Goal: Information Seeking & Learning: Find specific fact

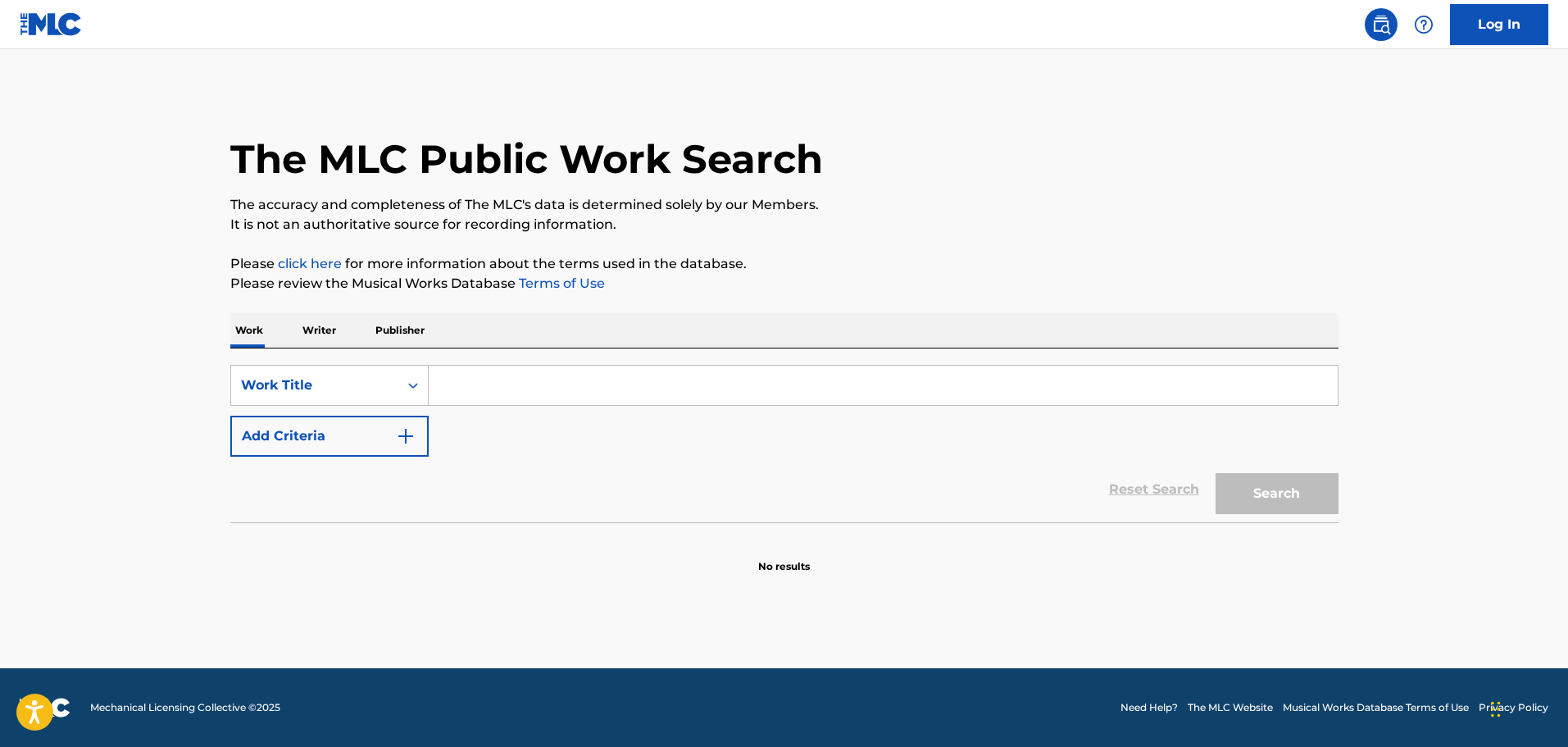
click at [721, 380] on input "Search Form" at bounding box center [883, 385] width 909 height 39
type input "hungarian fantasy"
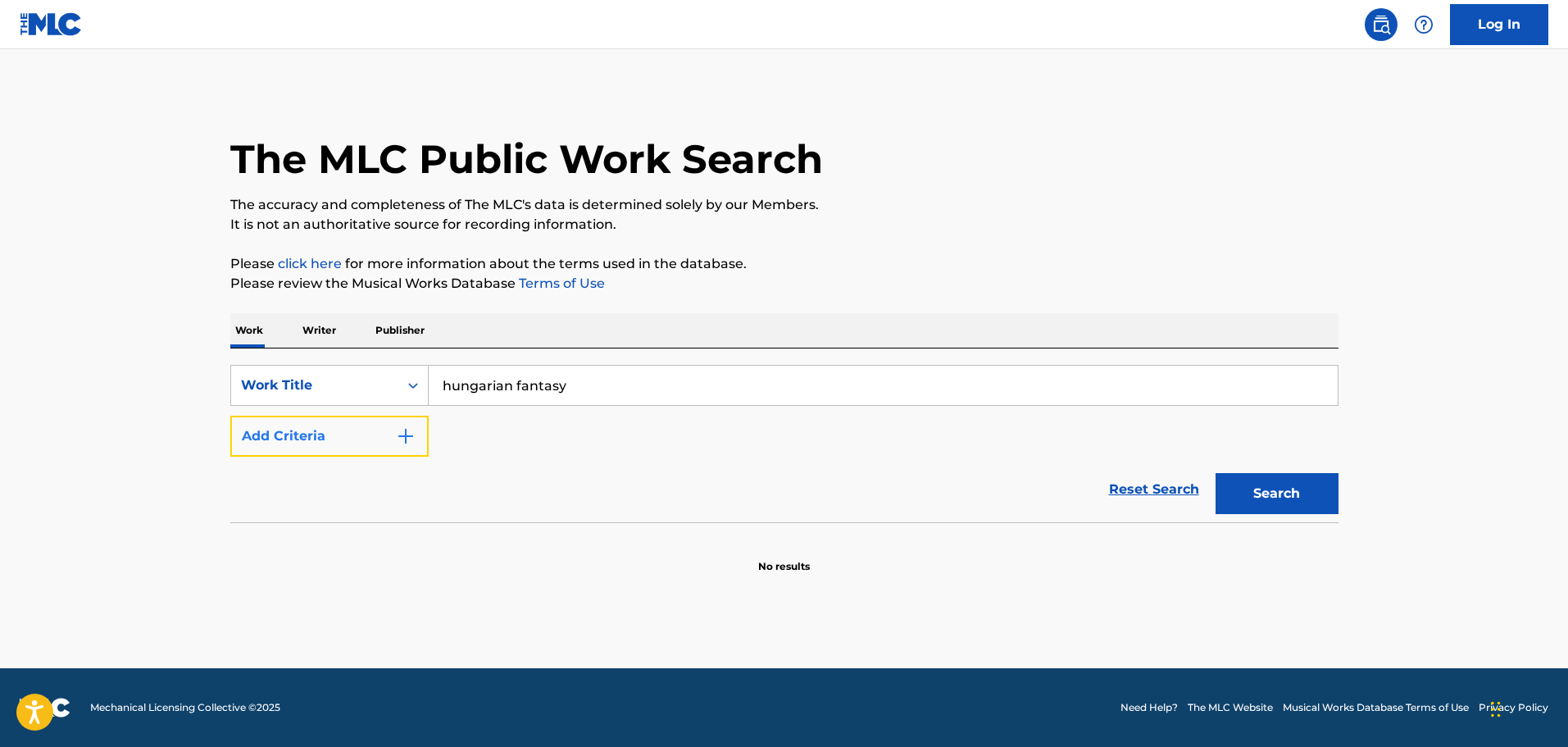
click at [410, 417] on button "Add Criteria" at bounding box center [329, 436] width 198 height 41
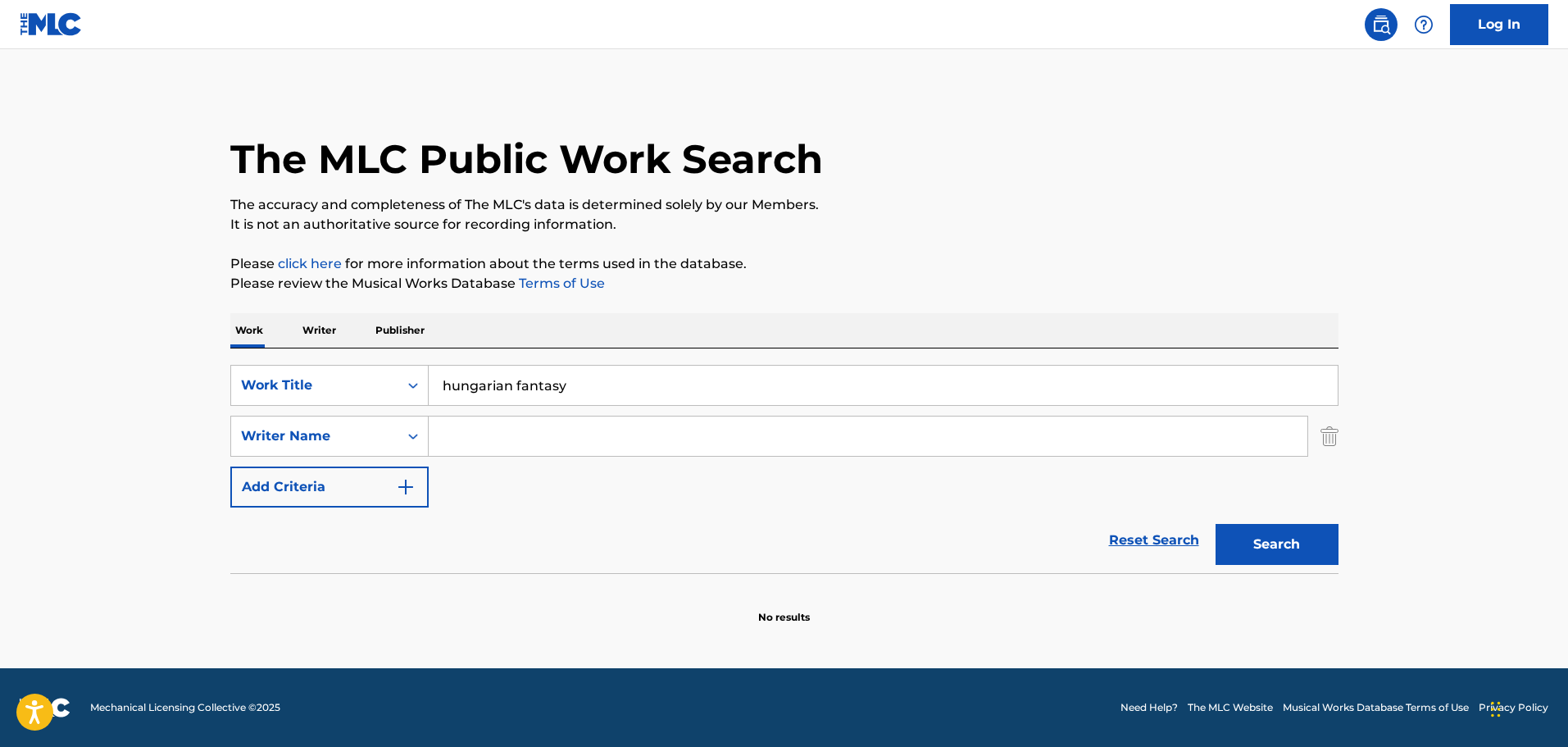
drag, startPoint x: 410, startPoint y: 417, endPoint x: 479, endPoint y: 422, distance: 69.2
click at [479, 422] on input "Search Form" at bounding box center [868, 436] width 878 height 39
type input ";"
type input "[PERSON_NAME]"
click at [1215, 524] on button "Search" at bounding box center [1277, 544] width 123 height 41
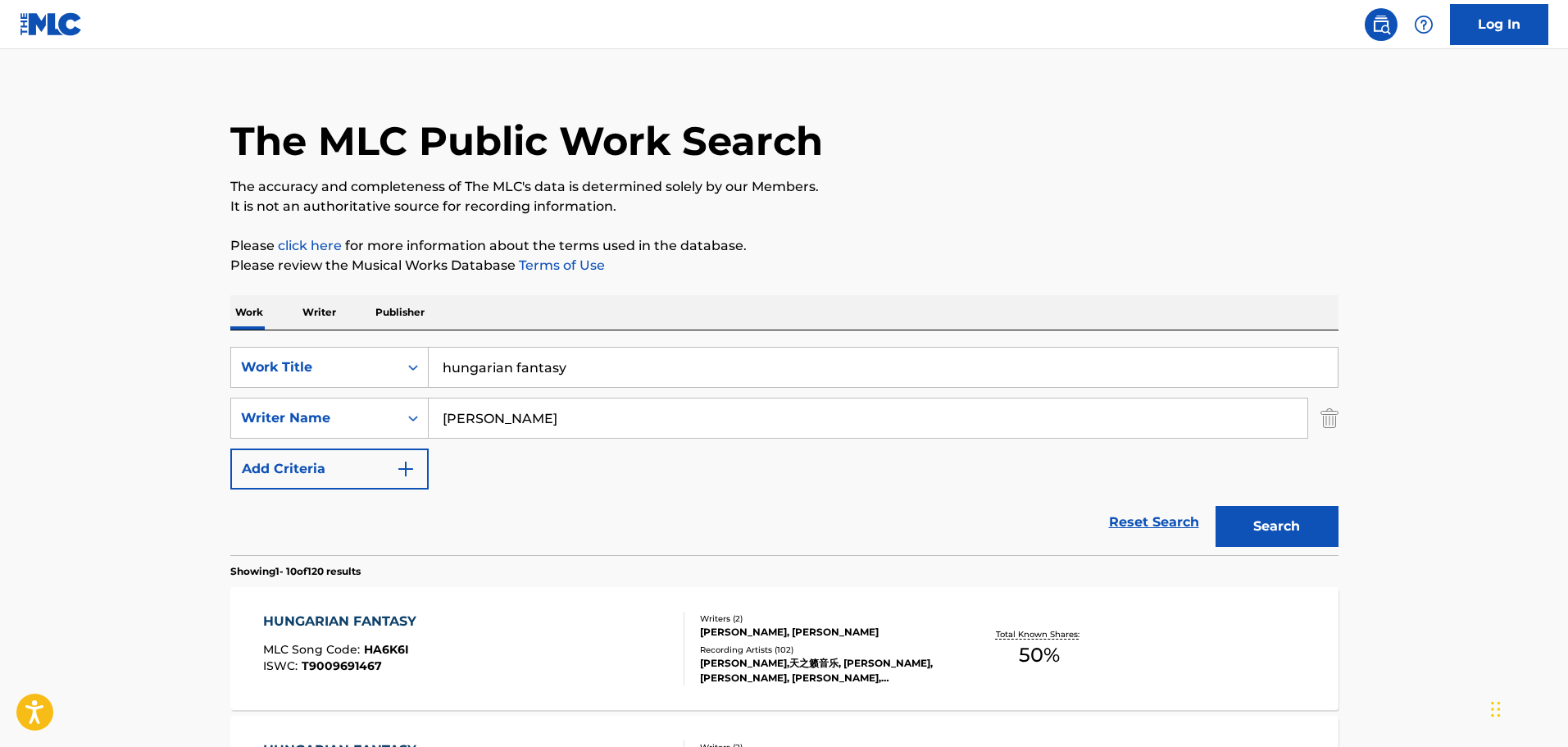
scroll to position [346, 0]
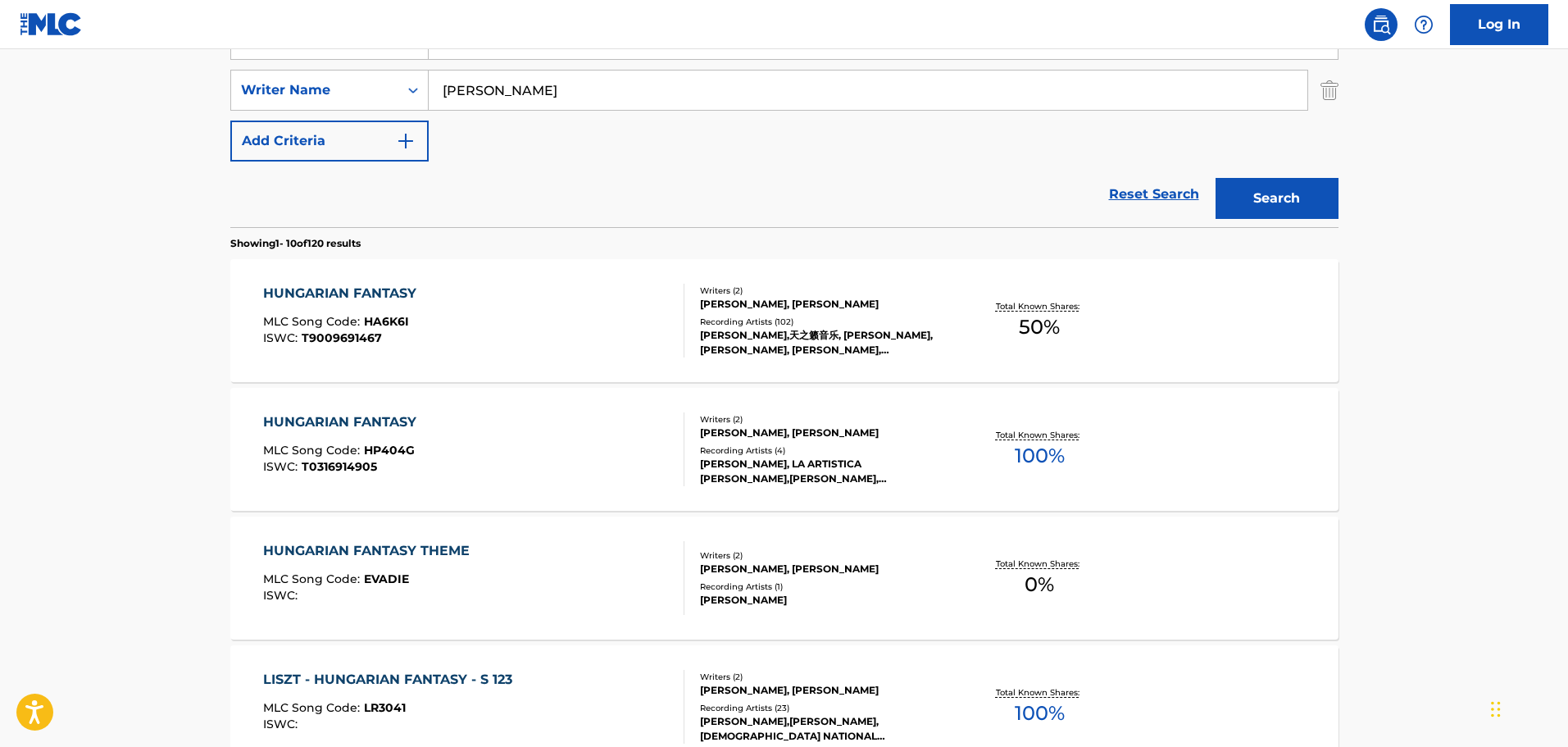
click at [561, 319] on div "HUNGARIAN FANTASY MLC Song Code : HA6K6I ISWC : T9009691467" at bounding box center [474, 320] width 422 height 73
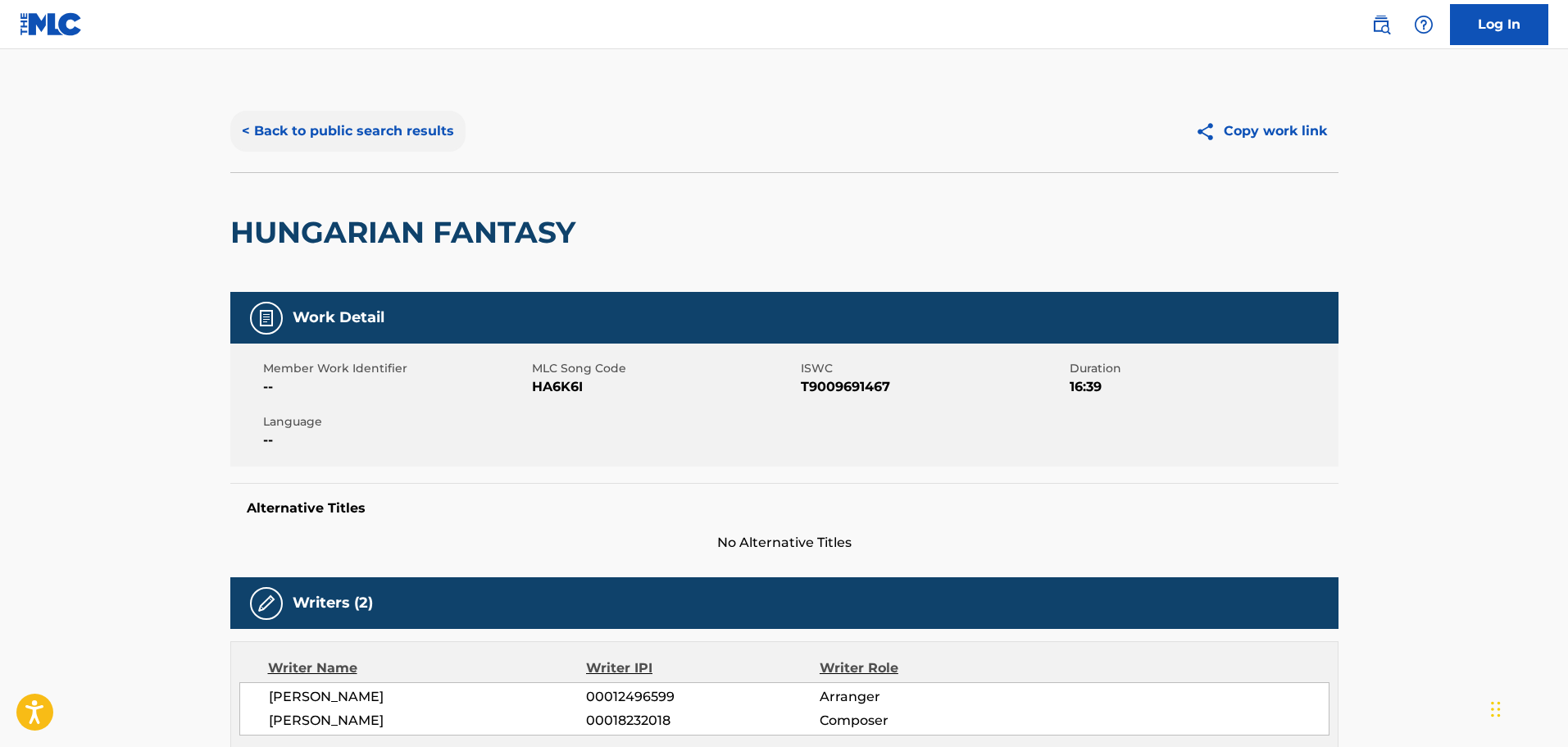
click at [437, 132] on button "< Back to public search results" at bounding box center [348, 131] width 235 height 41
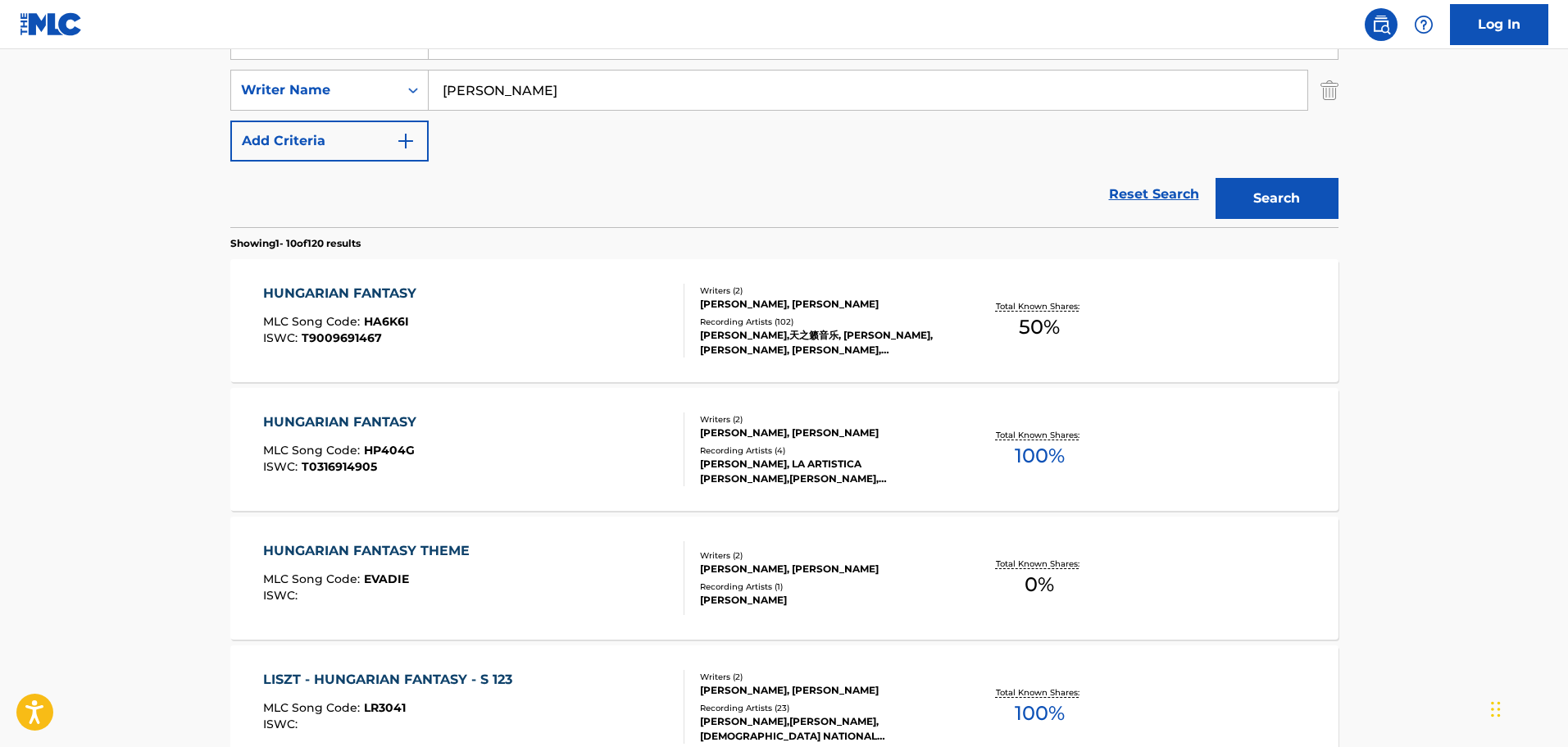
scroll to position [182, 0]
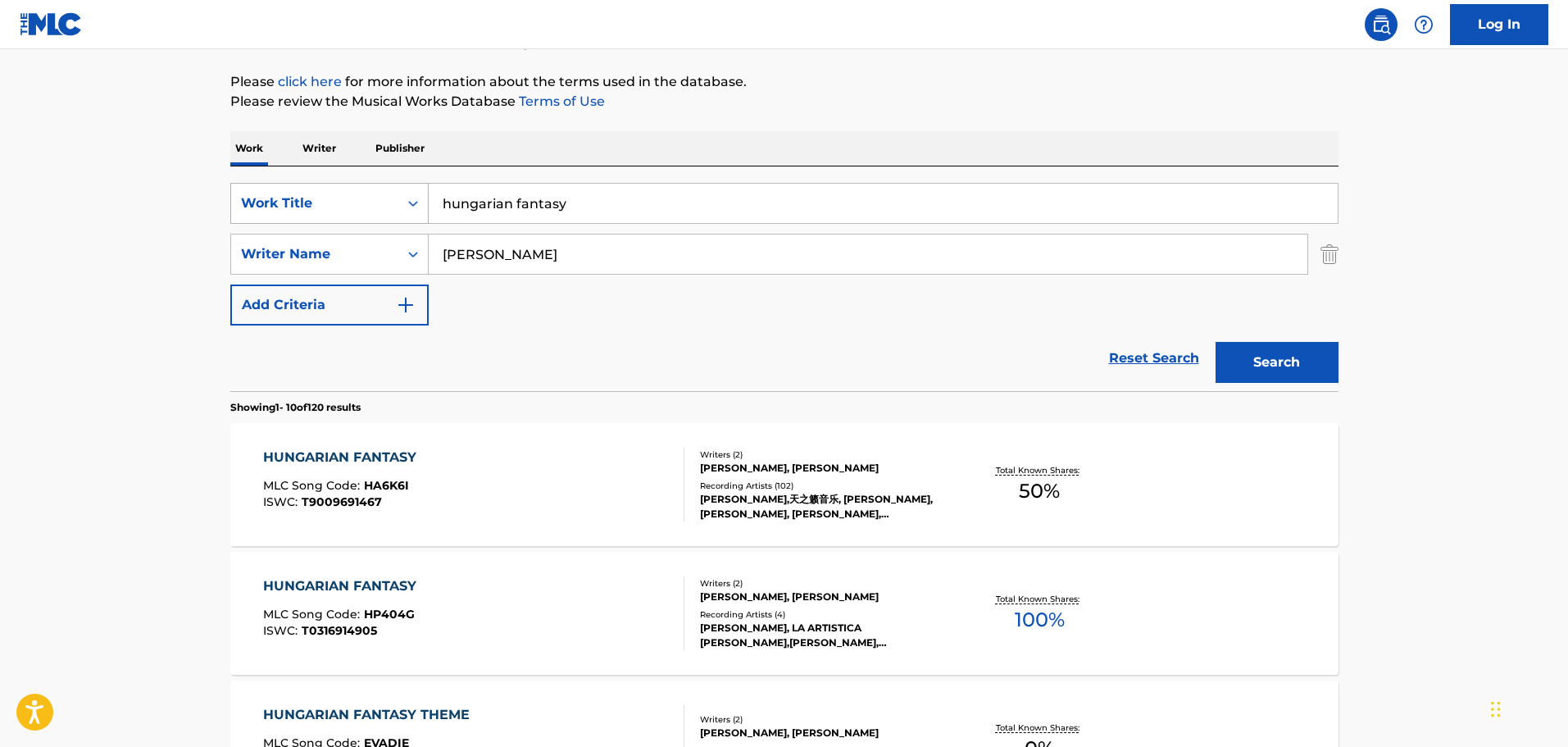
drag, startPoint x: 589, startPoint y: 206, endPoint x: 394, endPoint y: 203, distance: 195.0
click at [394, 203] on div "SearchWithCriteria9448f162-6909-4cb2-a6af-e9d1de86a1a0 Work Title hungarian fan…" at bounding box center [784, 203] width 1108 height 41
type input "h"
type input "[PERSON_NAME] symphony"
click at [1215, 341] on button "Search" at bounding box center [1277, 362] width 123 height 41
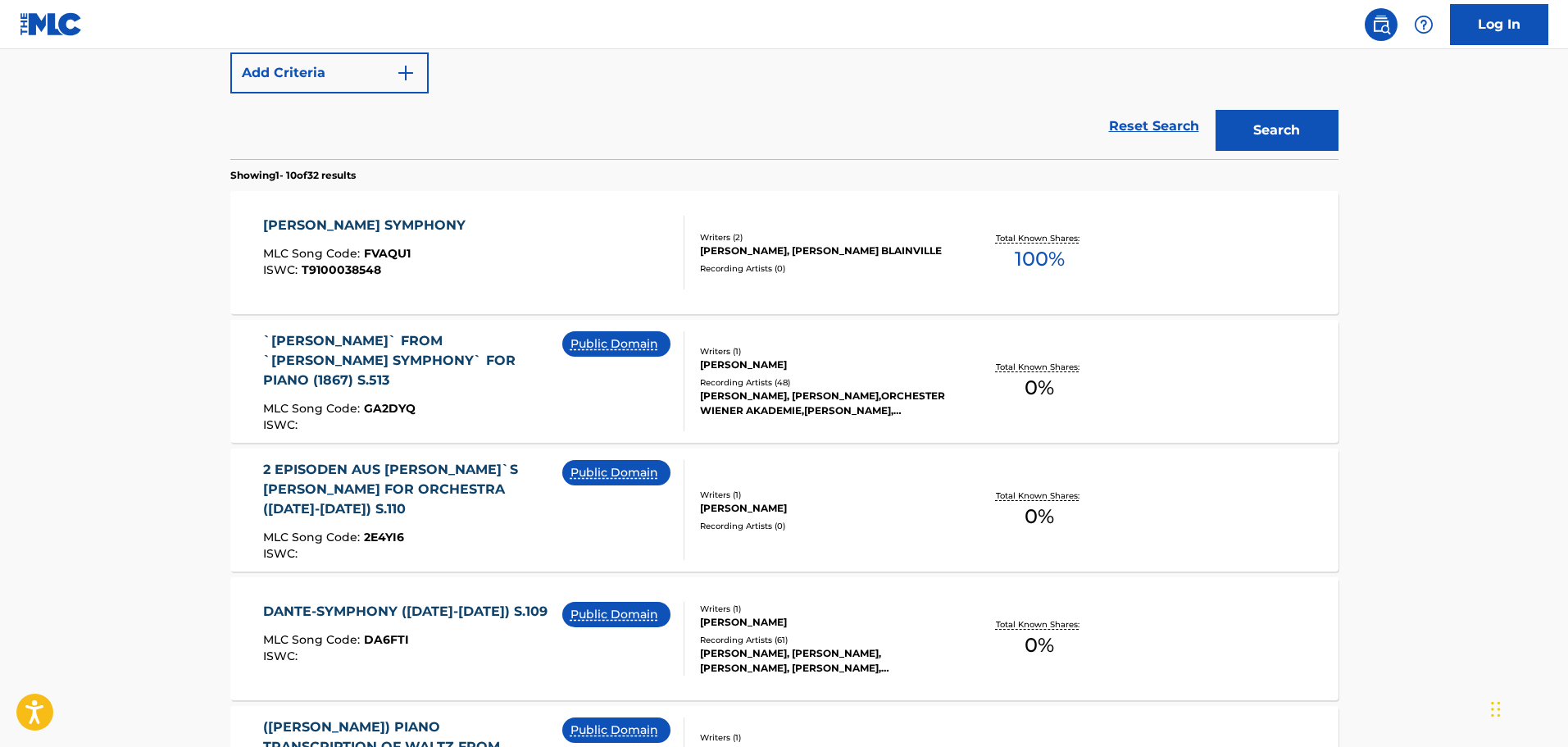
scroll to position [428, 0]
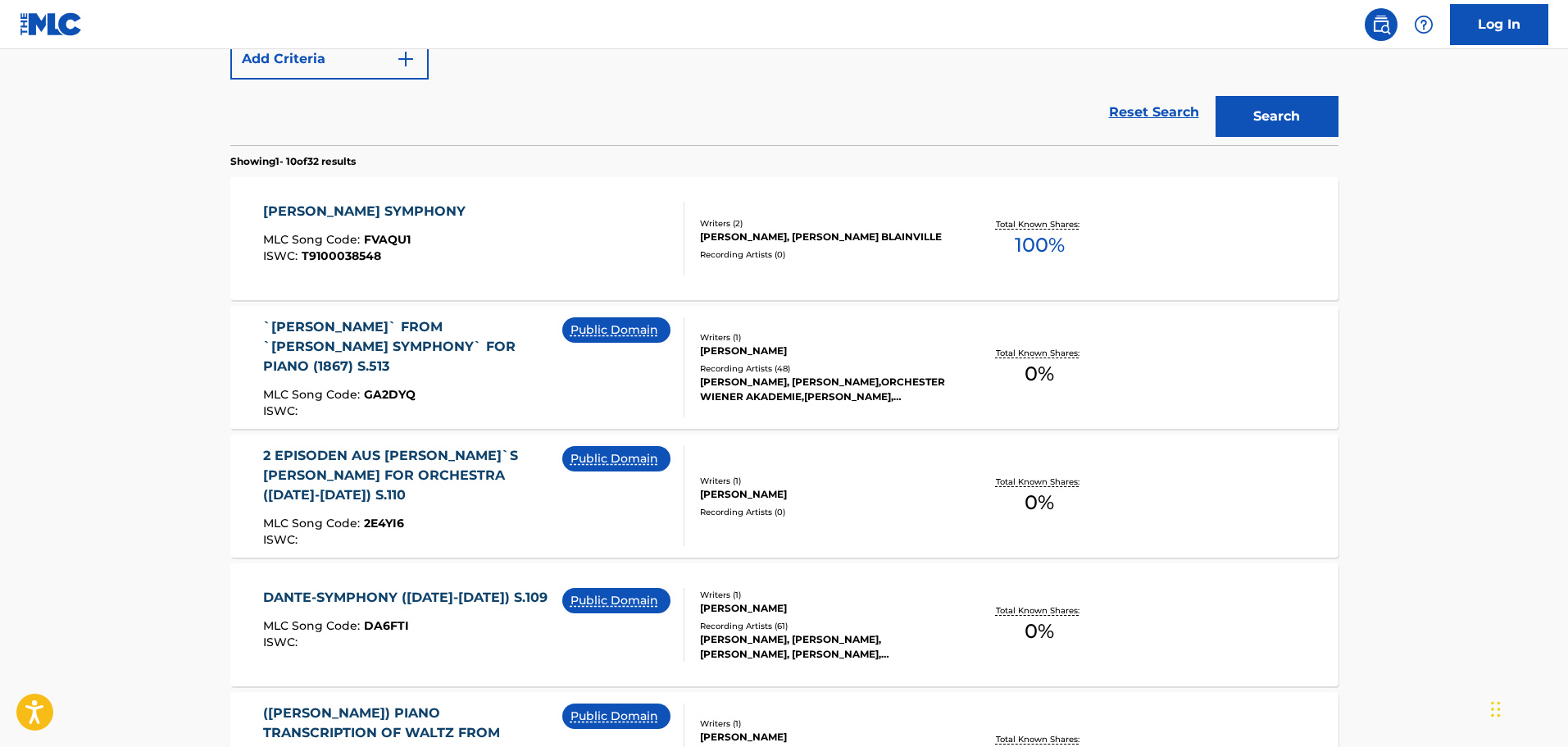
click at [470, 248] on div "[PERSON_NAME] SYMPHONY MLC Song Code : FVAQU1 ISWC : T9100038548" at bounding box center [474, 238] width 422 height 73
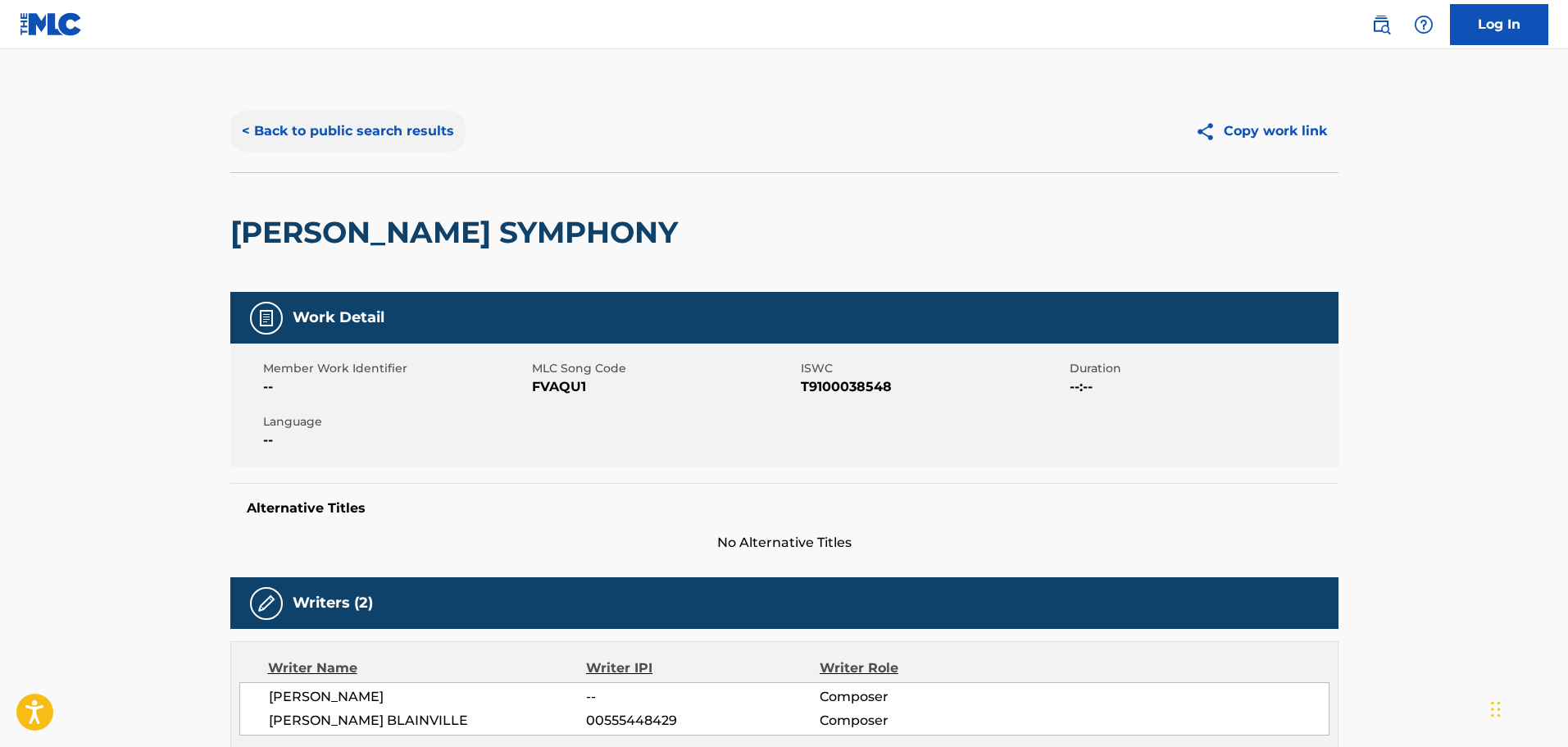
click at [375, 146] on button "< Back to public search results" at bounding box center [348, 131] width 235 height 41
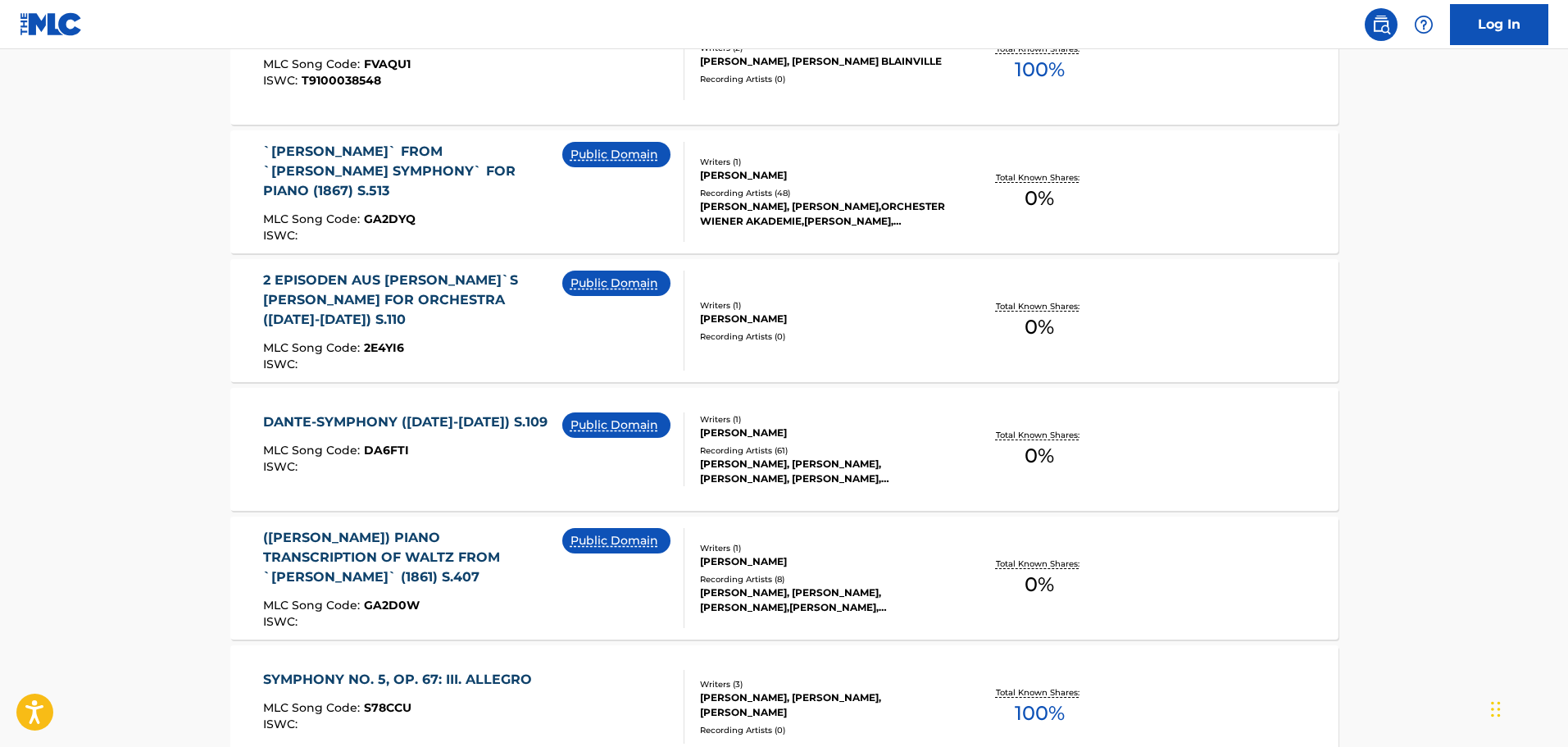
scroll to position [112, 0]
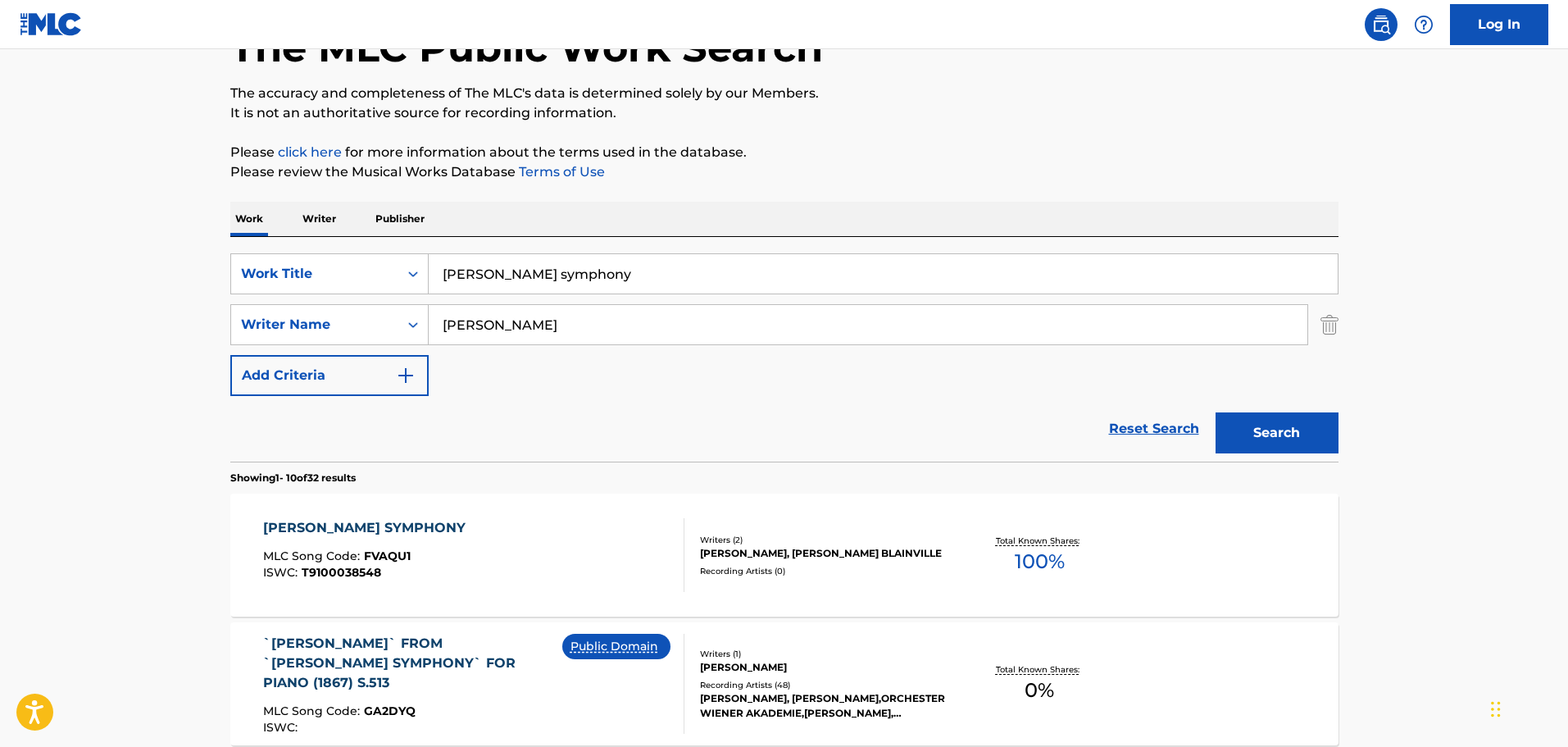
click at [1319, 326] on div "SearchWithCriteria23f0d13f-9577-4877-8997-cfb134bf33d3 Writer Name [PERSON_NAME]" at bounding box center [784, 325] width 1108 height 41
click at [1317, 323] on div "SearchWithCriteria23f0d13f-9577-4877-8997-cfb134bf33d3 Writer Name [PERSON_NAME]" at bounding box center [784, 325] width 1108 height 41
click at [1325, 320] on img "Search Form" at bounding box center [1329, 325] width 18 height 41
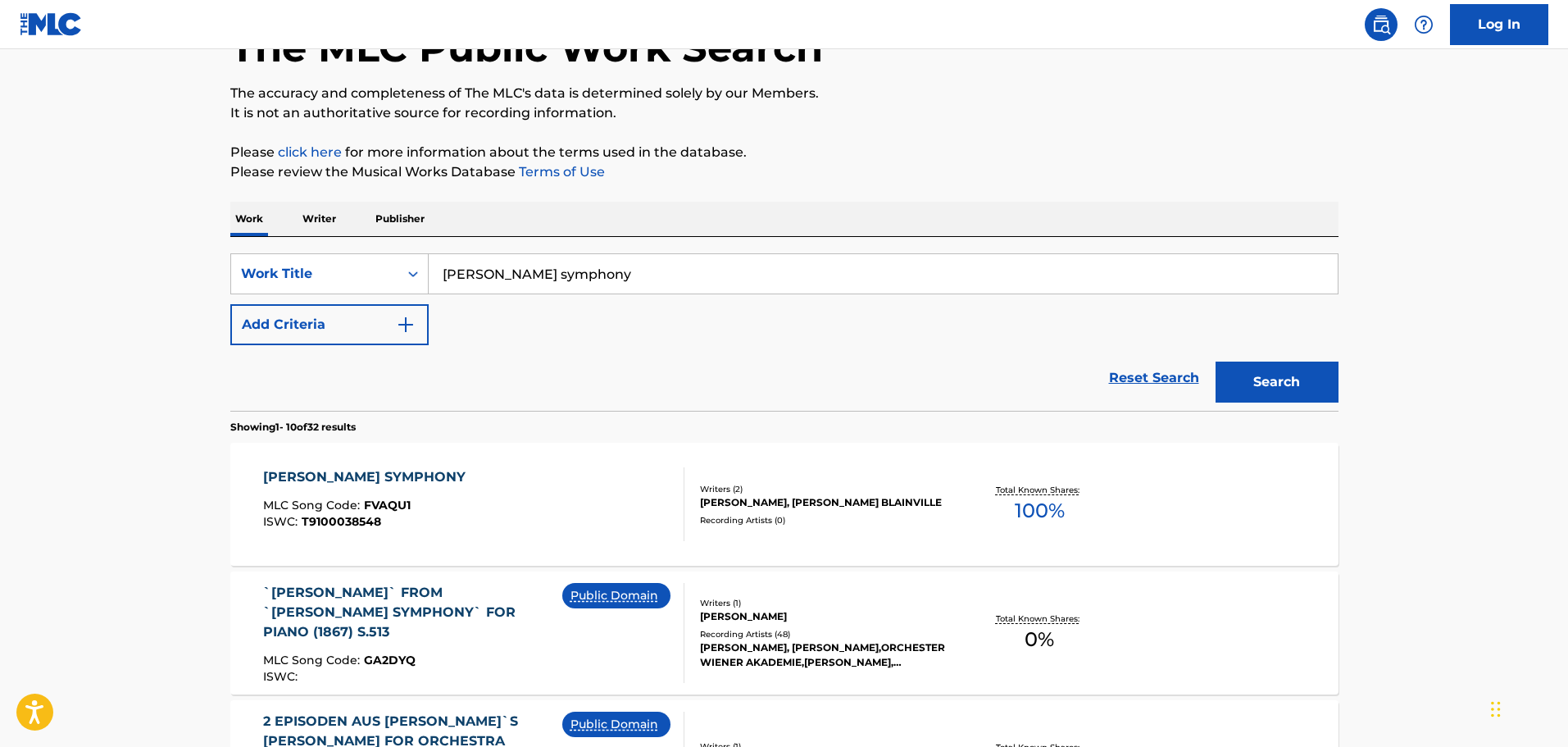
drag, startPoint x: 830, startPoint y: 254, endPoint x: 416, endPoint y: 226, distance: 414.9
type input "if you know [PERSON_NAME]"
click at [1215, 361] on button "Search" at bounding box center [1277, 381] width 123 height 41
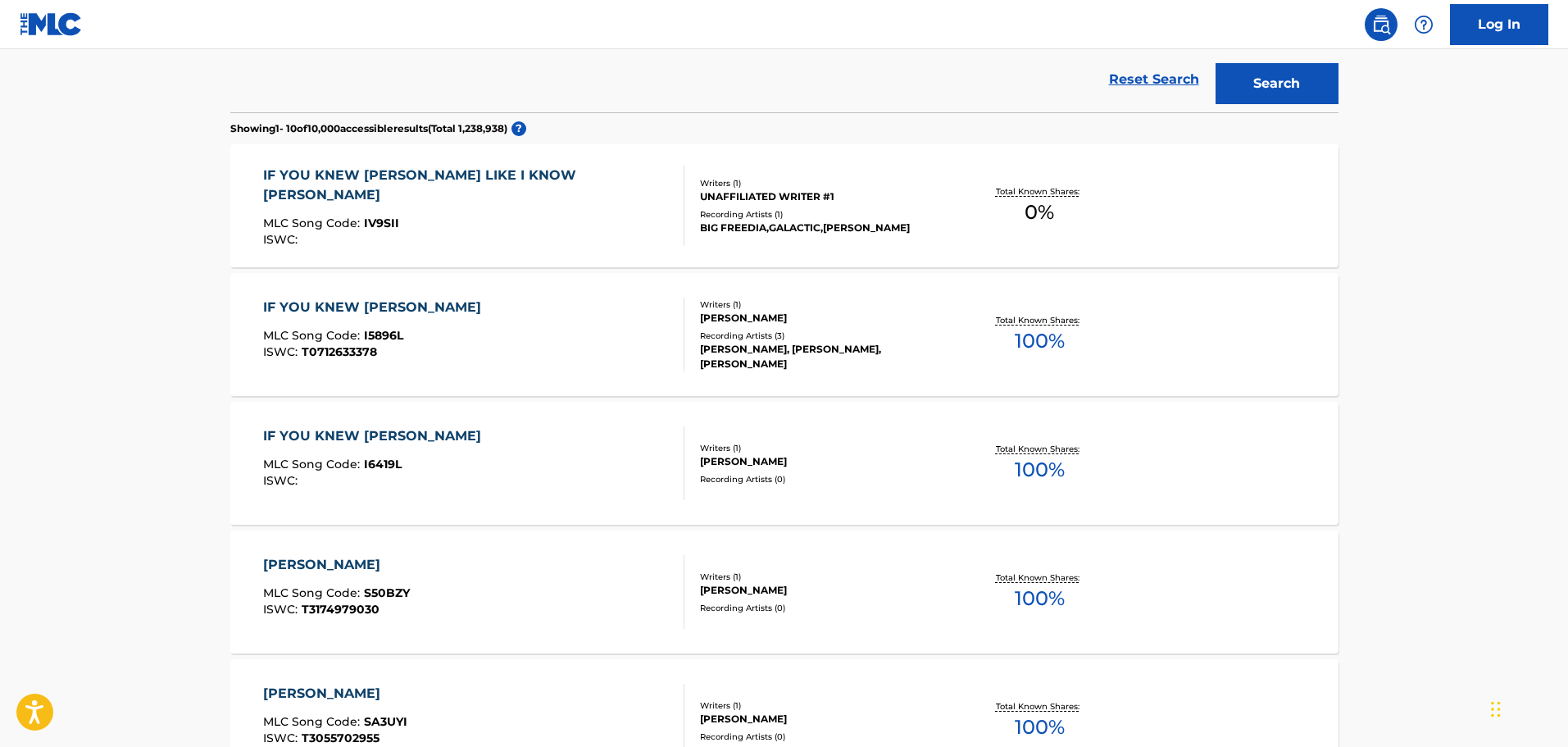
scroll to position [164, 0]
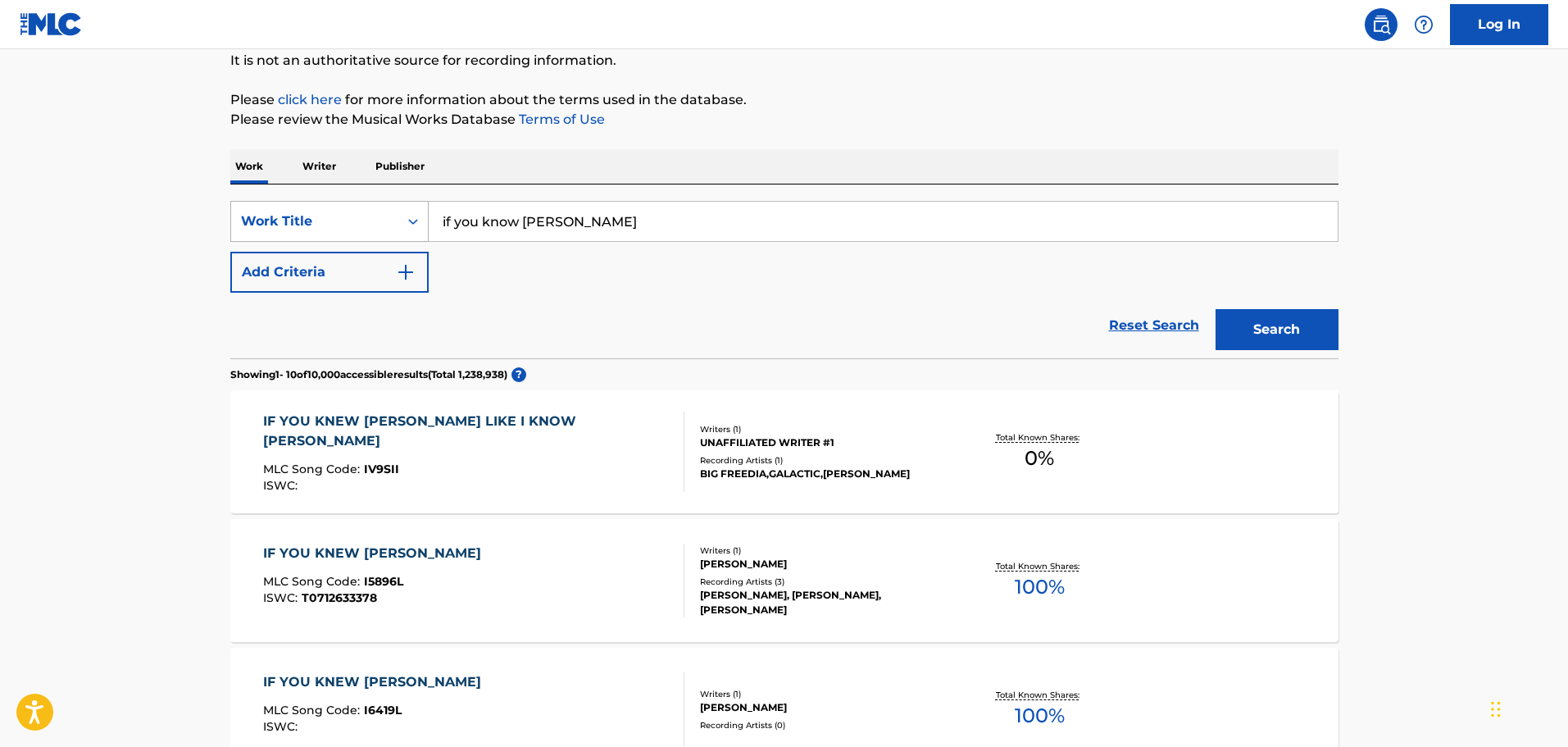
drag, startPoint x: 588, startPoint y: 223, endPoint x: 348, endPoint y: 223, distance: 240.0
click at [348, 223] on div "SearchWithCriteria9448f162-6909-4cb2-a6af-e9d1de86a1a0 Work Title if you know […" at bounding box center [784, 221] width 1108 height 41
click at [1215, 309] on button "Search" at bounding box center [1277, 329] width 123 height 41
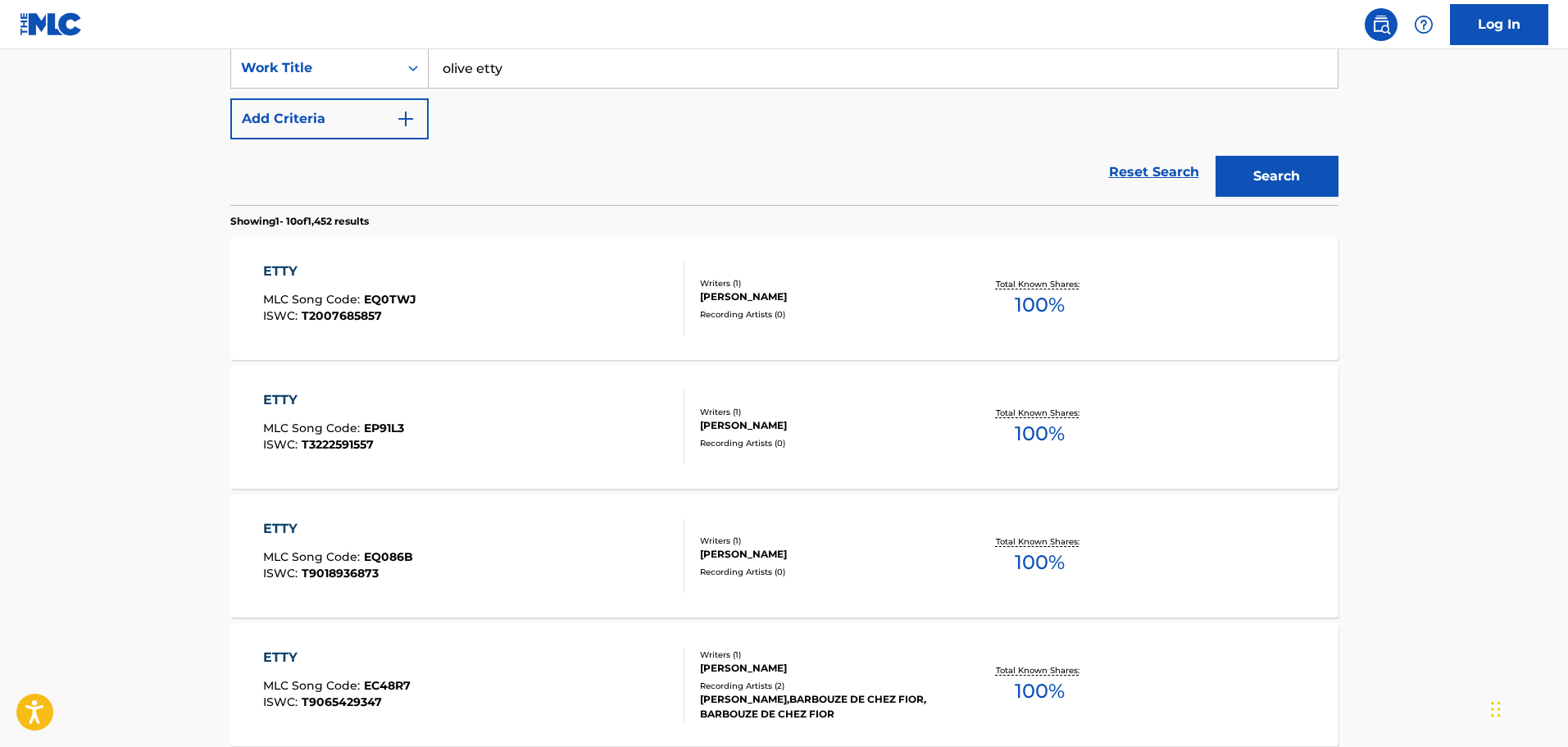
scroll to position [82, 0]
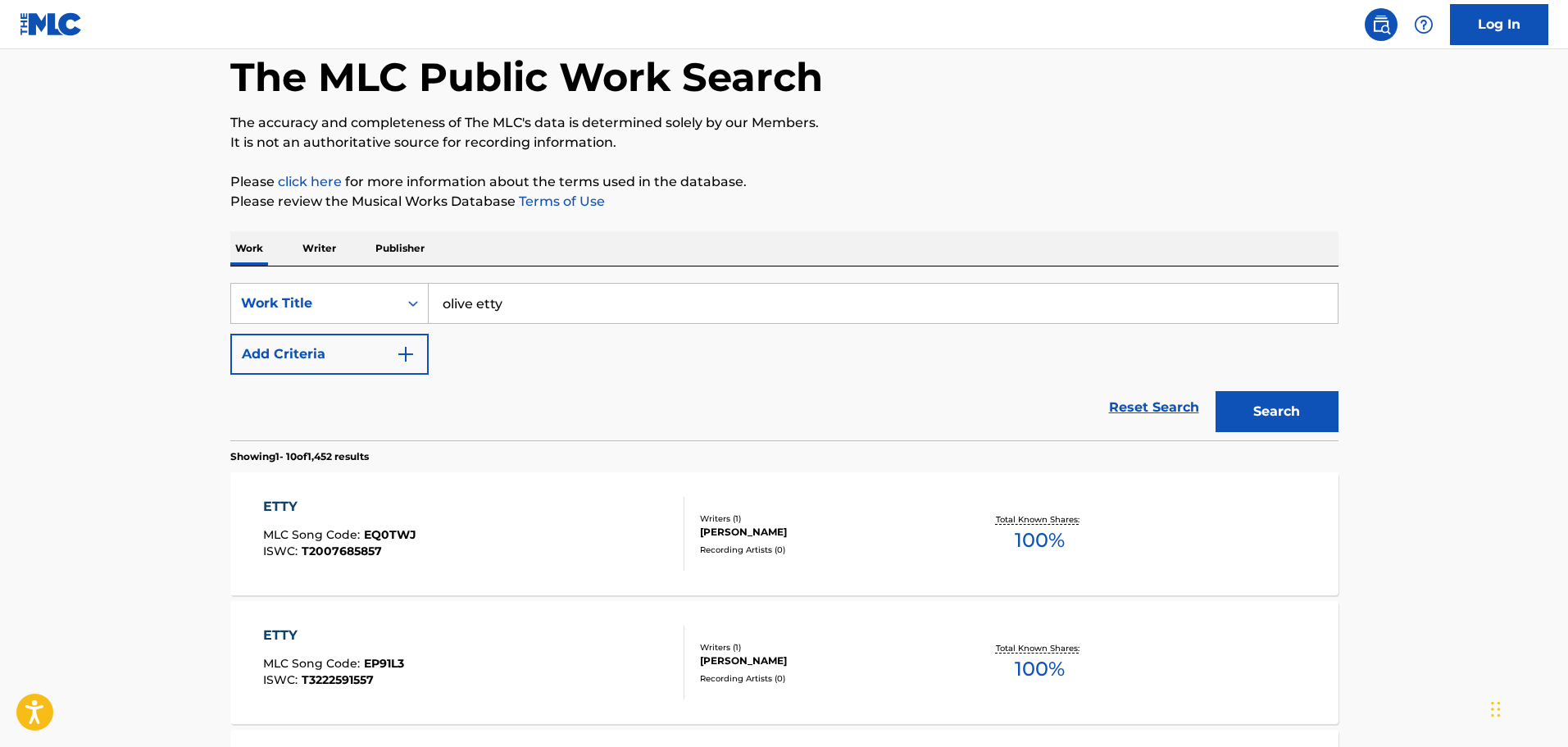
drag, startPoint x: 628, startPoint y: 286, endPoint x: 277, endPoint y: 265, distance: 351.6
type input "vertigo"
click at [378, 353] on button "Add Criteria" at bounding box center [329, 354] width 198 height 41
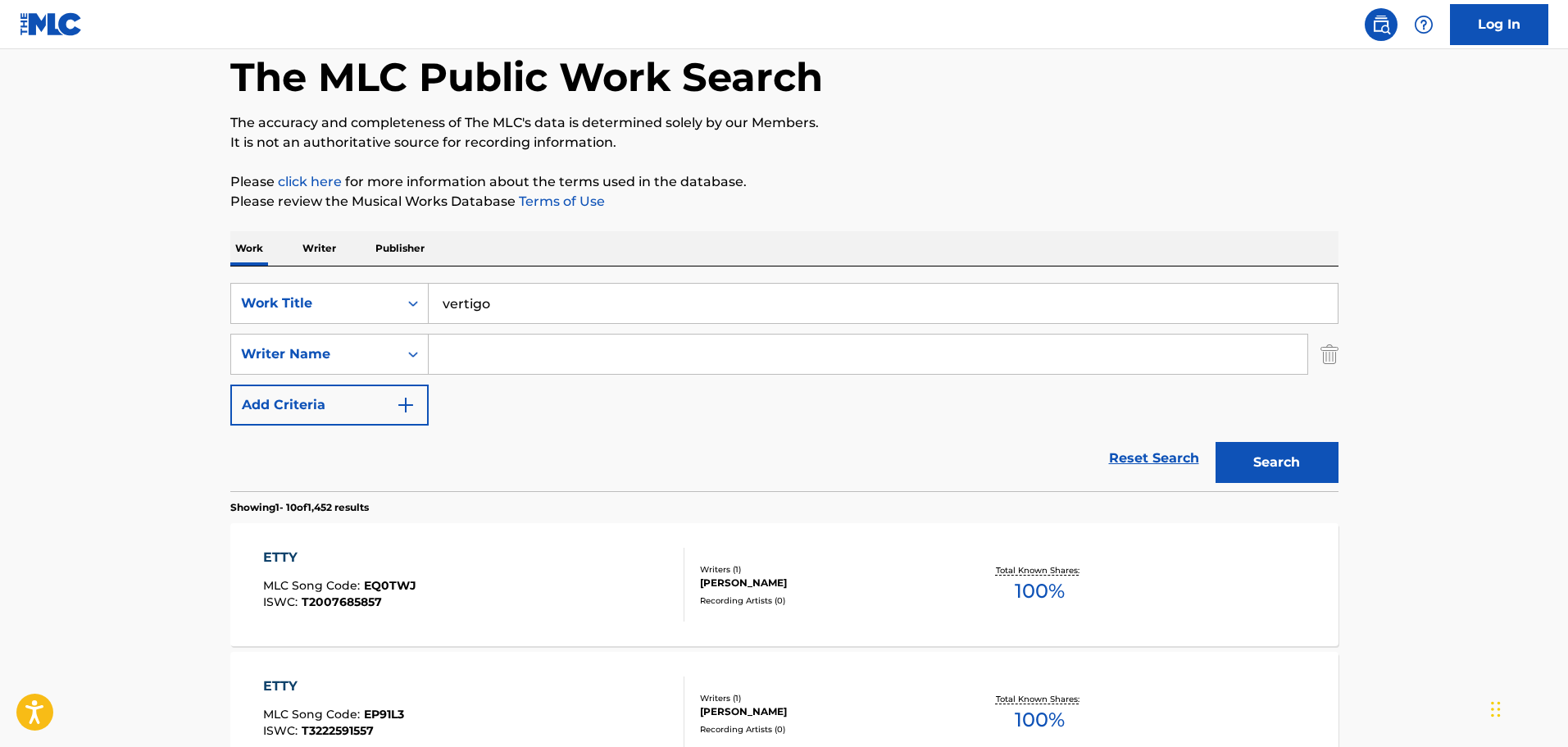
click at [516, 348] on input "Search Form" at bounding box center [868, 353] width 878 height 39
type input "[PERSON_NAME]"
click at [1215, 442] on button "Search" at bounding box center [1277, 462] width 123 height 41
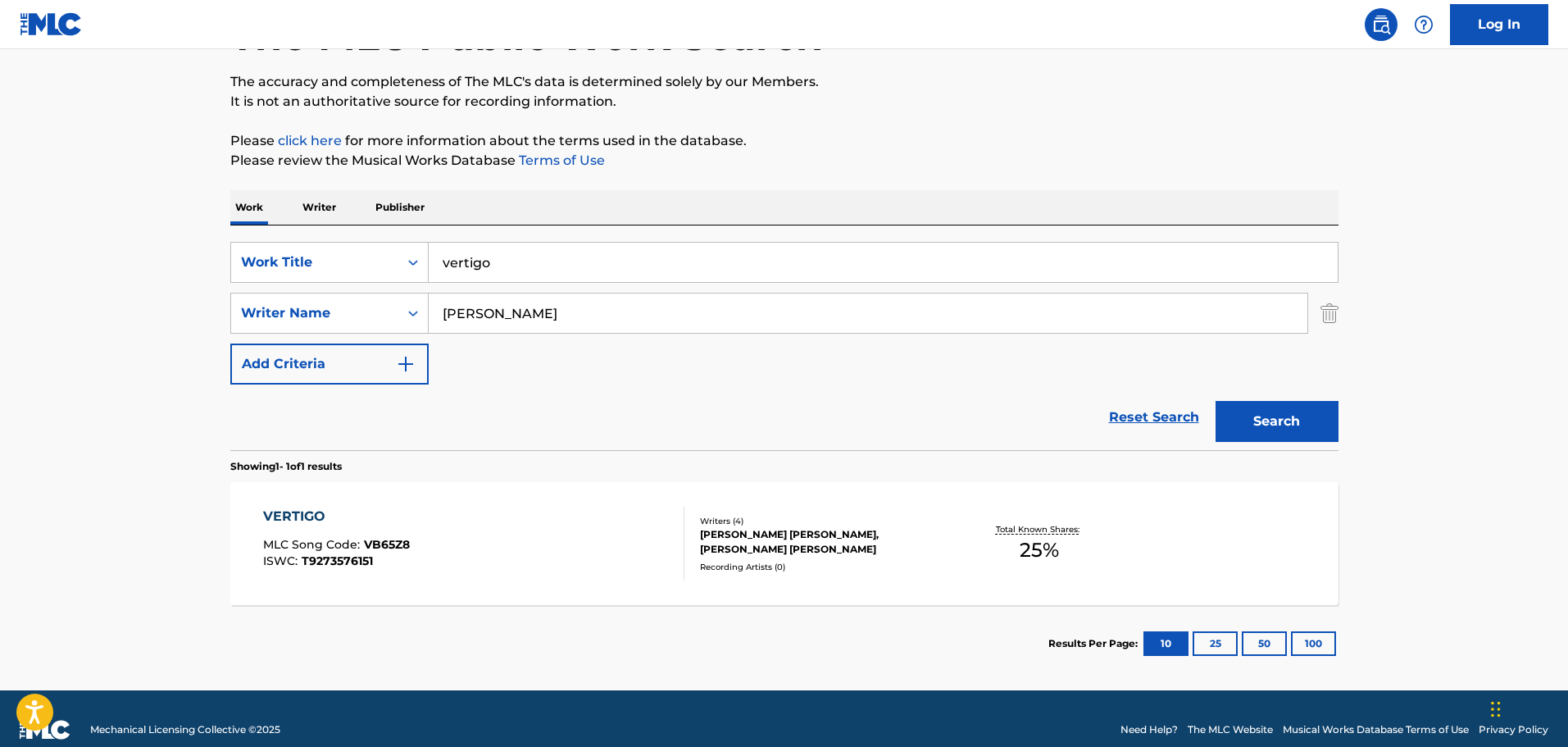
scroll to position [145, 0]
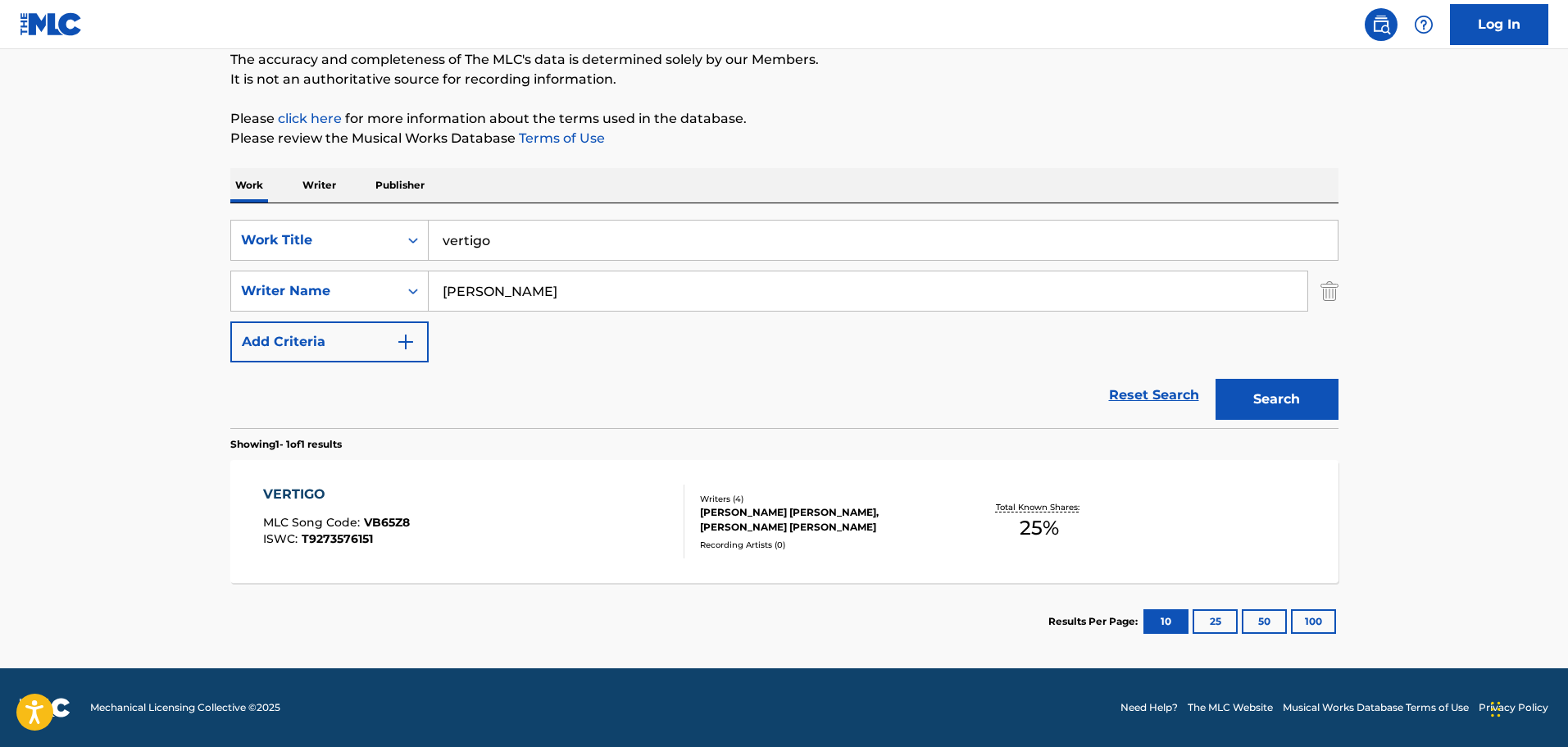
click at [602, 554] on div "[MEDICAL_DATA] MLC Song Code : VB65Z8 ISWC : T9273576151" at bounding box center [474, 521] width 422 height 73
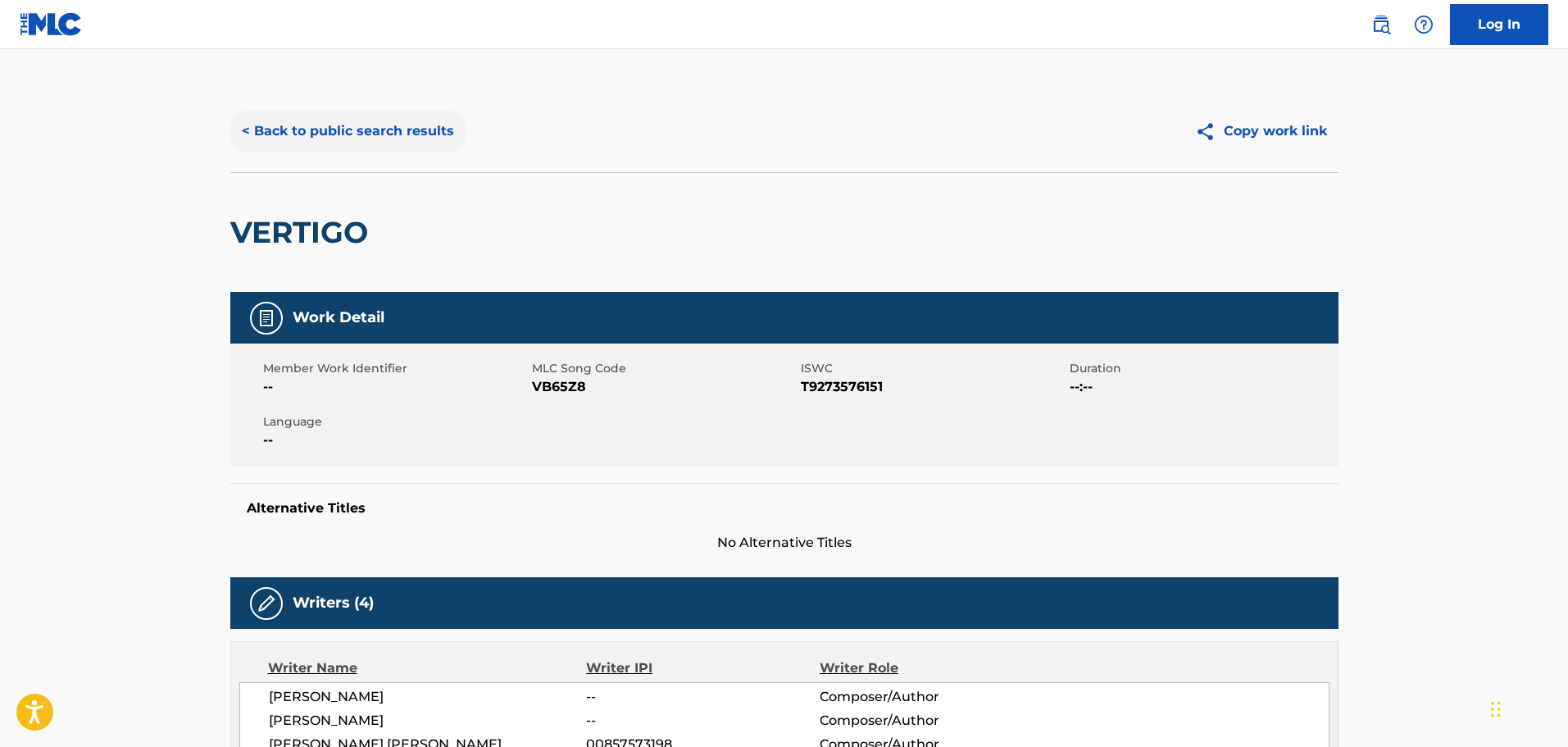
click at [382, 137] on button "< Back to public search results" at bounding box center [348, 131] width 235 height 41
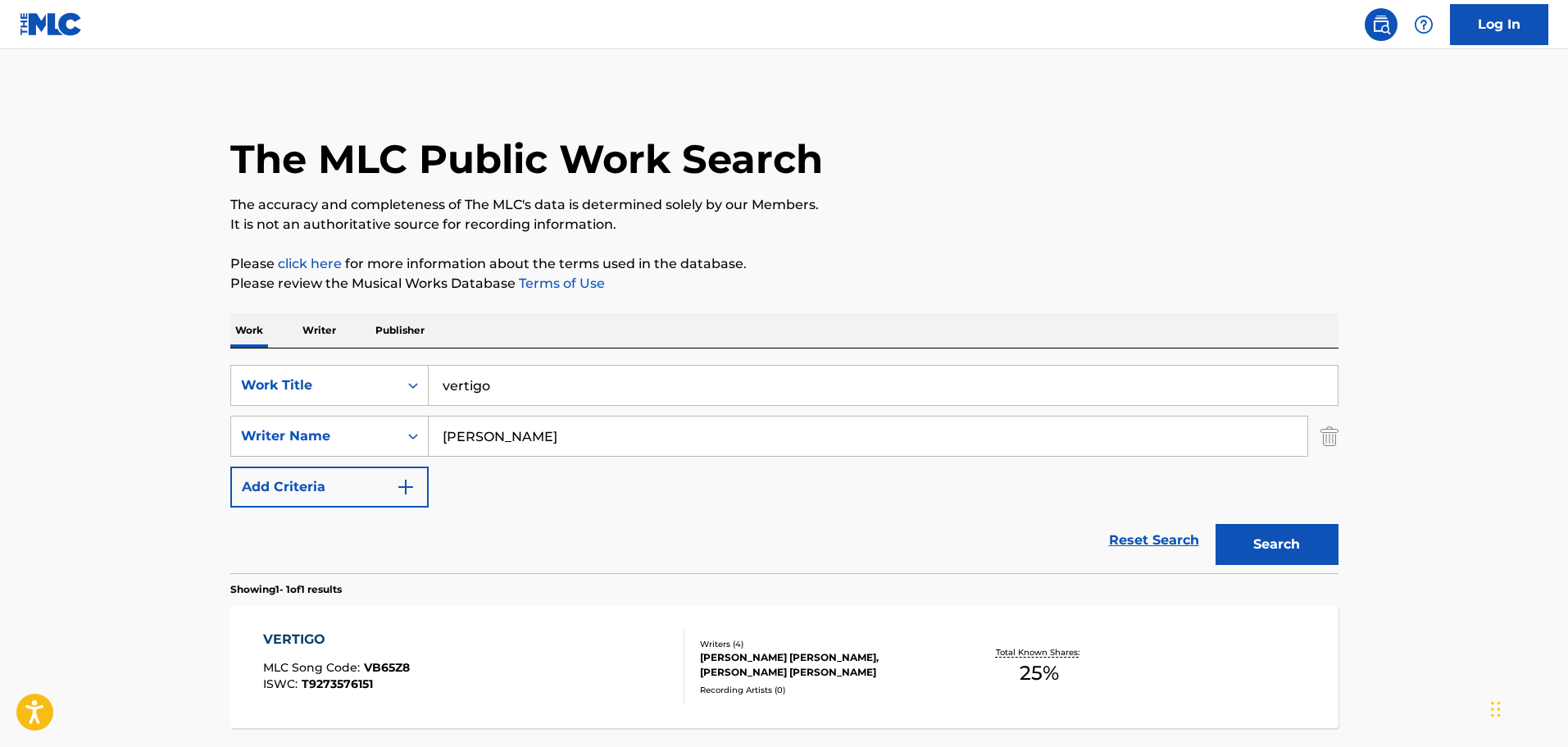
scroll to position [51, 0]
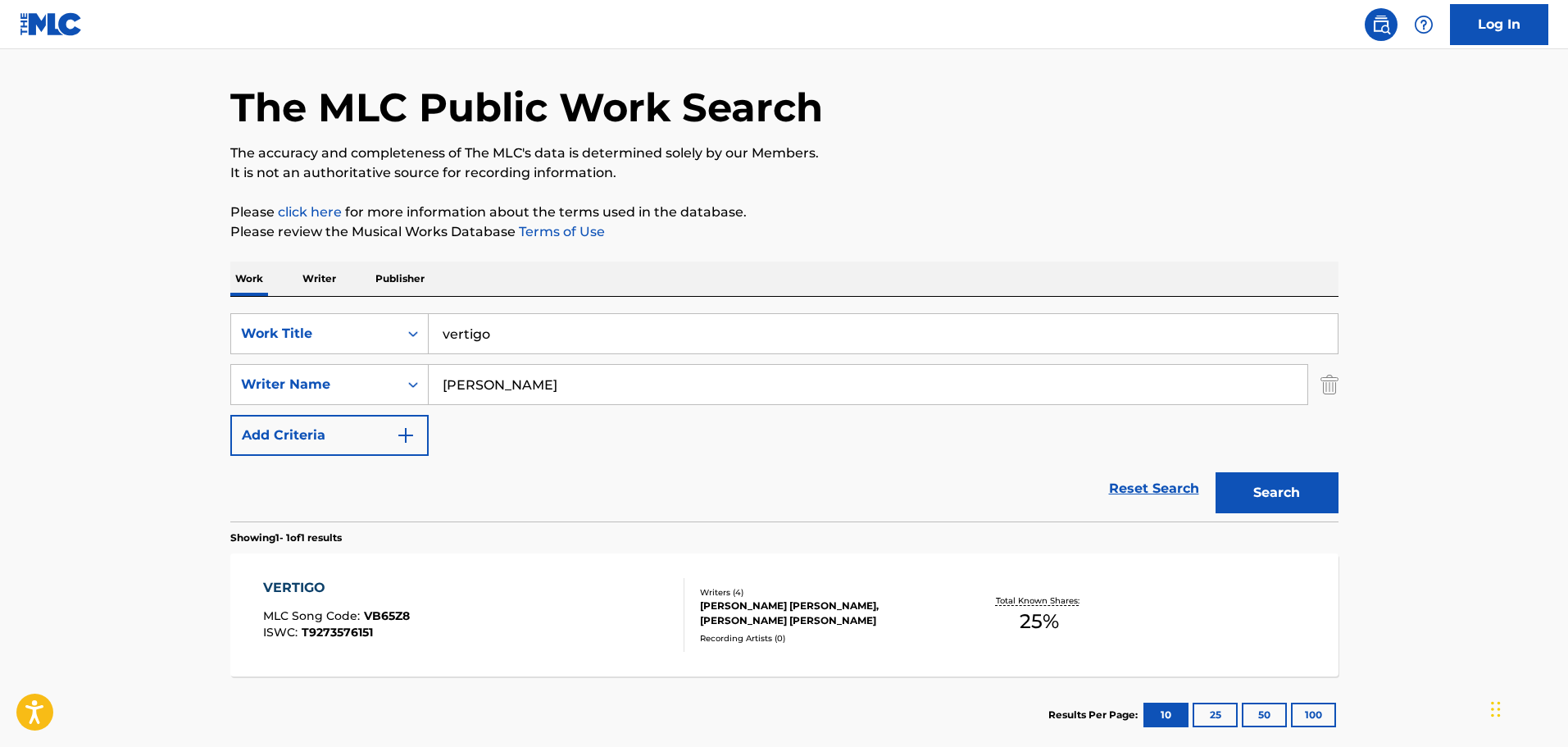
drag, startPoint x: 660, startPoint y: 340, endPoint x: 436, endPoint y: 311, distance: 225.9
click at [436, 311] on div "SearchWithCriteria9448f162-6909-4cb2-a6af-e9d1de86a1a0 Work Title [MEDICAL_DATA…" at bounding box center [784, 408] width 1108 height 224
type input "k"
drag, startPoint x: 674, startPoint y: 334, endPoint x: 358, endPoint y: 330, distance: 316.0
click at [358, 330] on div "SearchWithCriteria9448f162-6909-4cb2-a6af-e9d1de86a1a0 Work Title monologue for…" at bounding box center [784, 334] width 1108 height 41
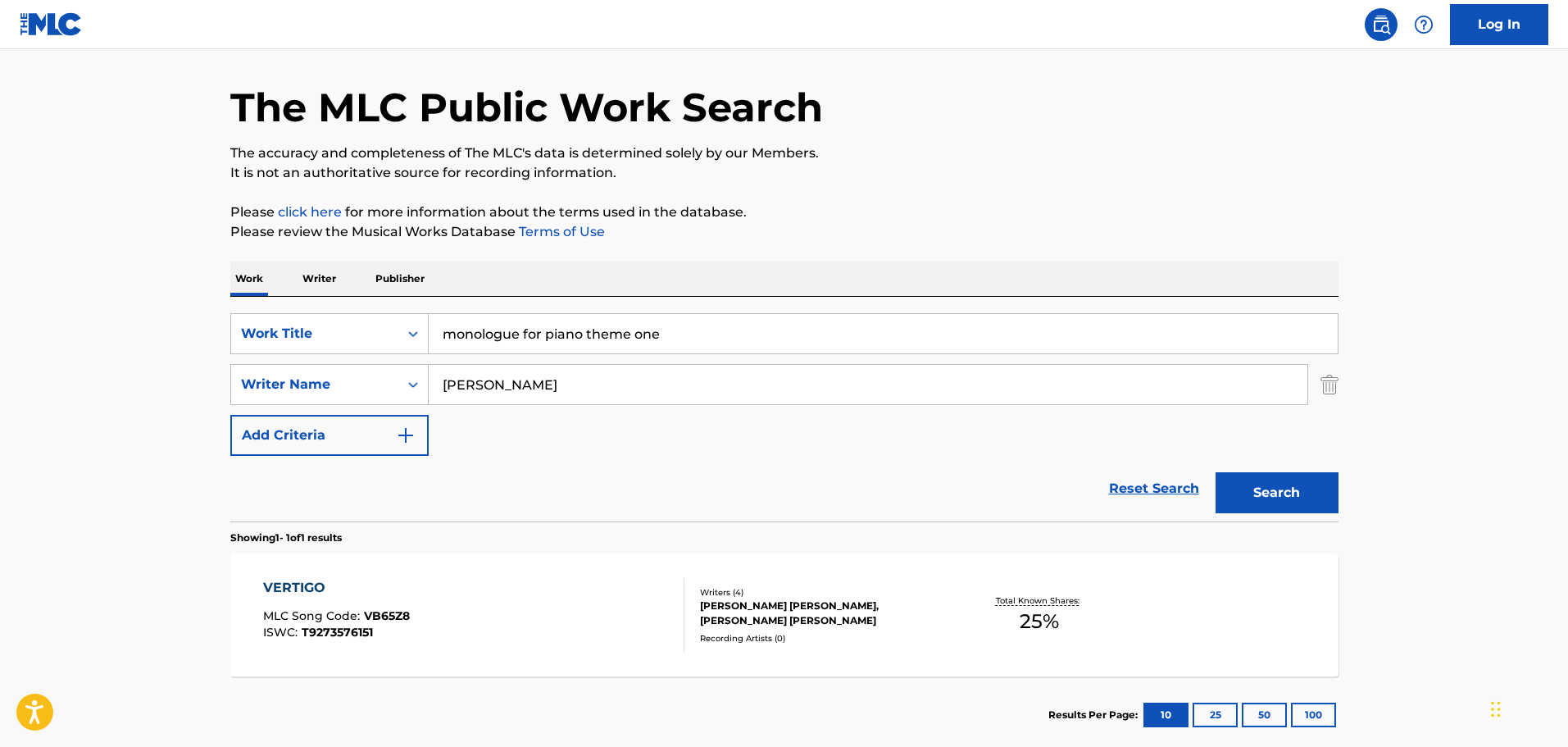
click at [693, 437] on div "SearchWithCriteria9448f162-6909-4cb2-a6af-e9d1de86a1a0 Work Title monologue for…" at bounding box center [784, 384] width 1108 height 142
click at [1324, 390] on img "Search Form" at bounding box center [1329, 384] width 18 height 41
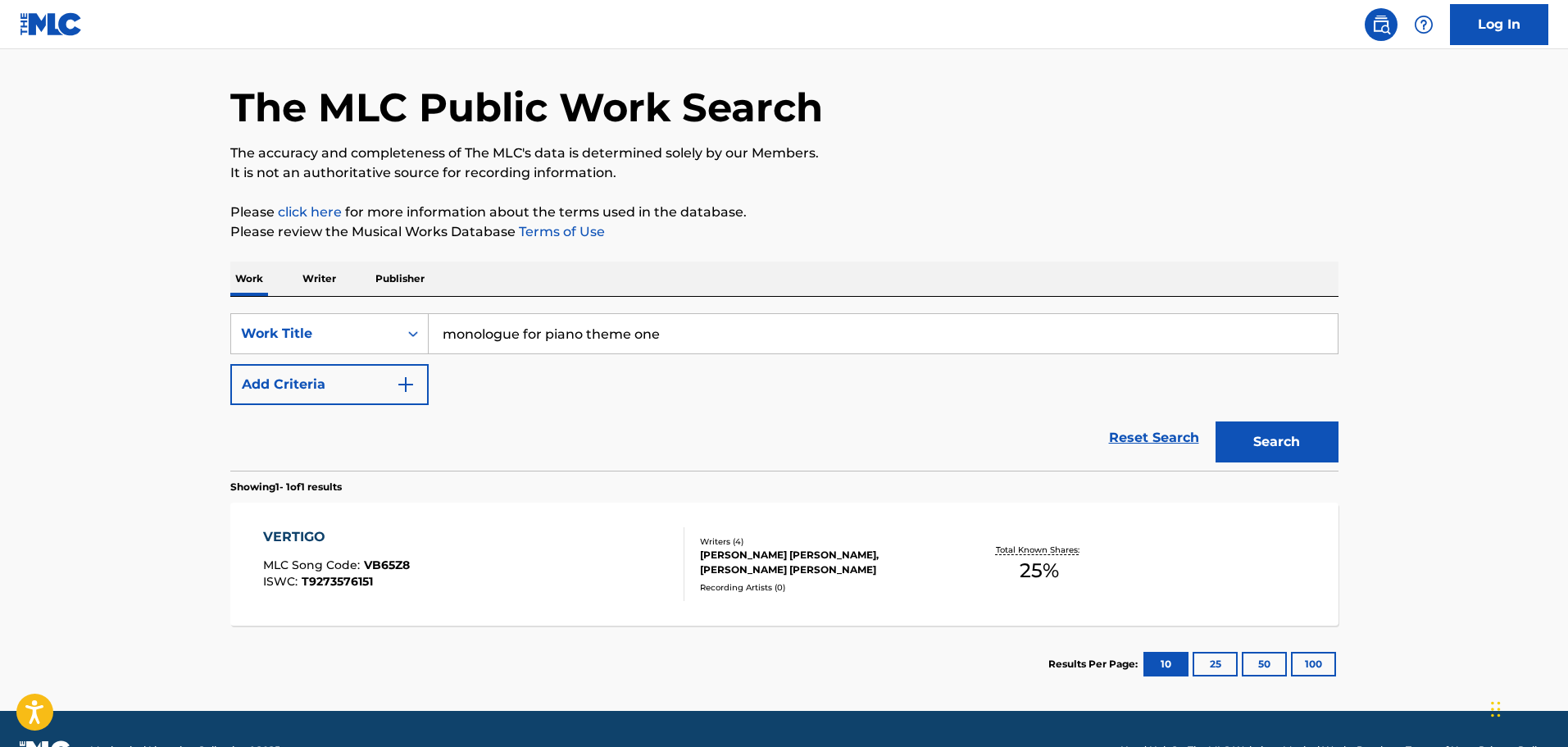
drag, startPoint x: 697, startPoint y: 287, endPoint x: 709, endPoint y: 323, distance: 37.9
click at [702, 301] on div "Work Writer Publisher SearchWithCriteria9448f162-6909-4cb2-a6af-e9d1de86a1a0 Wo…" at bounding box center [784, 482] width 1108 height 441
click at [709, 325] on input "monologue for piano theme one" at bounding box center [883, 333] width 909 height 39
click at [1215, 421] on button "Search" at bounding box center [1277, 442] width 123 height 41
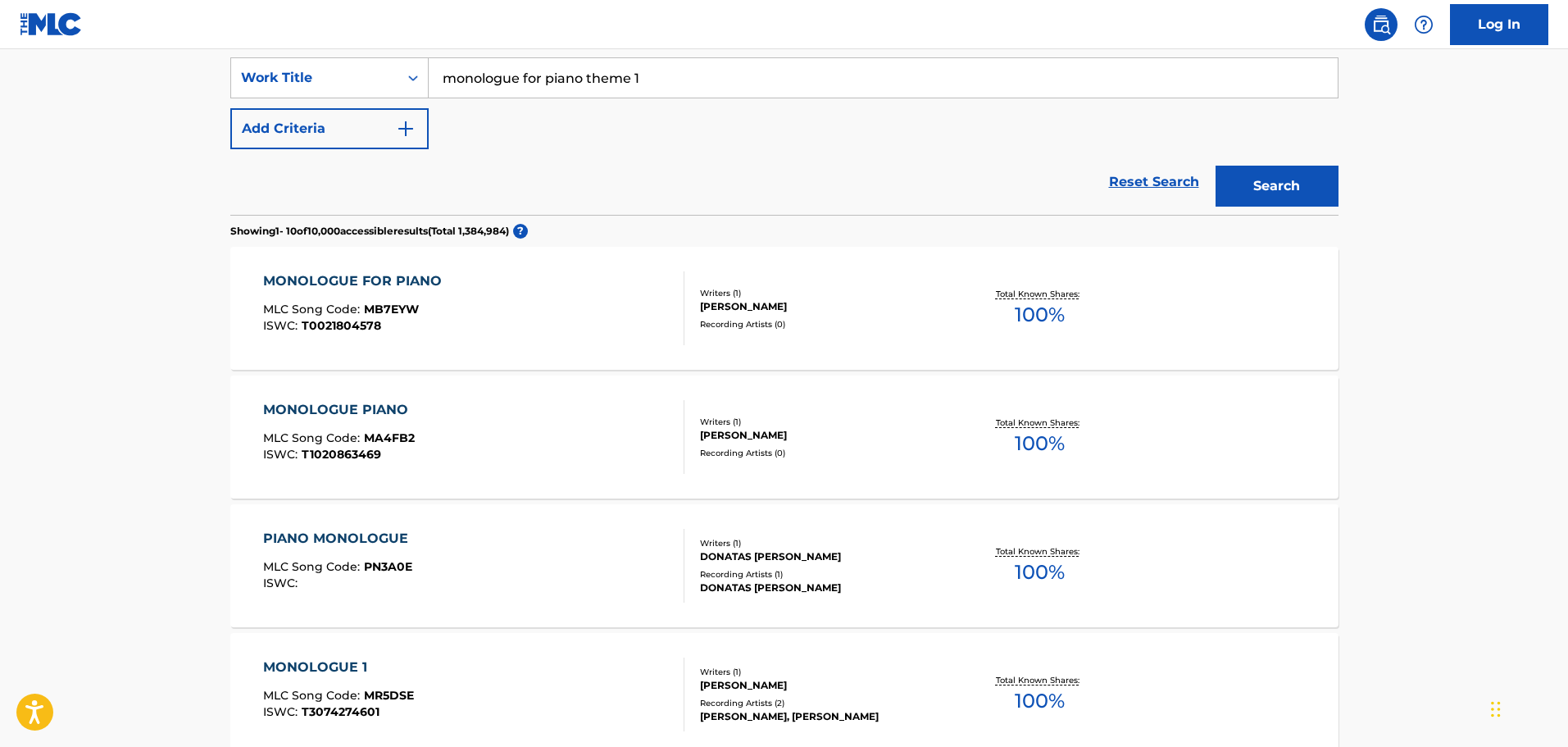
scroll to position [164, 0]
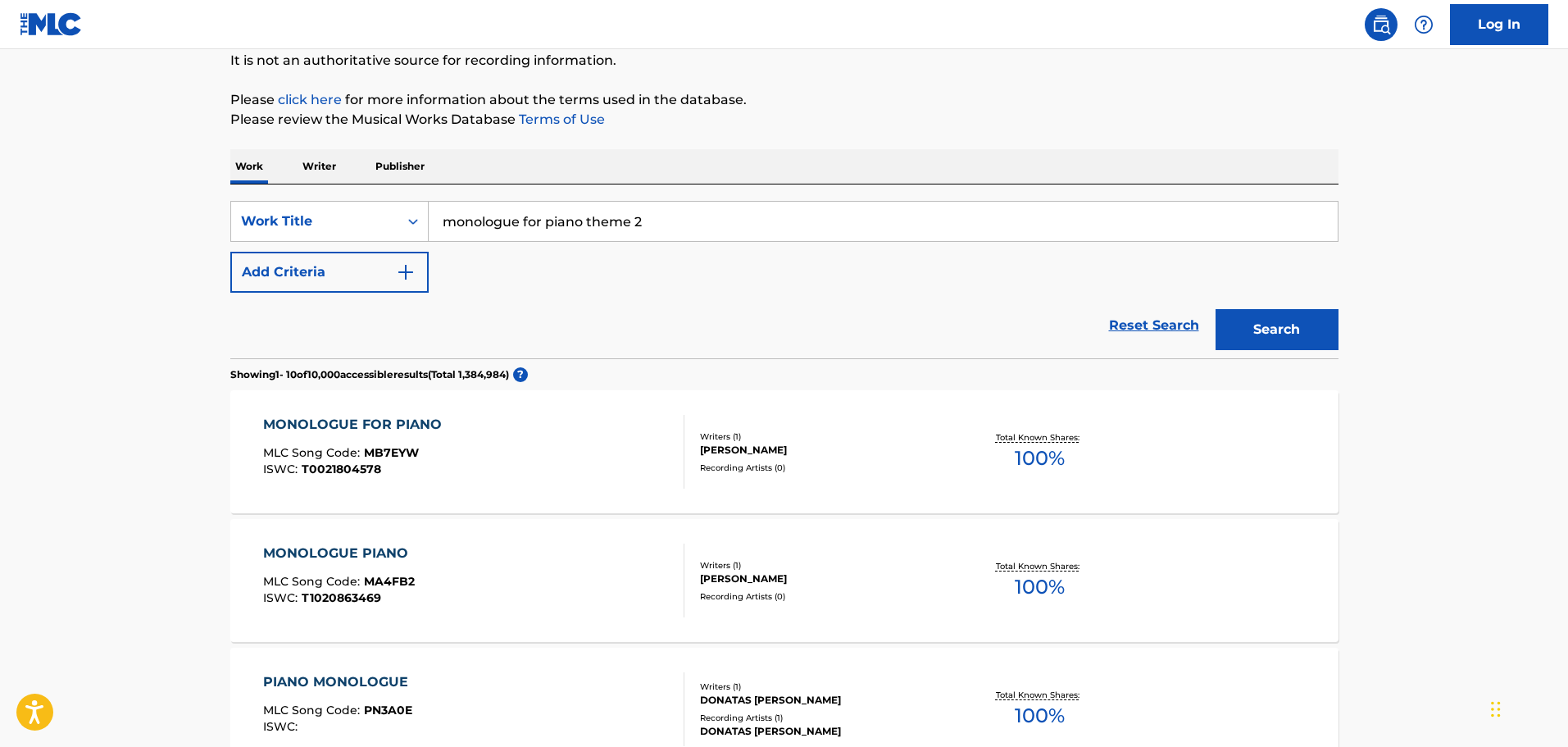
type input "monologue for piano theme 2"
click at [1215, 309] on button "Search" at bounding box center [1277, 329] width 123 height 41
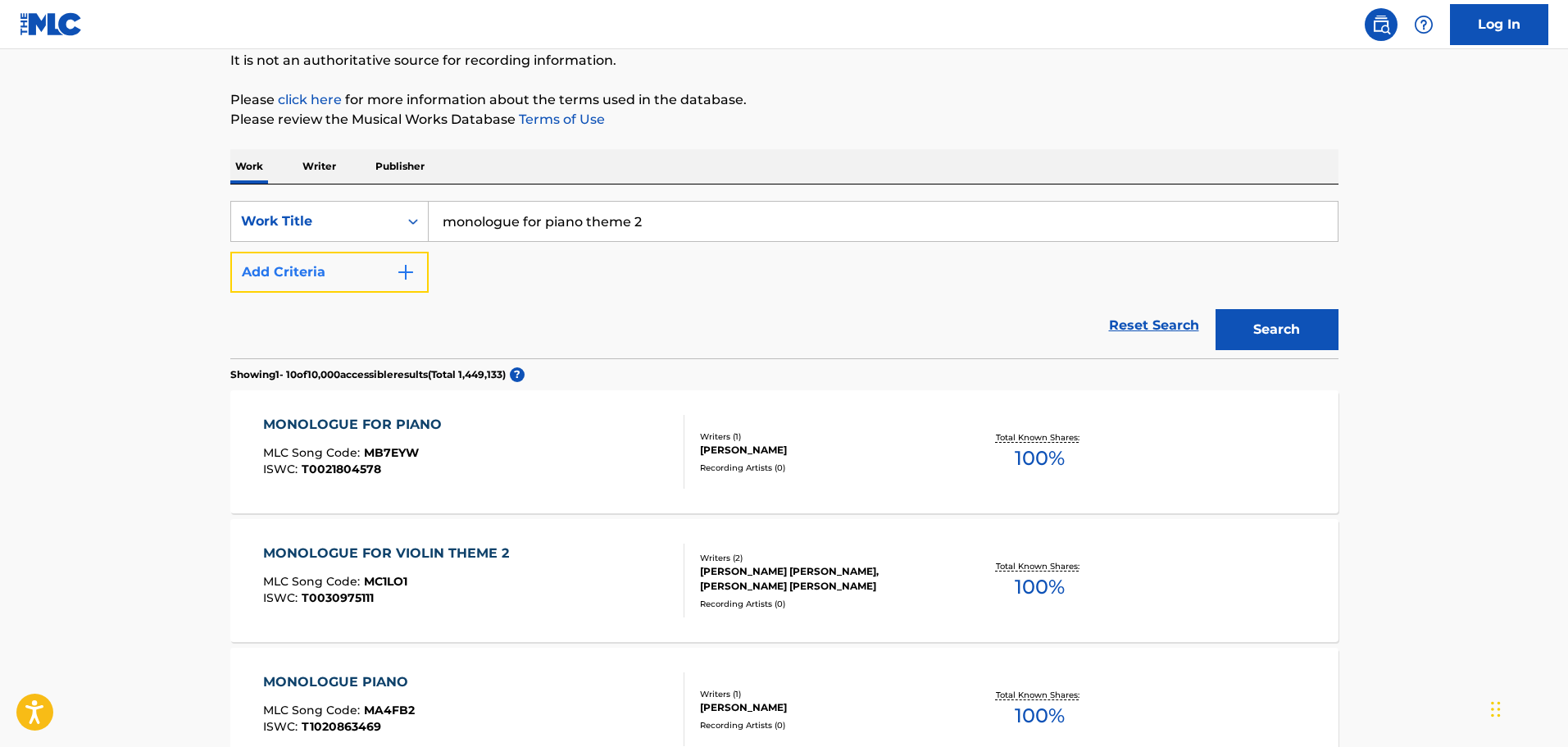
click at [382, 270] on button "Add Criteria" at bounding box center [329, 272] width 198 height 41
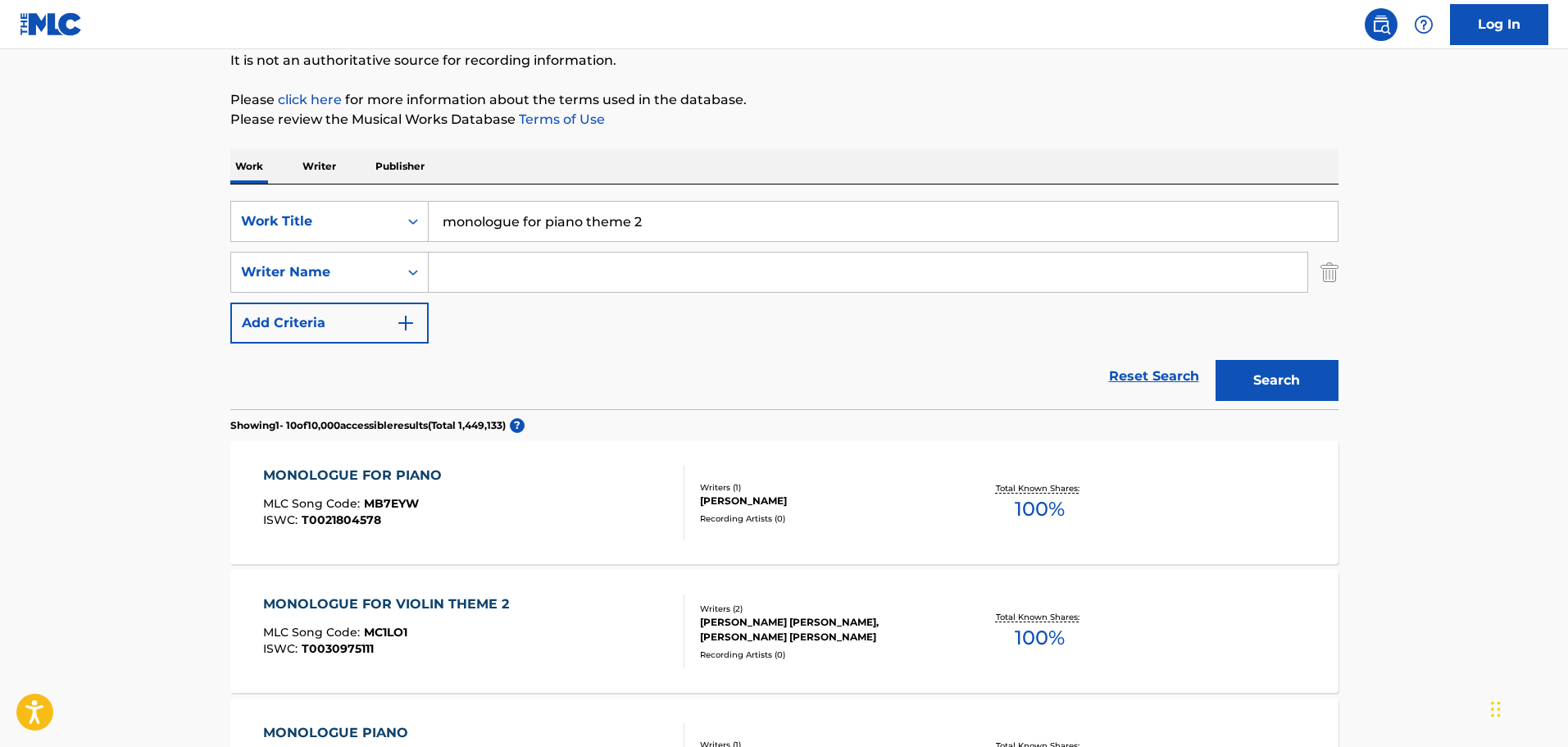
click at [510, 265] on input "Search Form" at bounding box center [868, 272] width 878 height 39
type input "lancen"
click at [1215, 360] on button "Search" at bounding box center [1277, 380] width 123 height 41
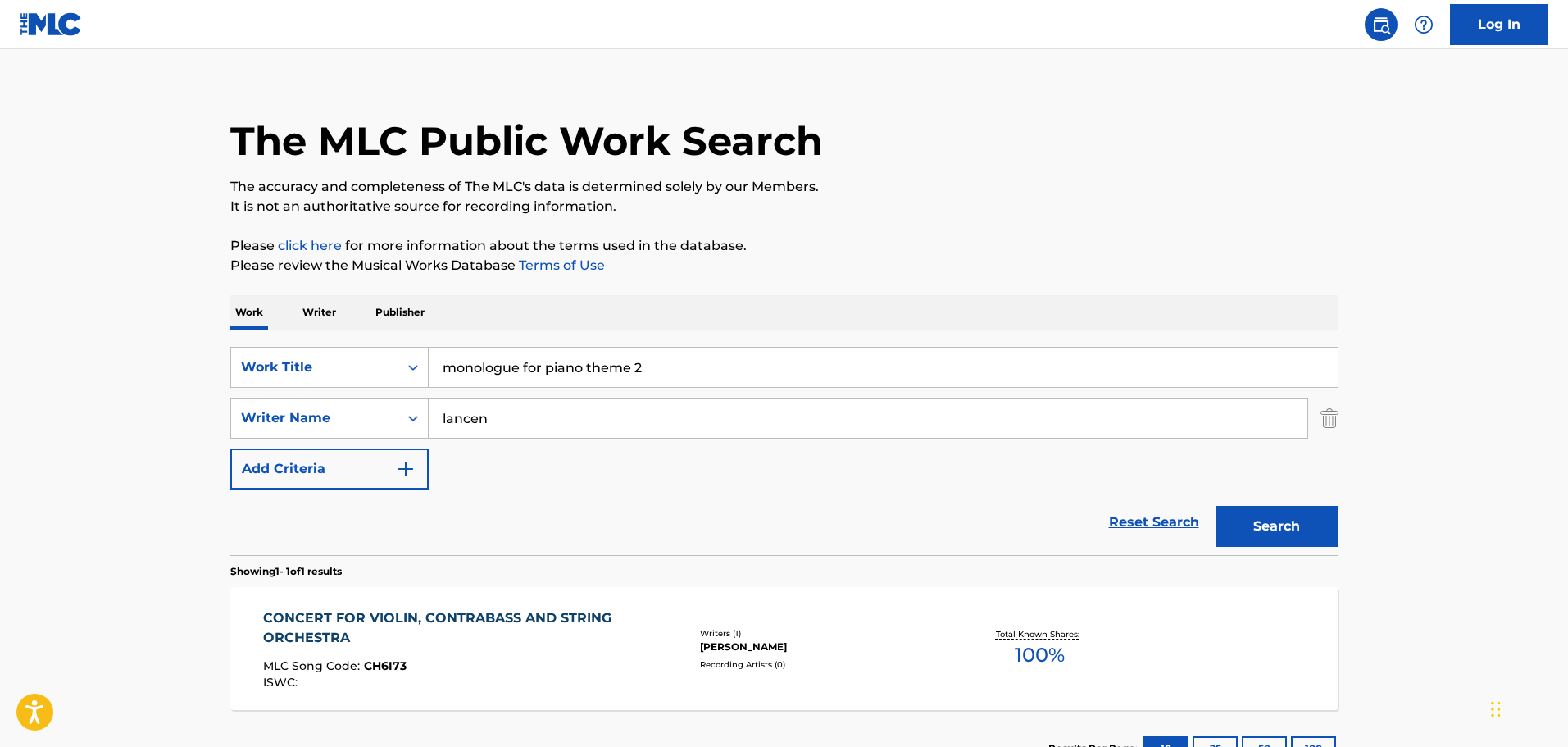
scroll to position [145, 0]
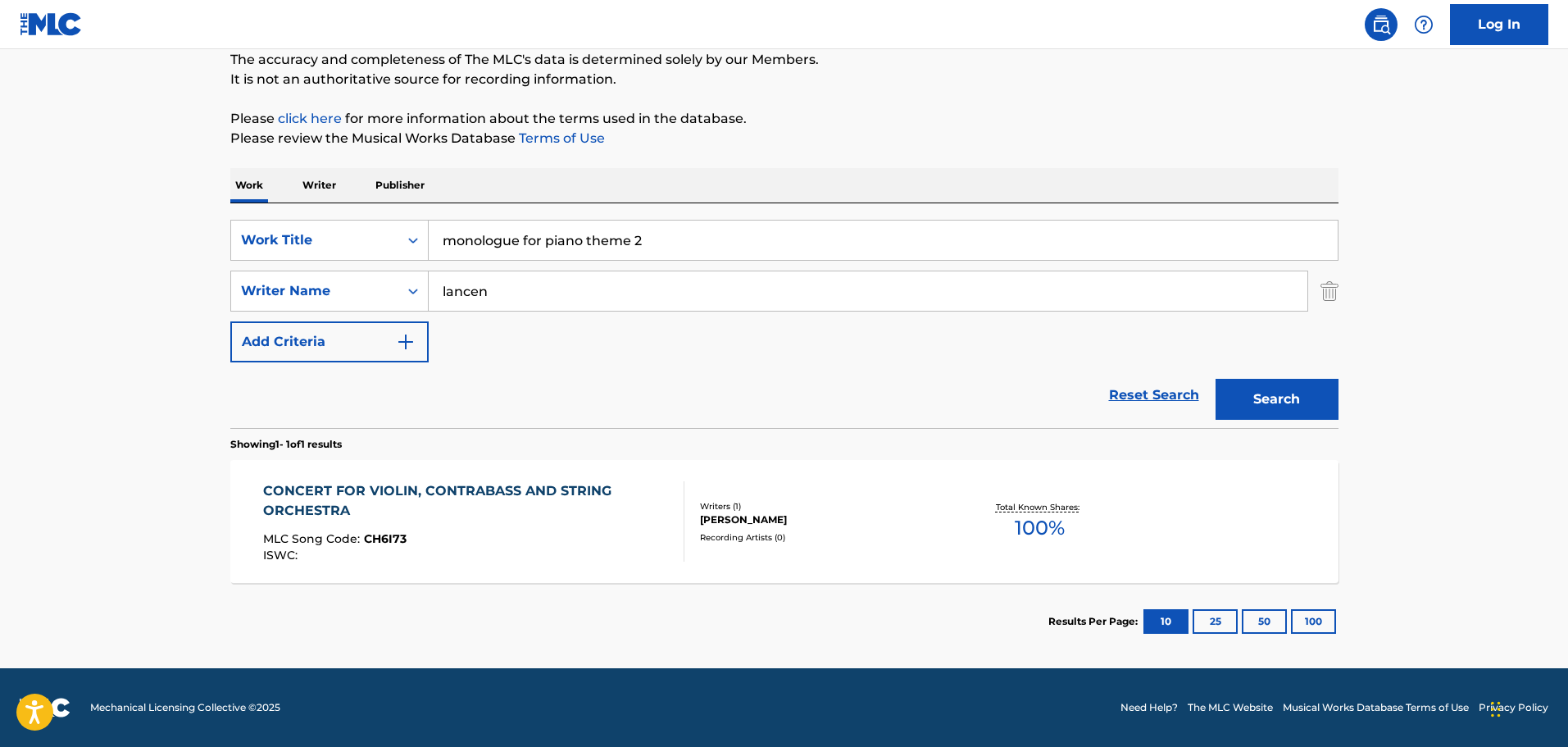
drag, startPoint x: 673, startPoint y: 249, endPoint x: 327, endPoint y: 206, distance: 348.7
click at [327, 206] on div "SearchWithCriteria9448f162-6909-4cb2-a6af-e9d1de86a1a0 Work Title monologue for…" at bounding box center [784, 314] width 1108 height 224
click at [485, 167] on div "The MLC Public Work Search The accuracy and completeness of The MLC's data is d…" at bounding box center [784, 302] width 1147 height 714
drag, startPoint x: 682, startPoint y: 233, endPoint x: 290, endPoint y: 185, distance: 394.9
click at [290, 185] on div "Work Writer Publisher SearchWithCriteria9448f162-6909-4cb2-a6af-e9d1de86a1a0 Wo…" at bounding box center [784, 414] width 1108 height 492
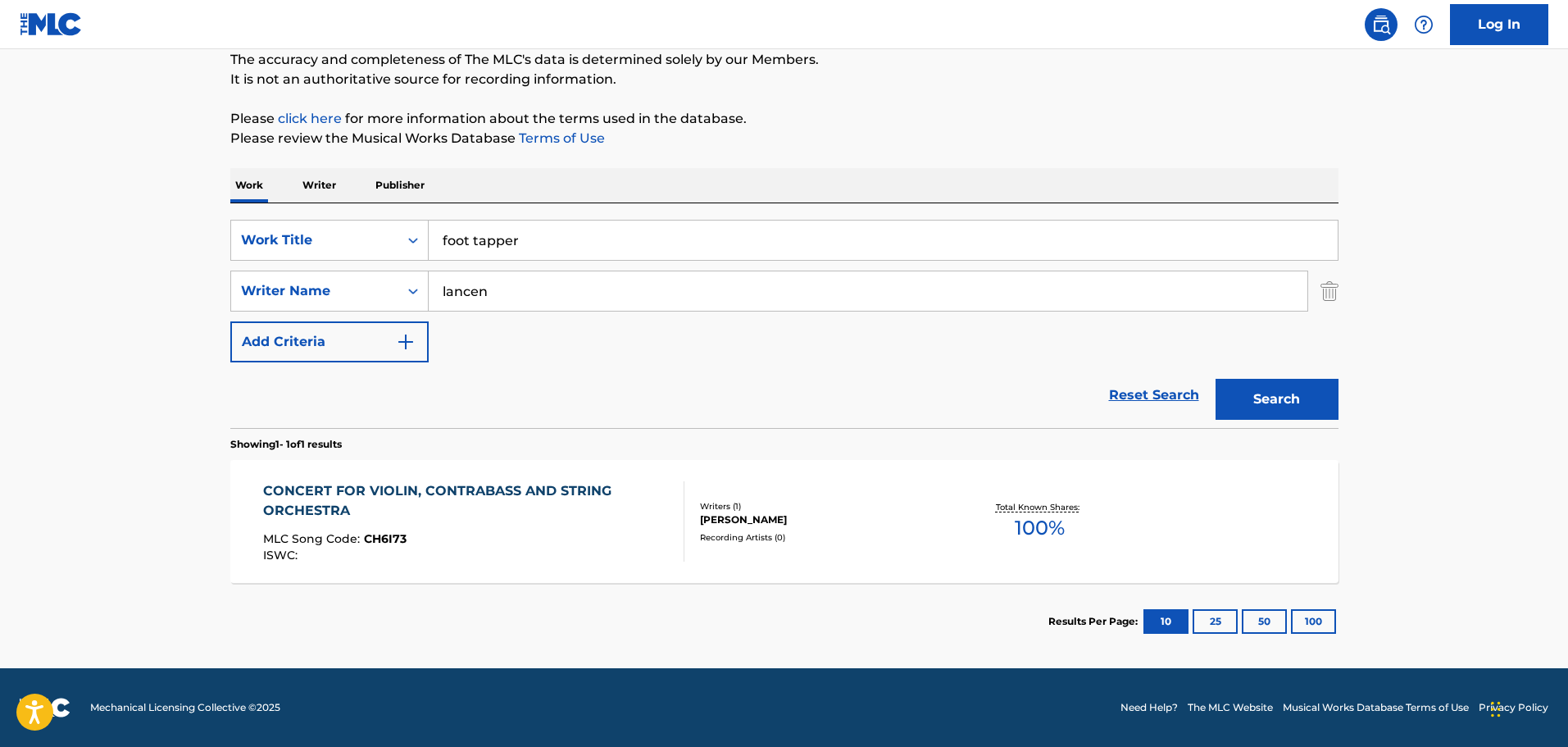
type input "foot tapper"
type input "[PERSON_NAME]"
click at [1215, 379] on button "Search" at bounding box center [1277, 399] width 123 height 41
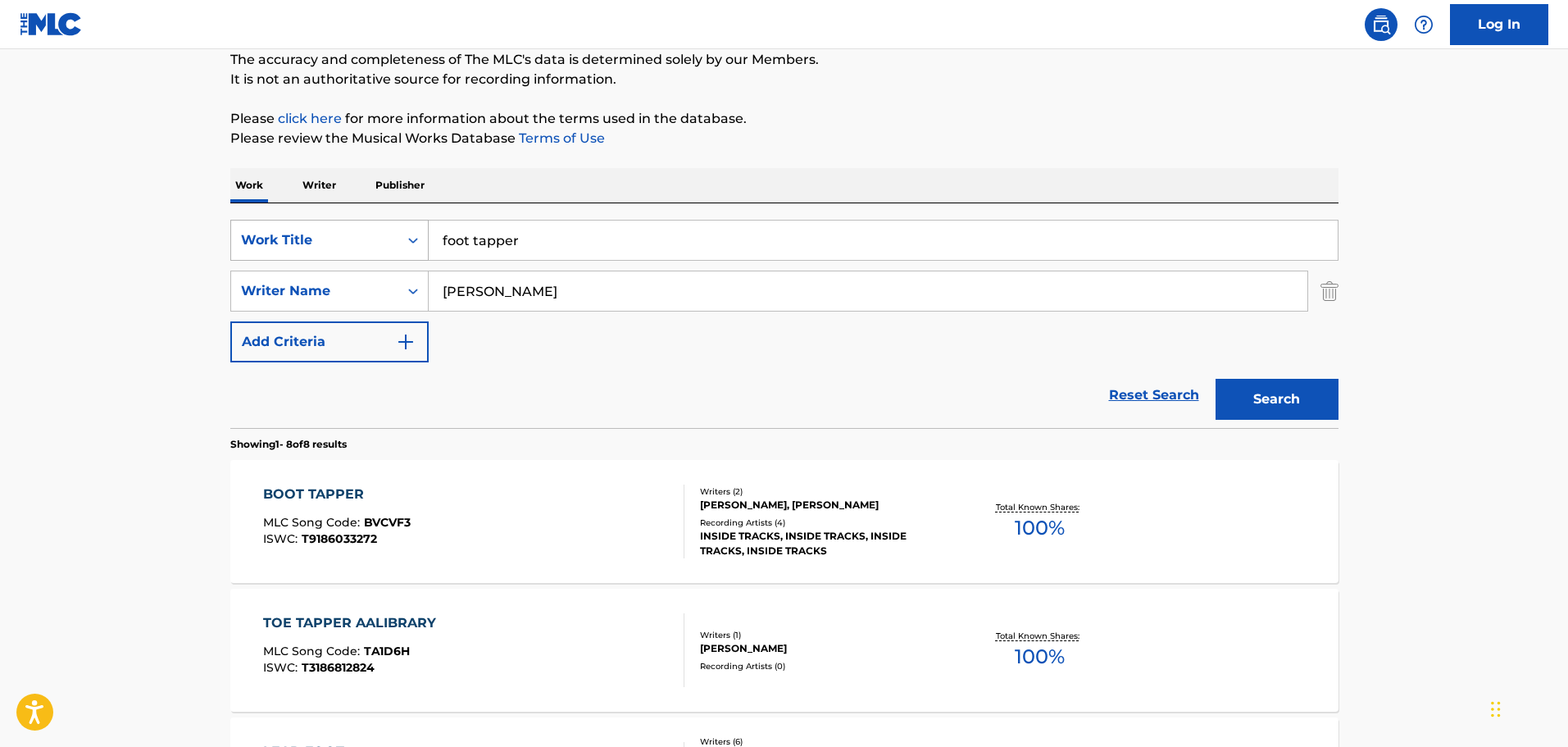
drag, startPoint x: 632, startPoint y: 248, endPoint x: 327, endPoint y: 237, distance: 305.2
click at [327, 237] on div "SearchWithCriteria9448f162-6909-4cb2-a6af-e9d1de86a1a0 Work Title foot tapper" at bounding box center [784, 240] width 1108 height 41
type input "highland hangover"
type input "[PERSON_NAME]"
click at [1215, 379] on button "Search" at bounding box center [1277, 399] width 123 height 41
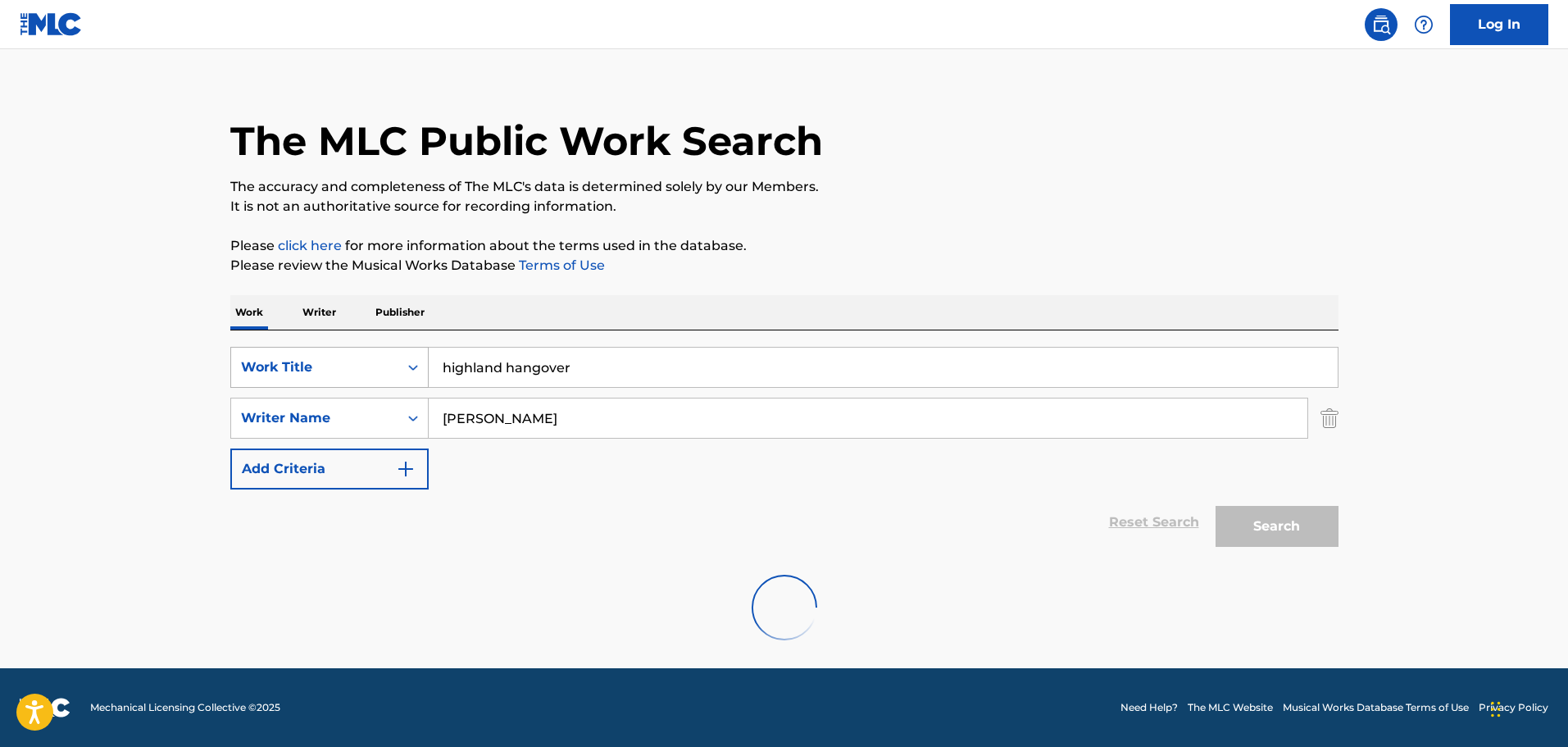
scroll to position [18, 0]
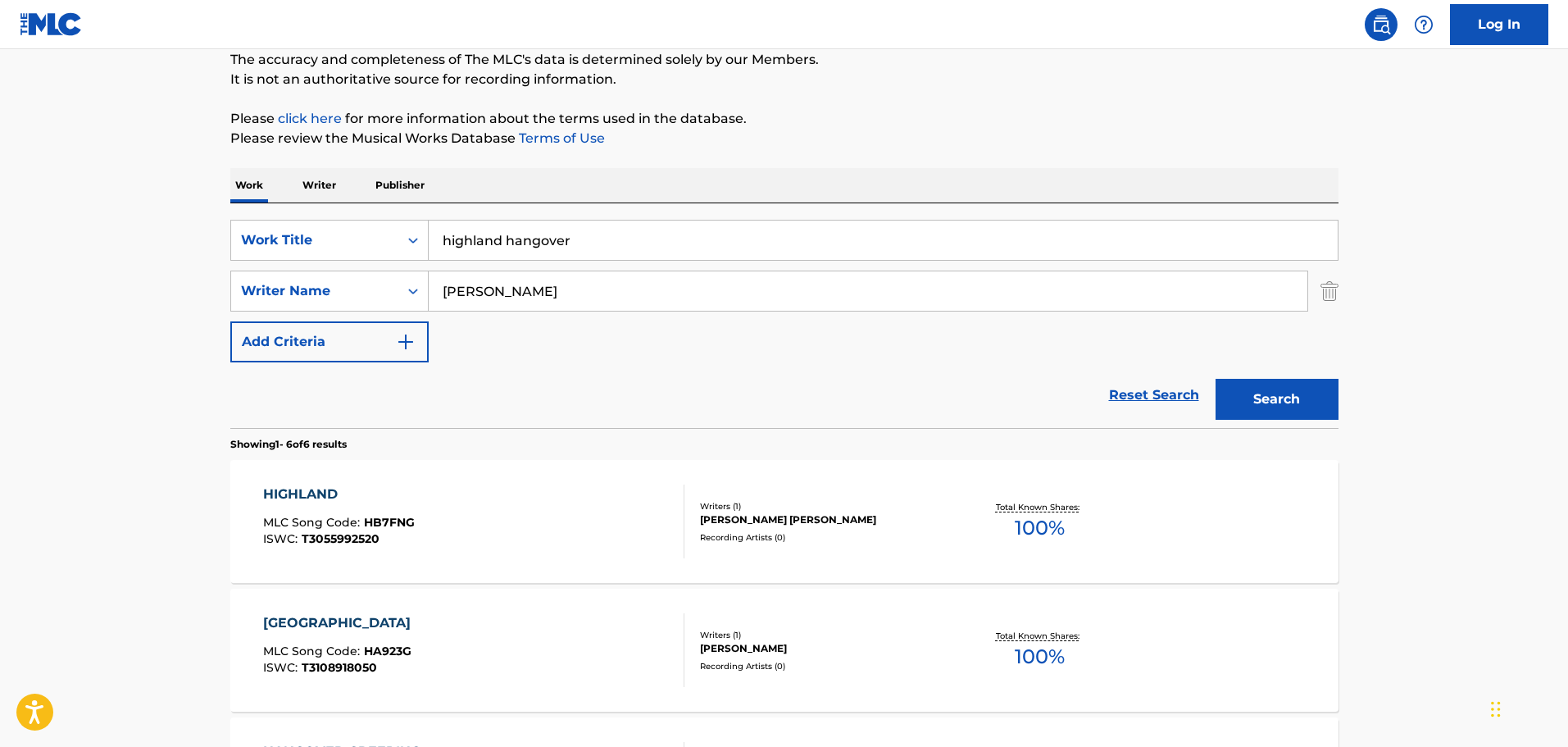
click at [488, 333] on div "SearchWithCriteria9448f162-6909-4cb2-a6af-e9d1de86a1a0 Work Title highland hang…" at bounding box center [784, 290] width 1108 height 142
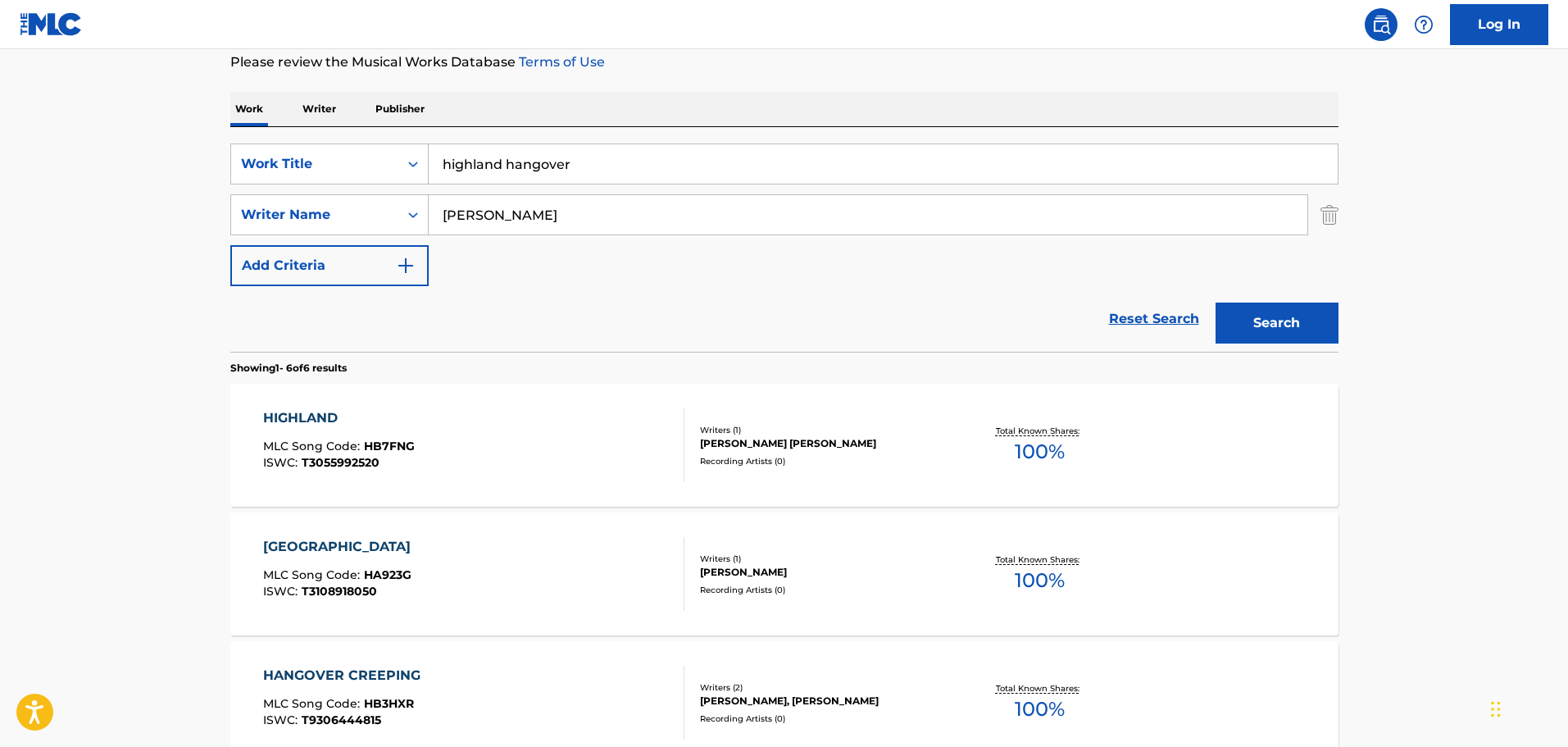
scroll to position [309, 0]
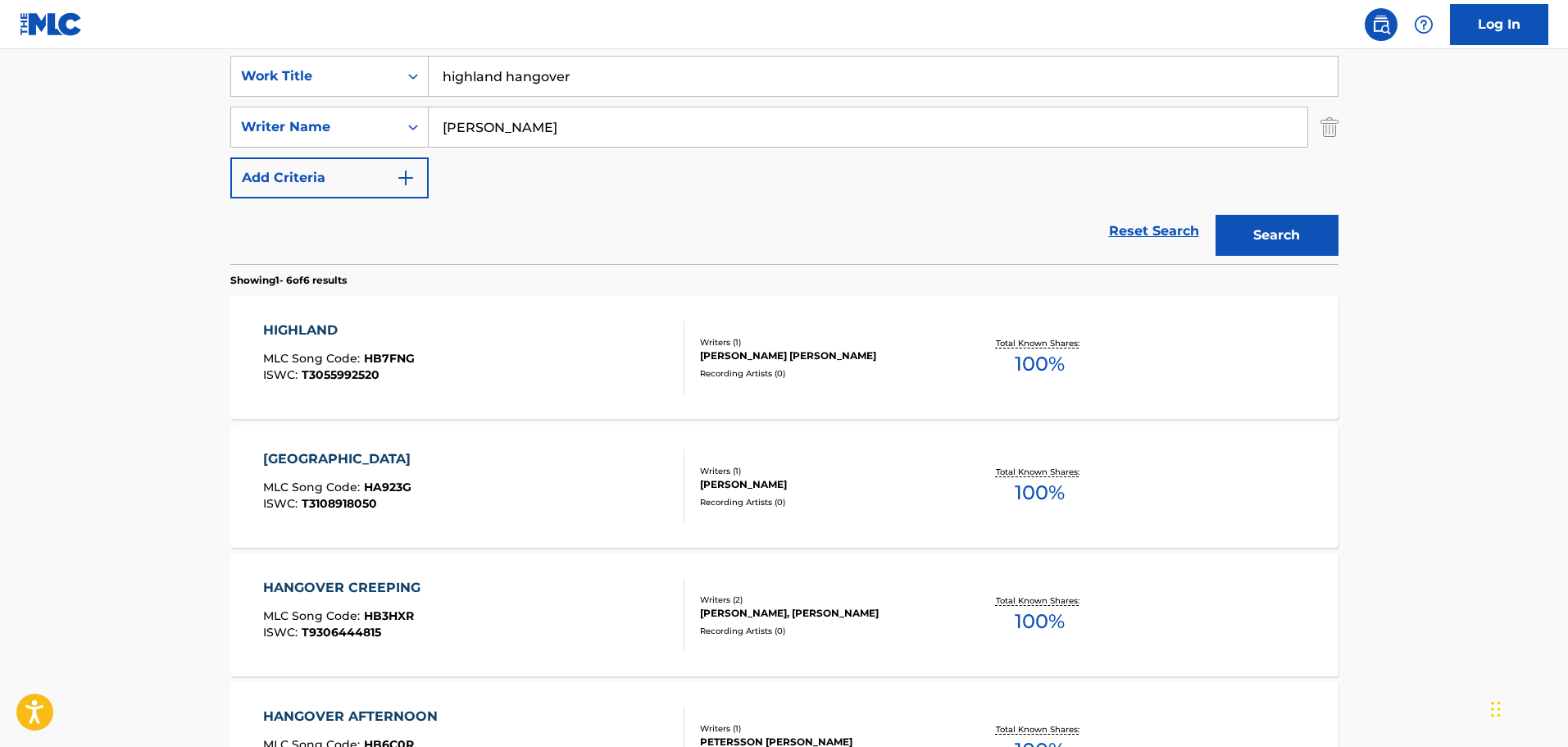
click at [506, 230] on div "Reset Search Search" at bounding box center [784, 231] width 1108 height 65
click at [563, 176] on div "SearchWithCriteria9448f162-6909-4cb2-a6af-e9d1de86a1a0 Work Title highland hang…" at bounding box center [784, 127] width 1108 height 142
drag, startPoint x: 616, startPoint y: 73, endPoint x: 355, endPoint y: 63, distance: 261.2
click at [355, 63] on div "SearchWithCriteria9448f162-6909-4cb2-a6af-e9d1de86a1a0 Work Title highland hang…" at bounding box center [784, 76] width 1108 height 41
click at [1215, 215] on button "Search" at bounding box center [1277, 235] width 123 height 41
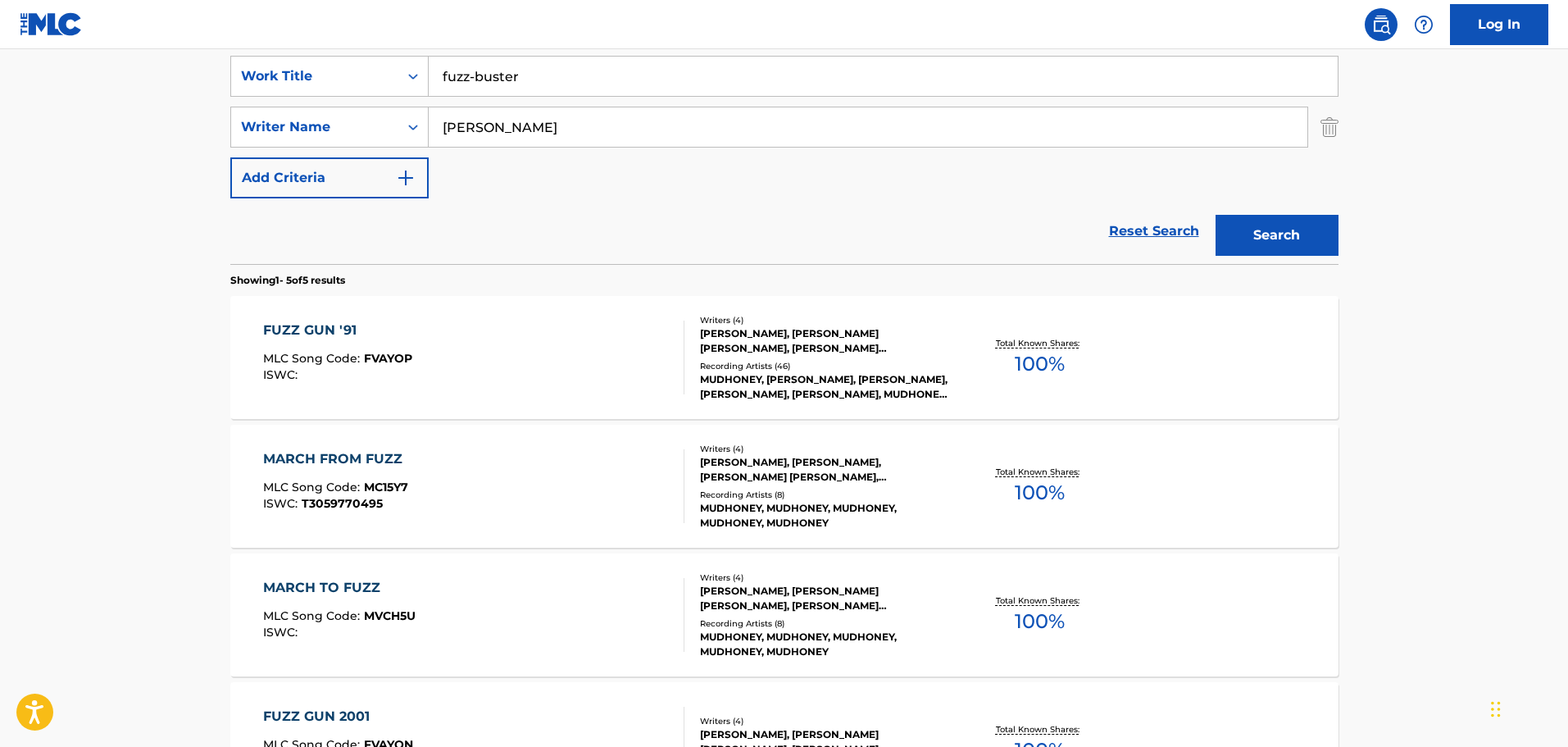
click at [472, 73] on input "fuzz-buster" at bounding box center [883, 76] width 909 height 39
click at [476, 77] on input "fuzz-buster" at bounding box center [883, 76] width 909 height 39
type input "fuzz buster"
click at [1215, 215] on button "Search" at bounding box center [1277, 235] width 123 height 41
drag, startPoint x: 560, startPoint y: 84, endPoint x: 407, endPoint y: 83, distance: 153.0
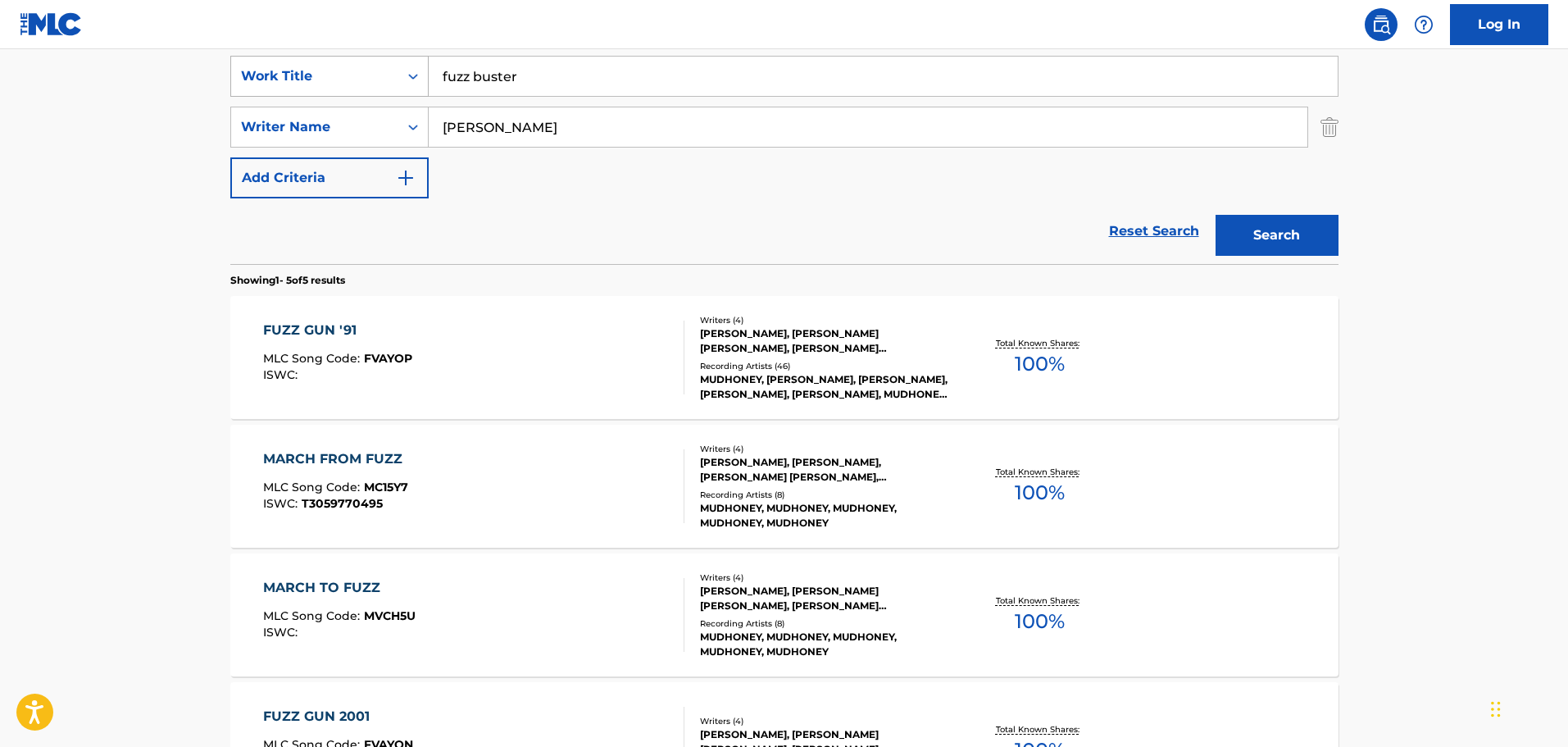
click at [407, 83] on div "SearchWithCriteria9448f162-6909-4cb2-a6af-e9d1de86a1a0 Work Title fuzz buster" at bounding box center [784, 76] width 1108 height 41
click at [1215, 215] on button "Search" at bounding box center [1277, 235] width 123 height 41
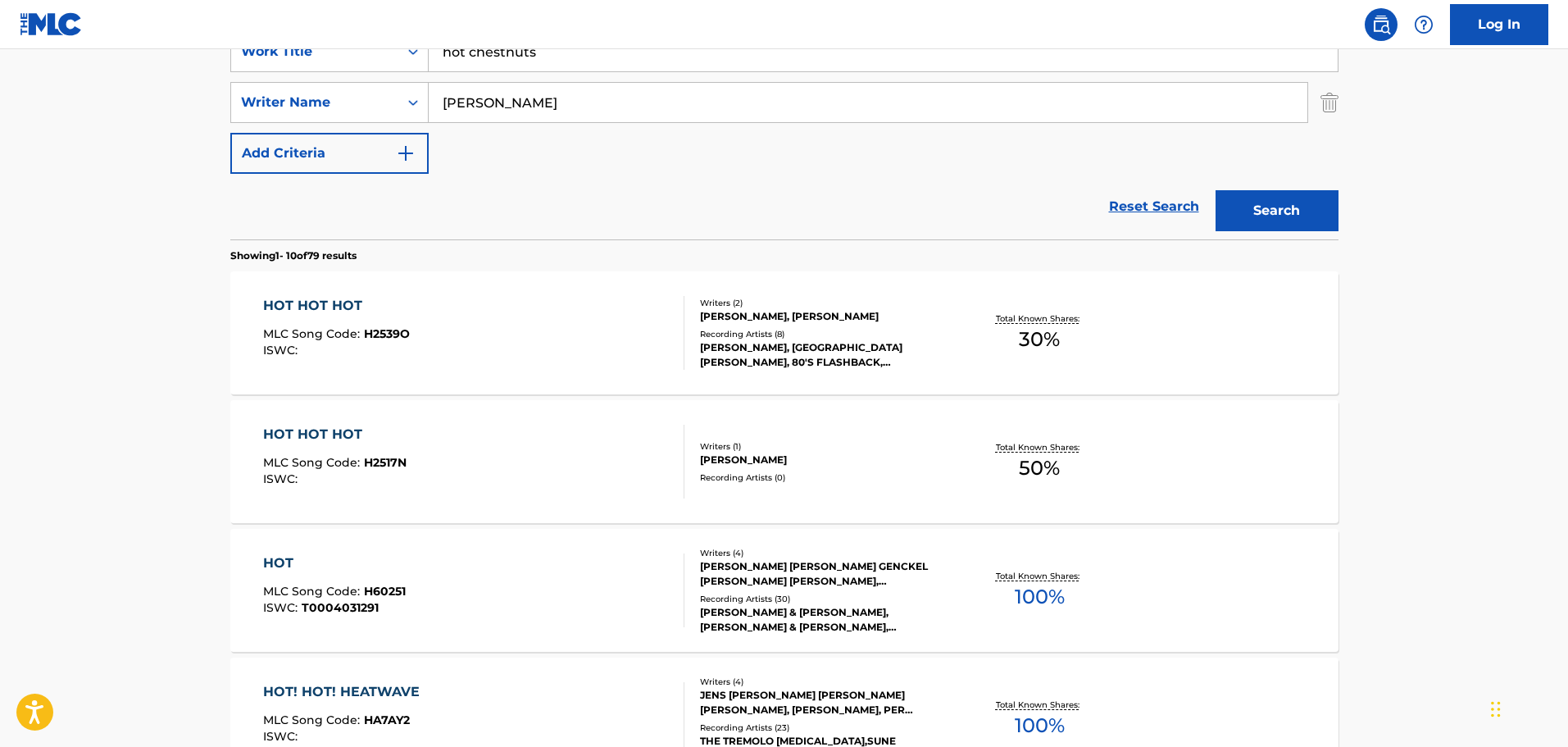
scroll to position [227, 0]
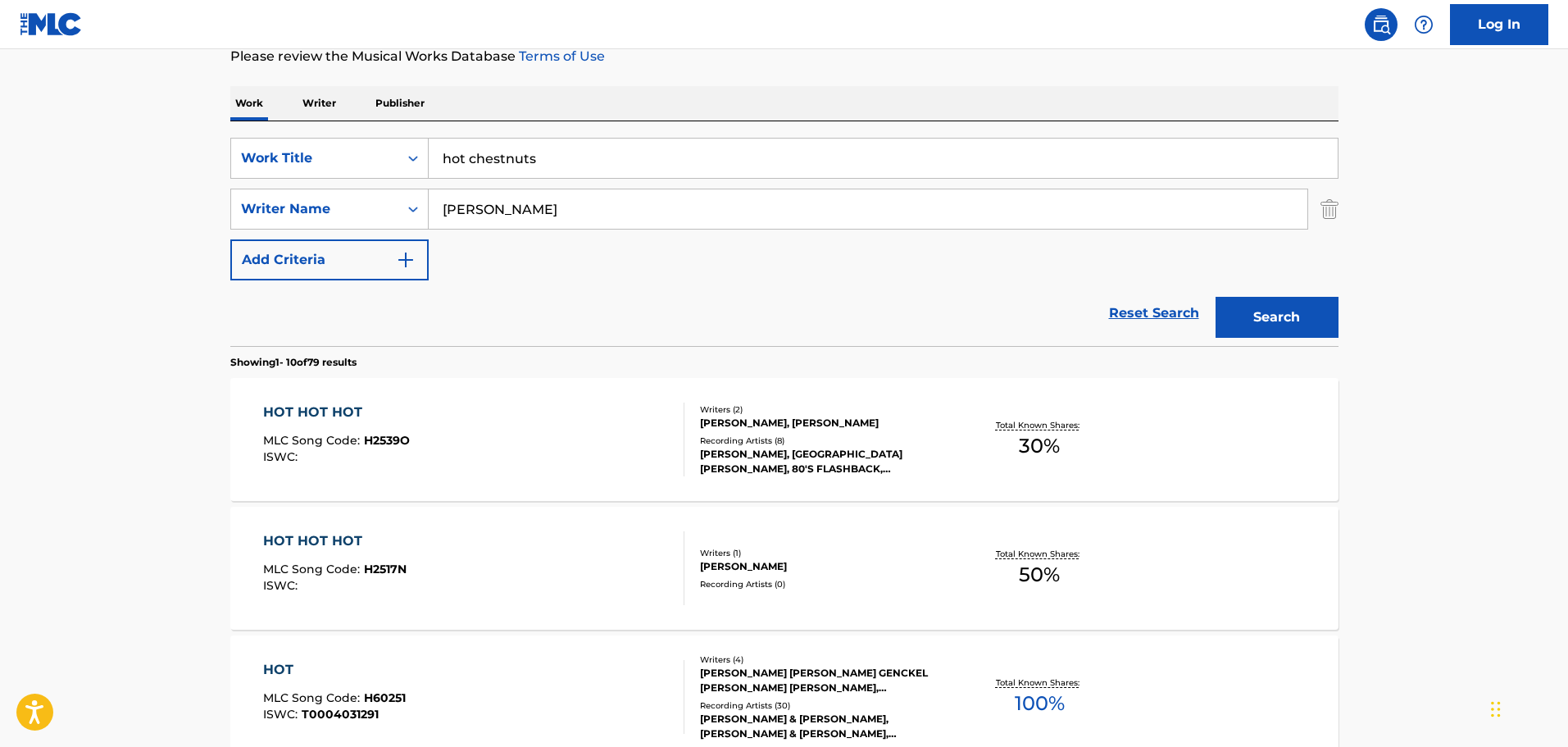
drag, startPoint x: 623, startPoint y: 162, endPoint x: 136, endPoint y: 154, distance: 487.1
type input "[US_STATE] and [US_STATE]"
type input "fears"
click at [1215, 297] on button "Search" at bounding box center [1277, 317] width 123 height 41
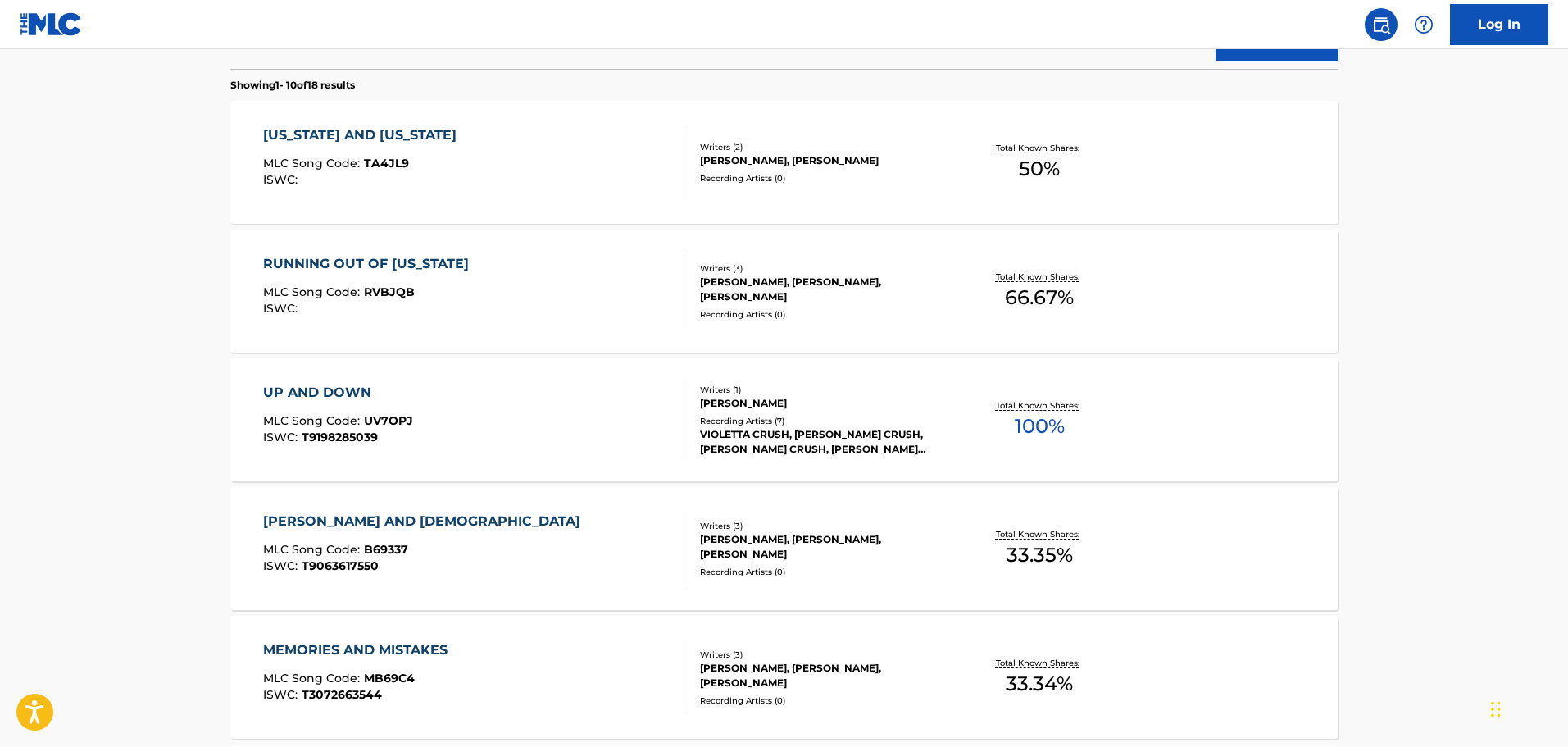
scroll to position [554, 0]
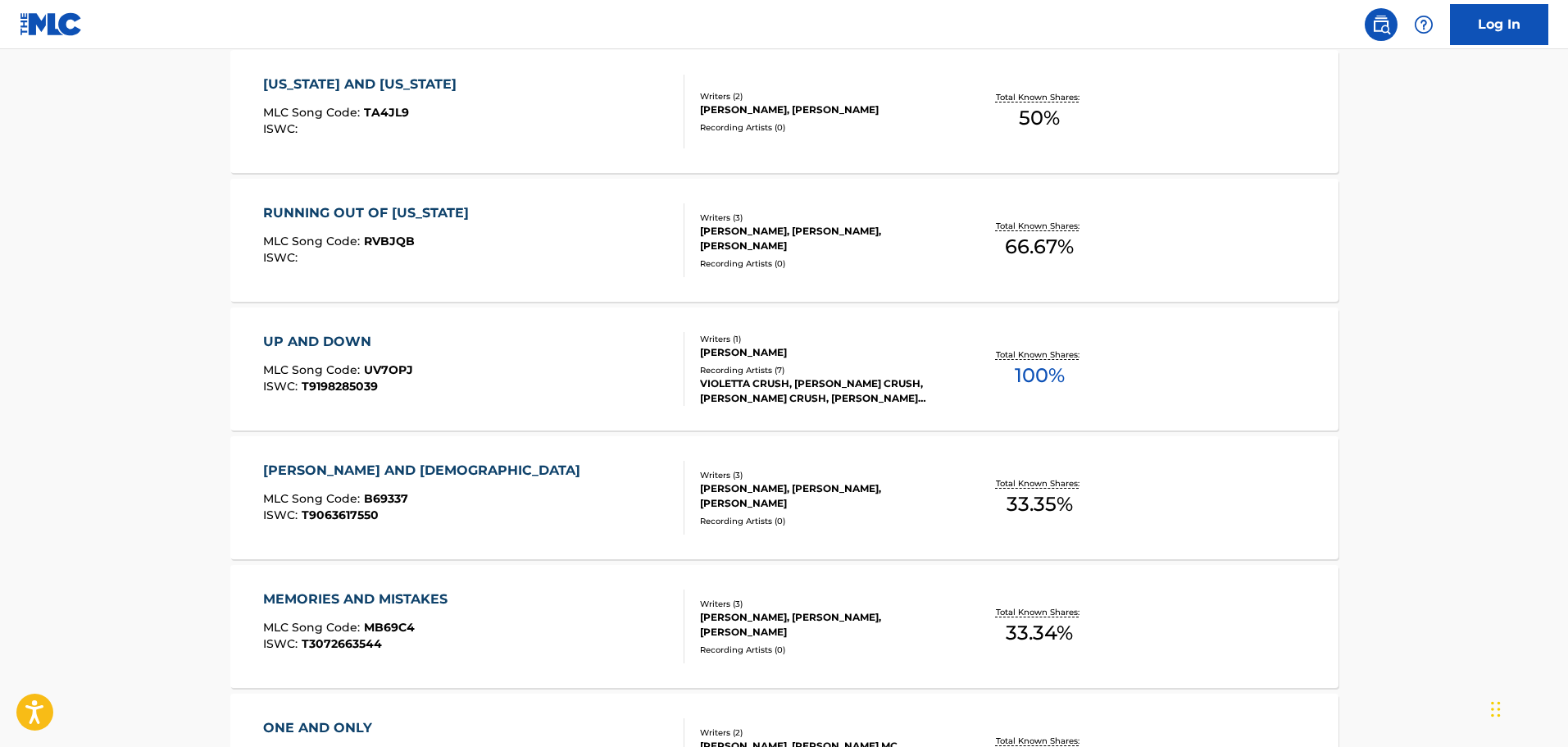
click at [492, 152] on div "[US_STATE] AND [US_STATE] MLC Song Code : TA4JL9 ISWC : Writers ( 2 ) [PERSON_N…" at bounding box center [784, 112] width 1108 height 123
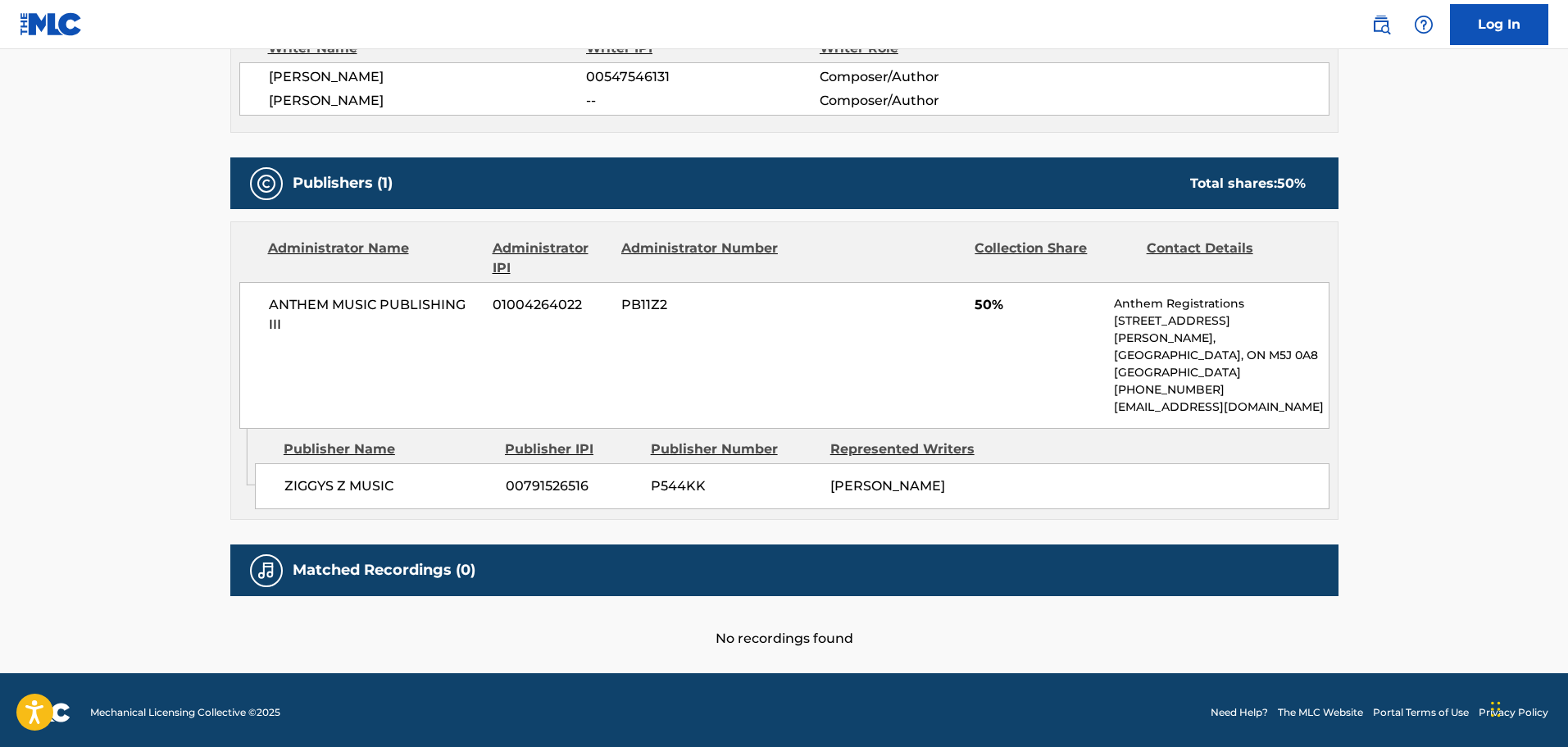
scroll to position [642, 0]
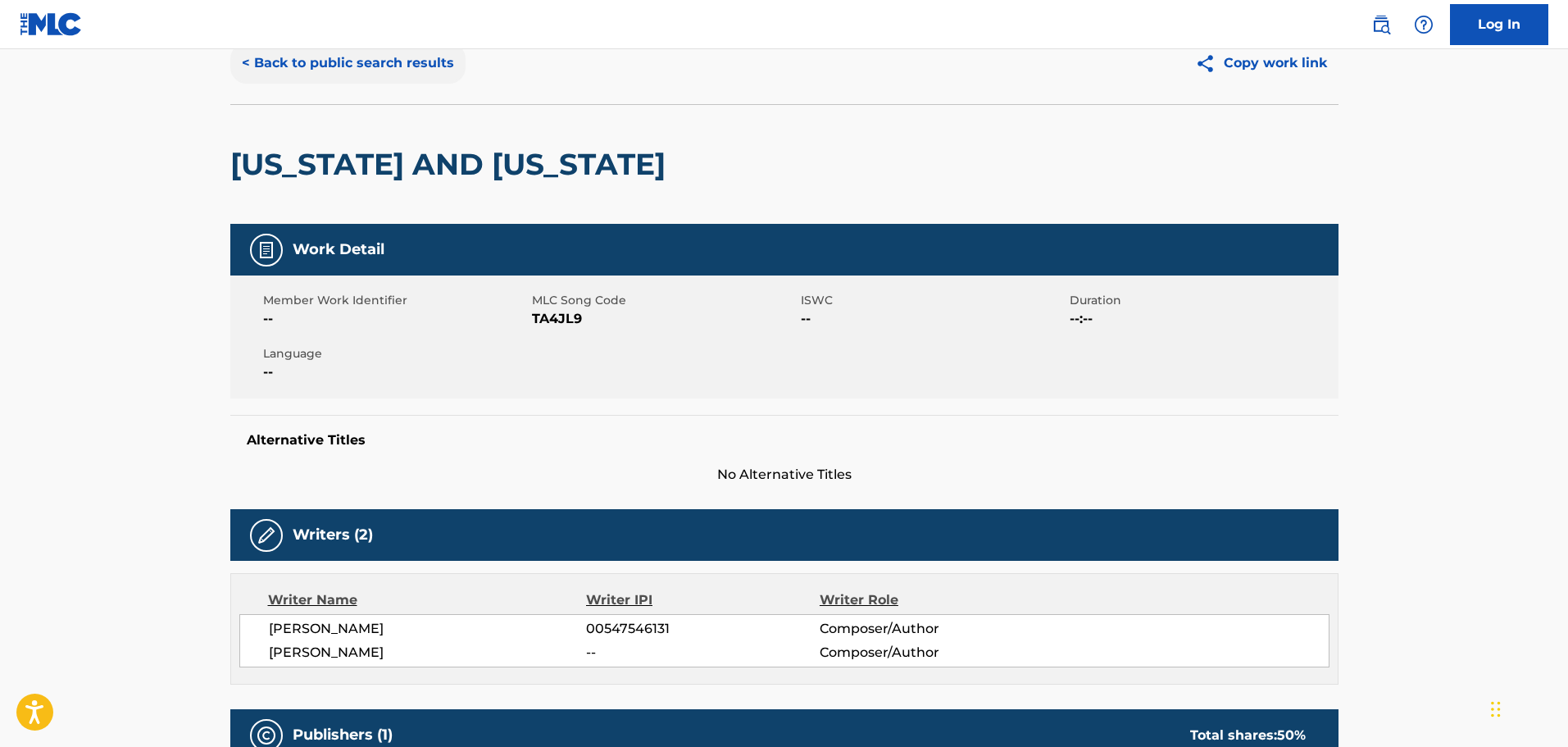
click at [328, 52] on button "< Back to public search results" at bounding box center [348, 63] width 235 height 41
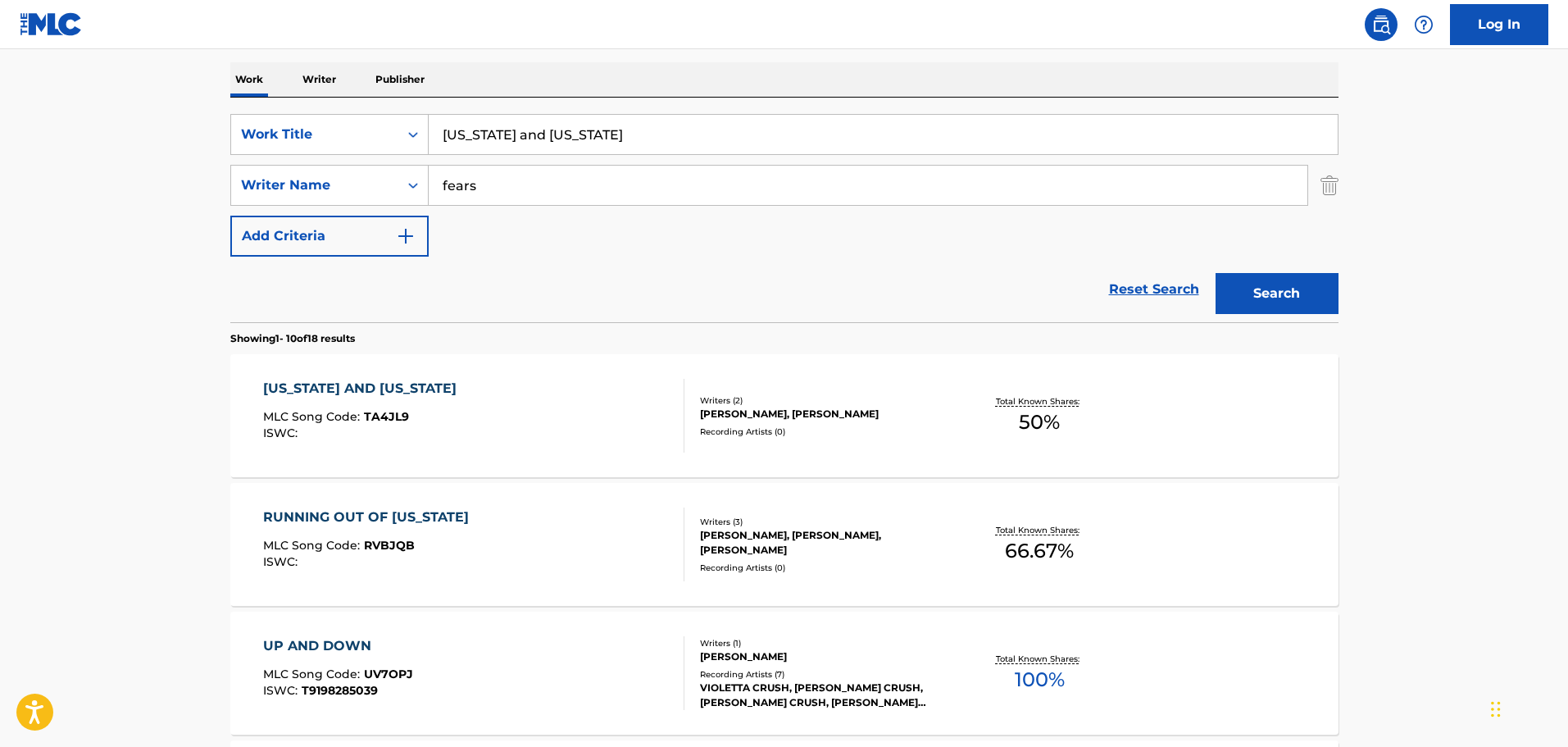
scroll to position [238, 0]
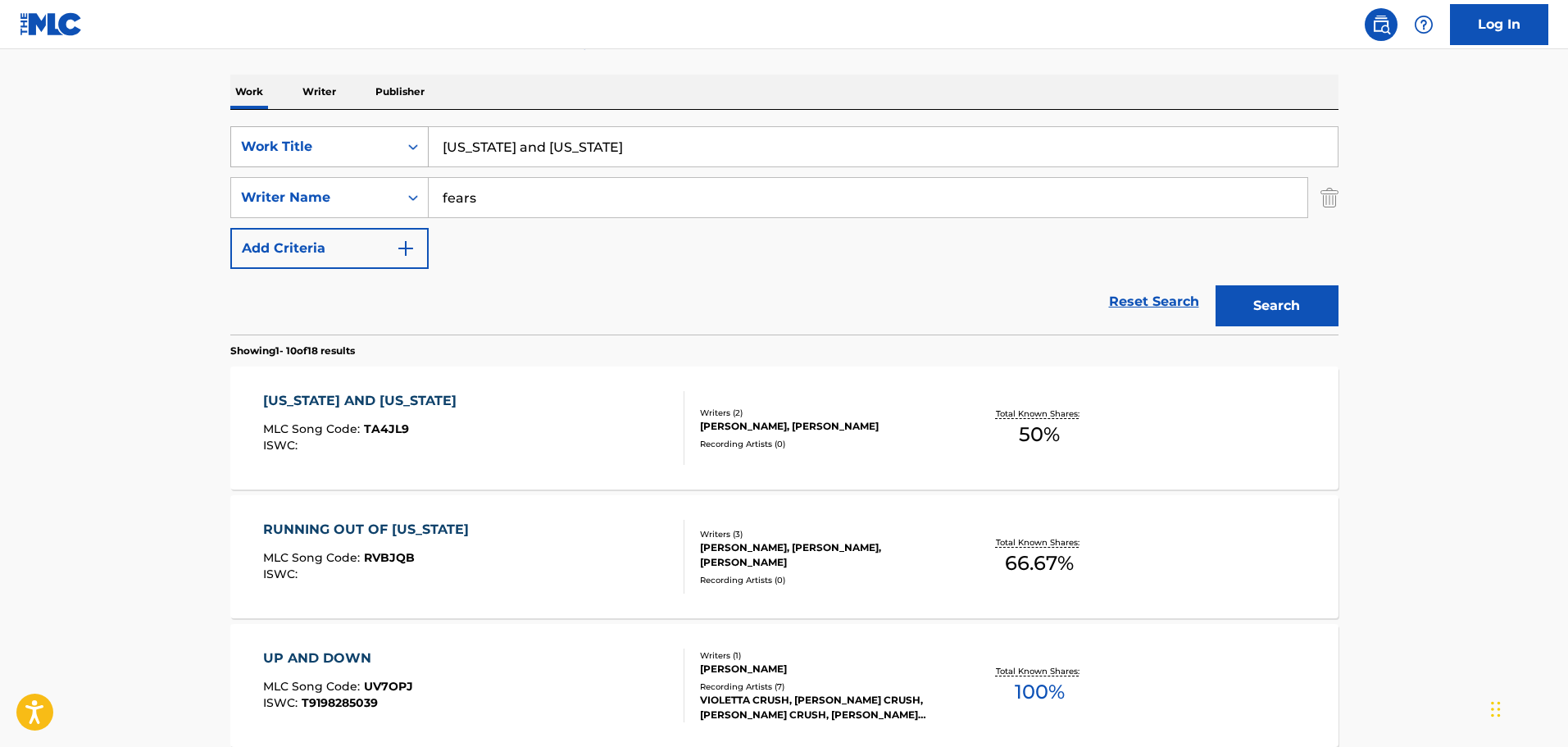
drag, startPoint x: 623, startPoint y: 135, endPoint x: 291, endPoint y: 140, distance: 332.0
click at [291, 140] on div "SearchWithCriteria9448f162-6909-4cb2-a6af-e9d1de86a1a0 Work Title [US_STATE] an…" at bounding box center [784, 147] width 1108 height 41
type input "LIKE ME"
type input "[PERSON_NAME]"
click at [1215, 286] on button "Search" at bounding box center [1277, 306] width 123 height 41
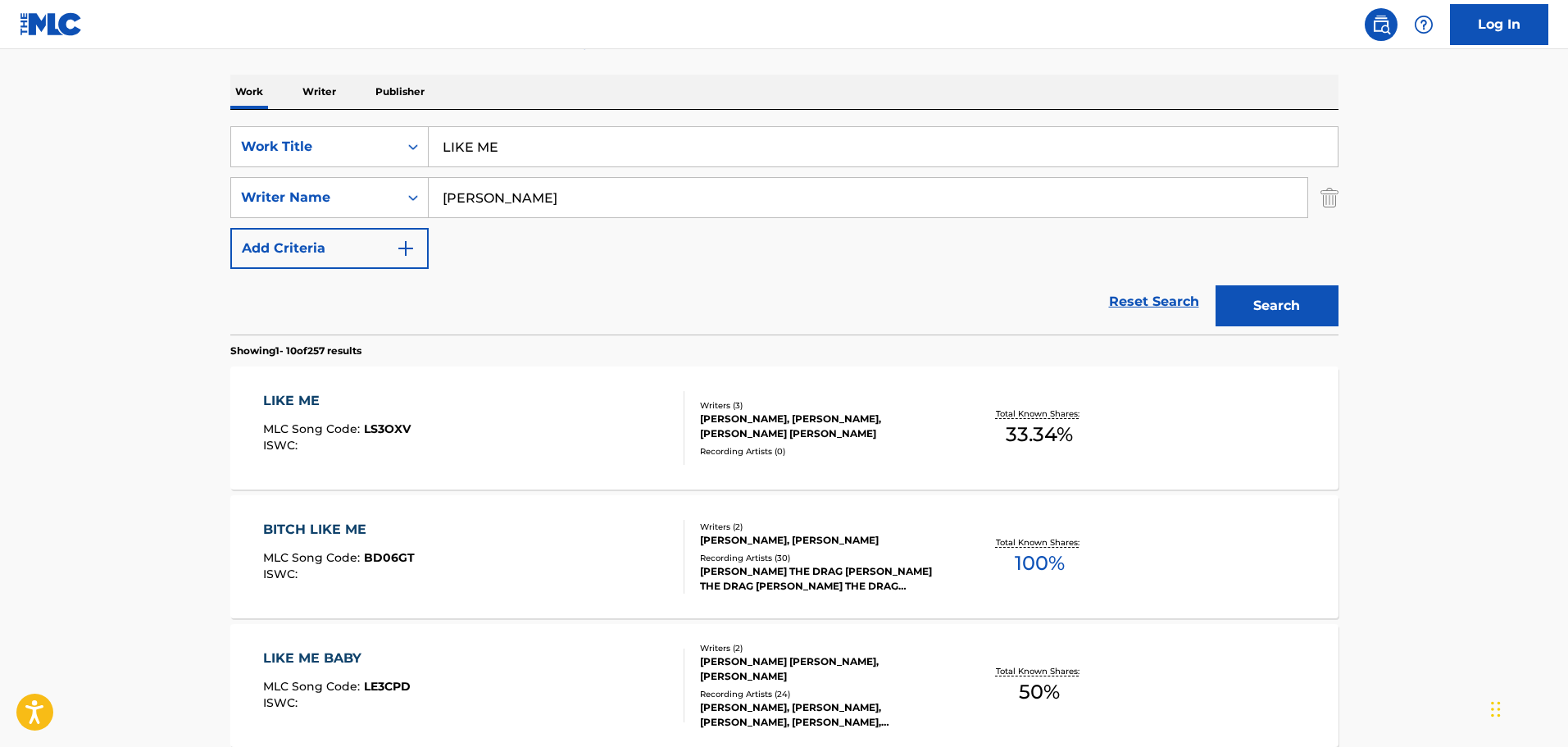
scroll to position [320, 0]
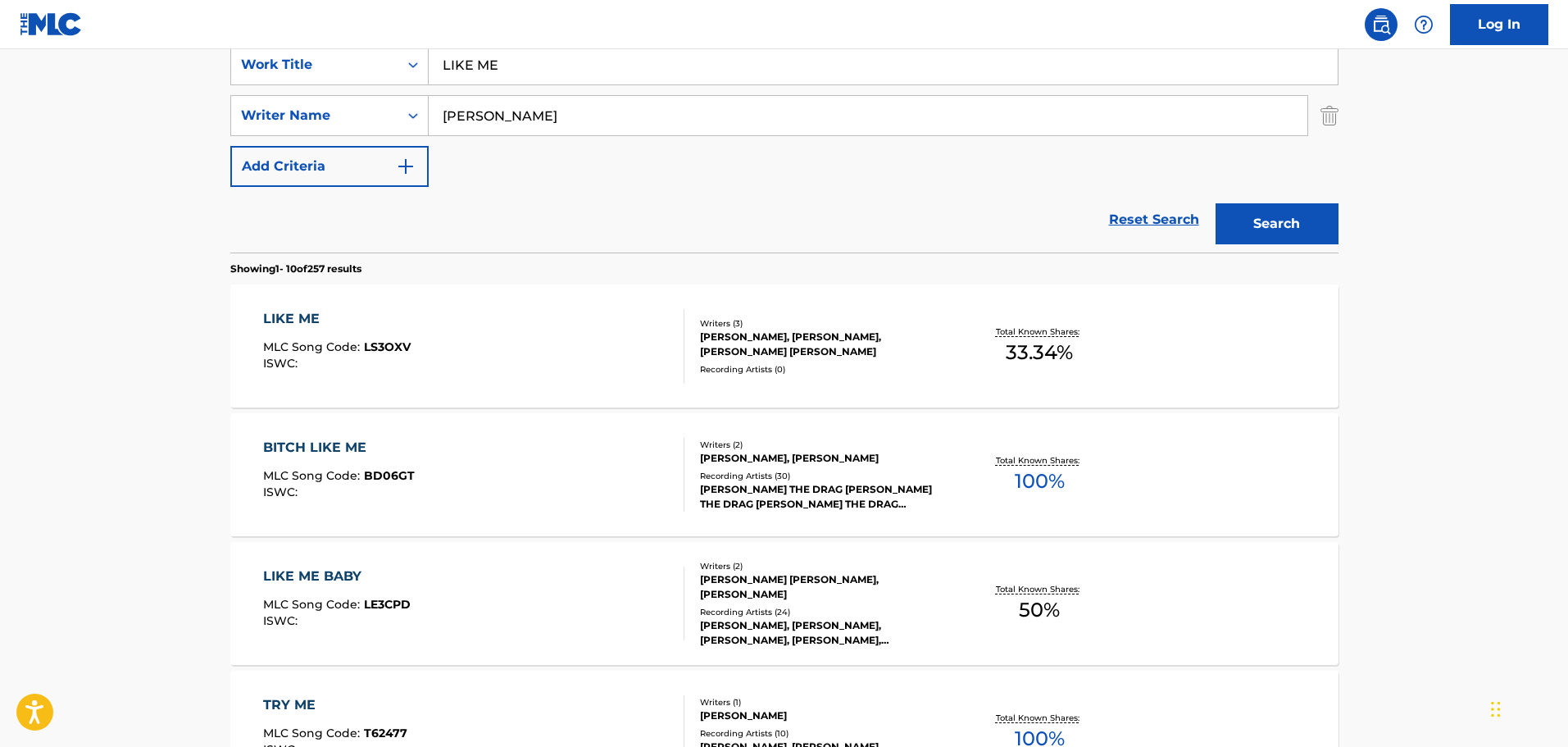
click at [575, 356] on div "LIKE ME MLC Song Code : LS3OXV ISWC :" at bounding box center [474, 345] width 422 height 73
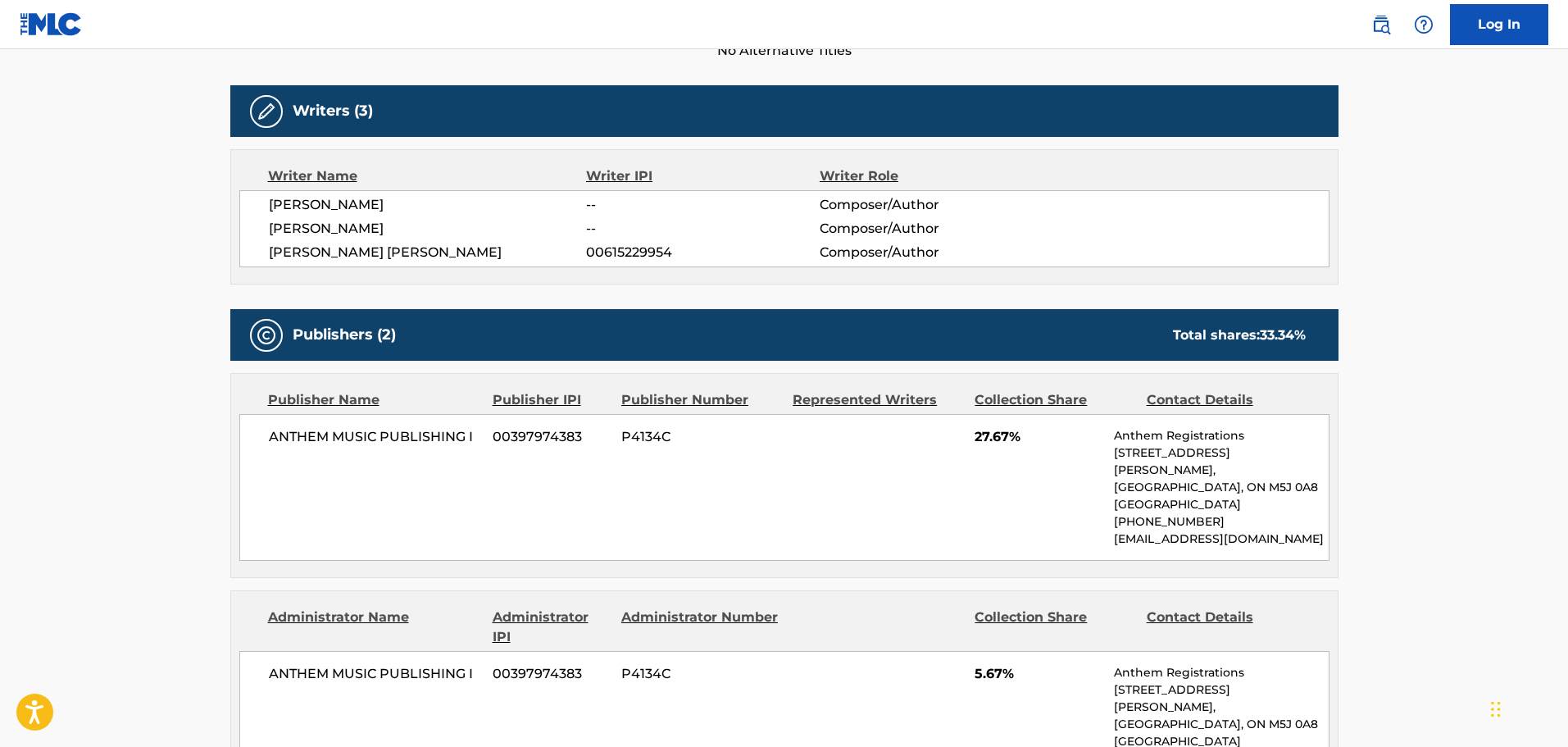
scroll to position [82, 0]
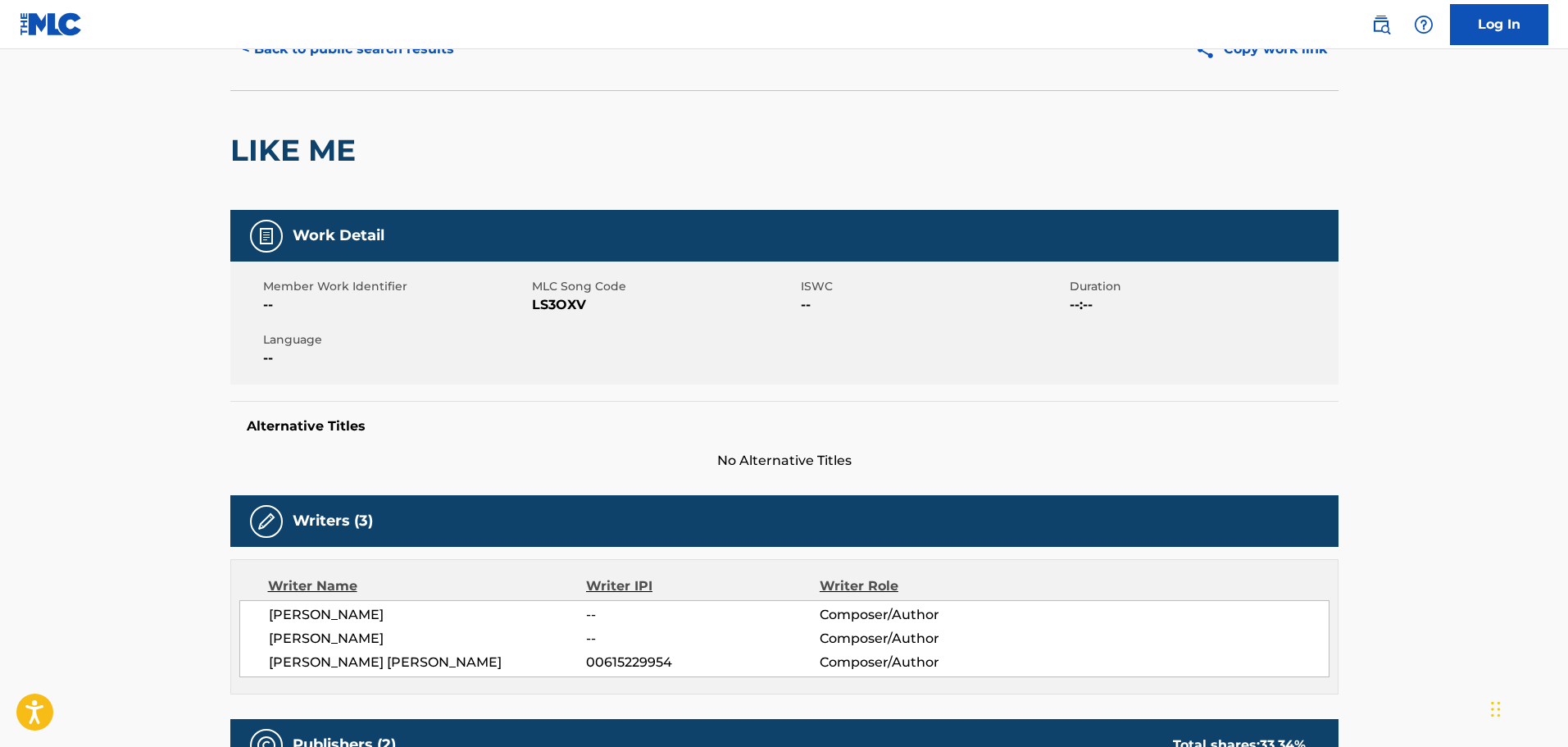
click at [372, 70] on div "< Back to public search results Copy work link" at bounding box center [784, 49] width 1108 height 82
click at [366, 65] on button "< Back to public search results" at bounding box center [348, 49] width 235 height 41
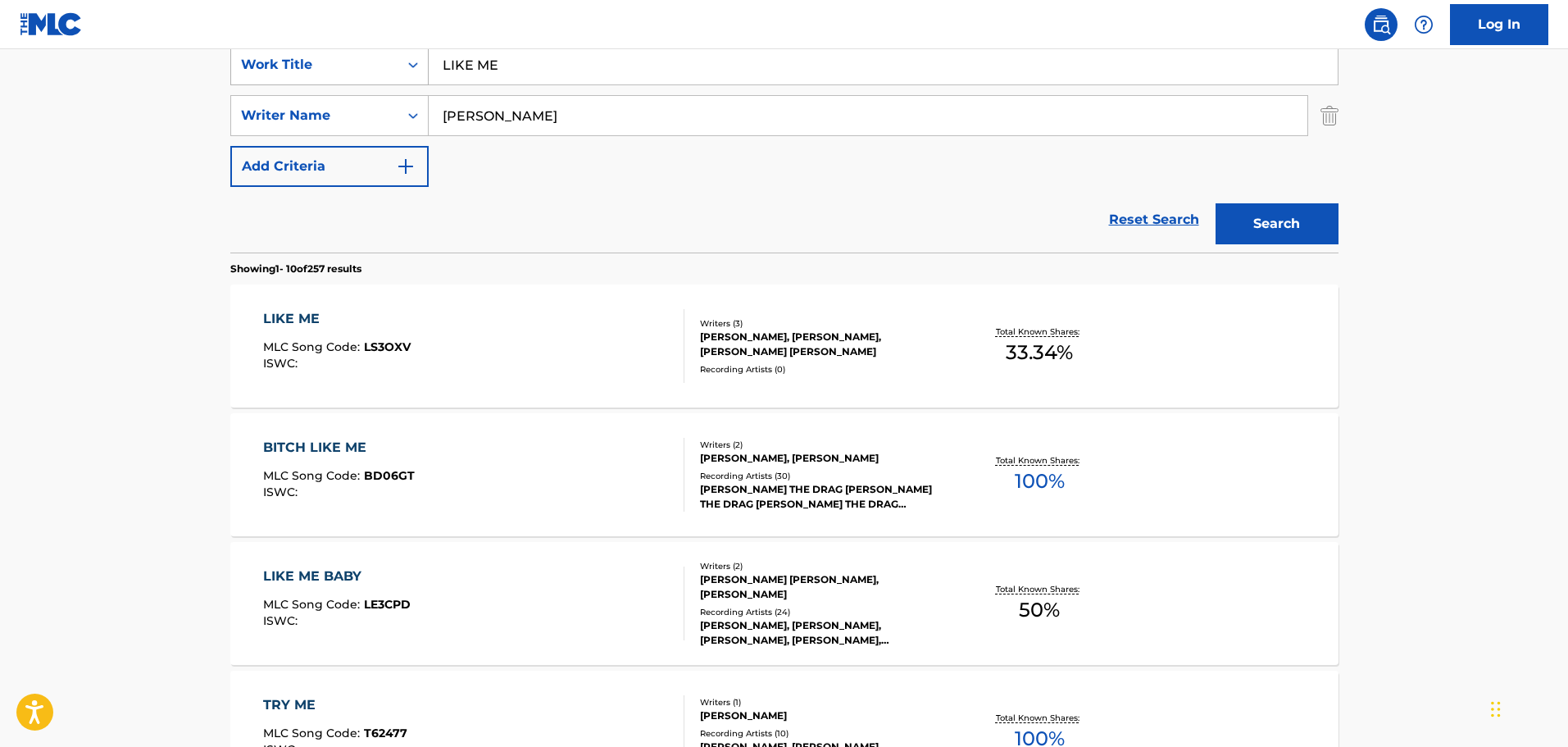
drag, startPoint x: 606, startPoint y: 70, endPoint x: 413, endPoint y: 59, distance: 193.3
click at [413, 59] on div "SearchWithCriteria9448f162-6909-4cb2-a6af-e9d1de86a1a0 Work Title LIKE ME" at bounding box center [784, 65] width 1108 height 41
click at [503, 153] on div "SearchWithCriteria9448f162-6909-4cb2-a6af-e9d1de86a1a0 Work Title ALLISS SWINGS…" at bounding box center [784, 115] width 1108 height 142
click at [1326, 114] on img "Search Form" at bounding box center [1329, 115] width 18 height 41
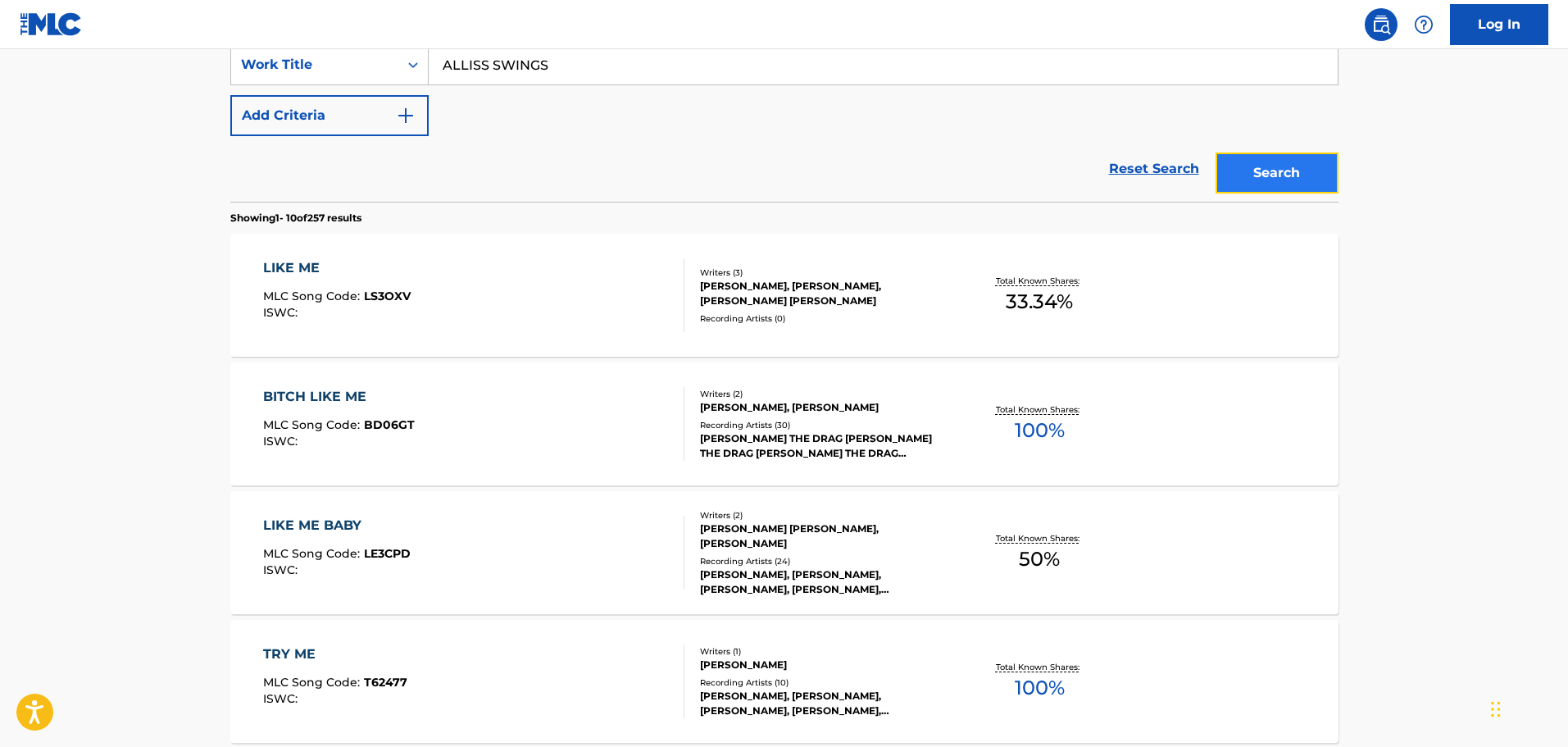
click at [1263, 169] on button "Search" at bounding box center [1277, 173] width 123 height 41
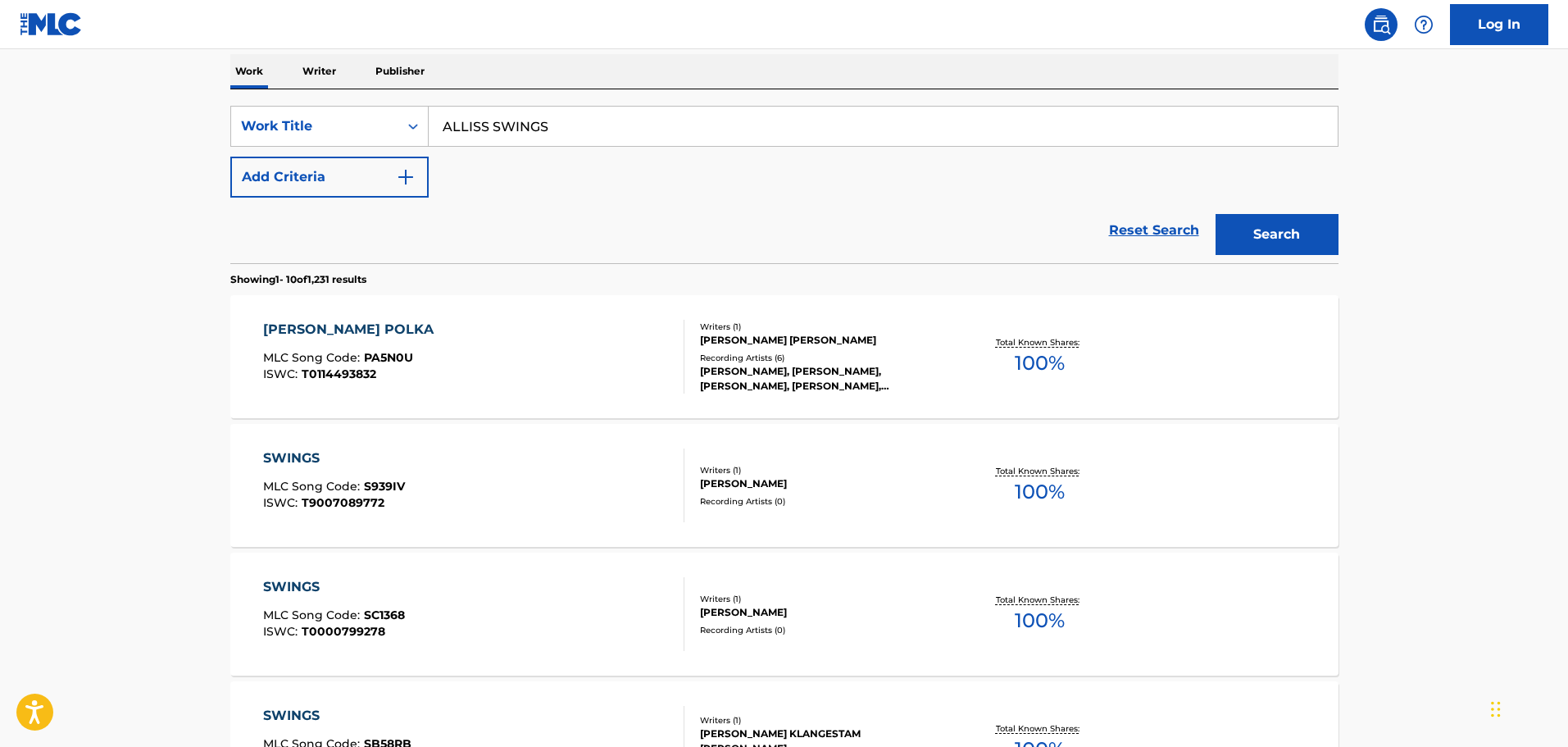
scroll to position [164, 0]
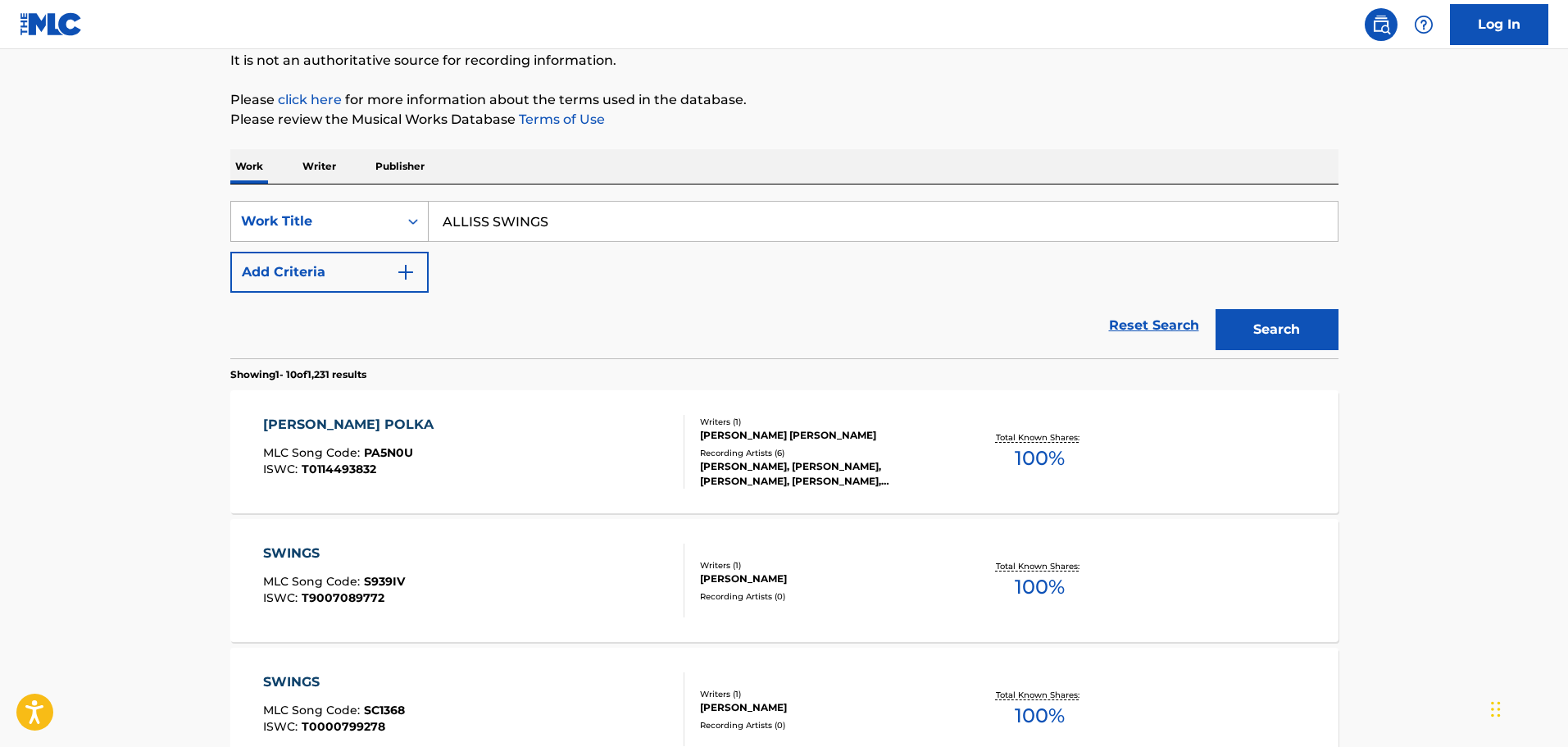
drag, startPoint x: 631, startPoint y: 223, endPoint x: 348, endPoint y: 210, distance: 283.3
click at [348, 210] on div "SearchWithCriteria9448f162-6909-4cb2-a6af-e9d1de86a1a0 Work Title ALLISS SWINGS" at bounding box center [784, 221] width 1108 height 41
drag, startPoint x: 617, startPoint y: 230, endPoint x: 142, endPoint y: 231, distance: 475.0
type input "ROCCIA"
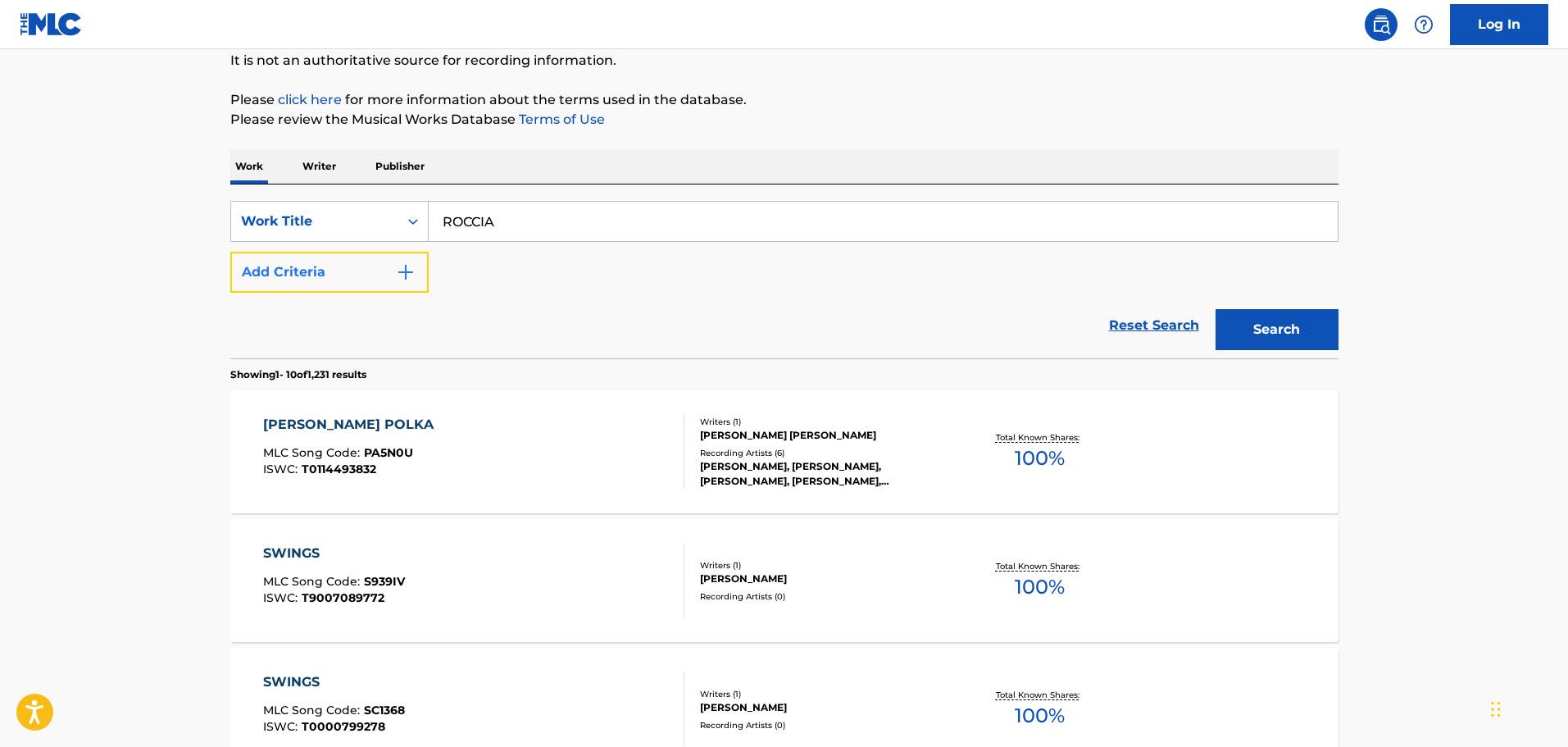
click at [292, 281] on button "Add Criteria" at bounding box center [329, 272] width 198 height 41
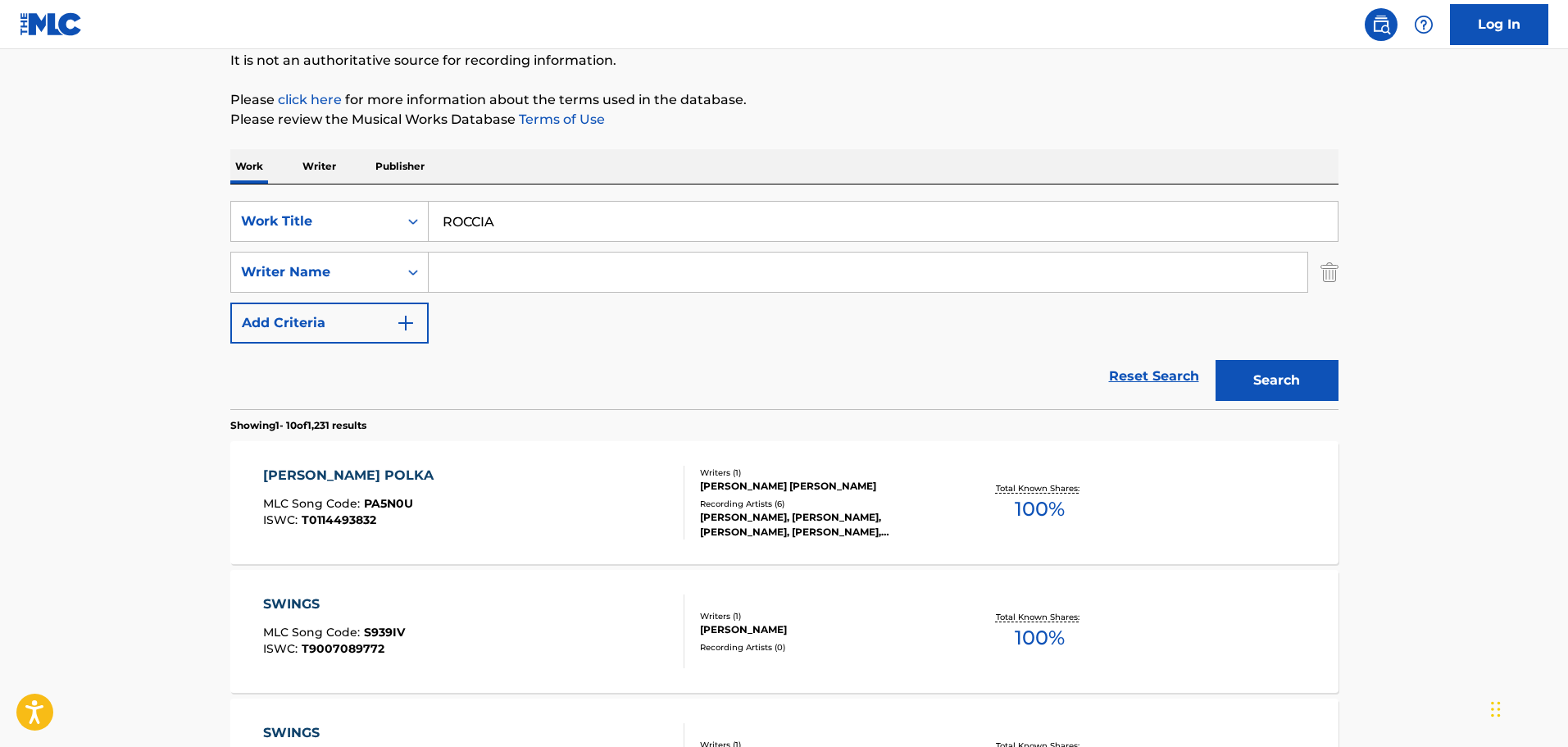
paste input "[PERSON_NAME]"
type input "[PERSON_NAME]"
click at [1252, 367] on button "Search" at bounding box center [1277, 380] width 123 height 41
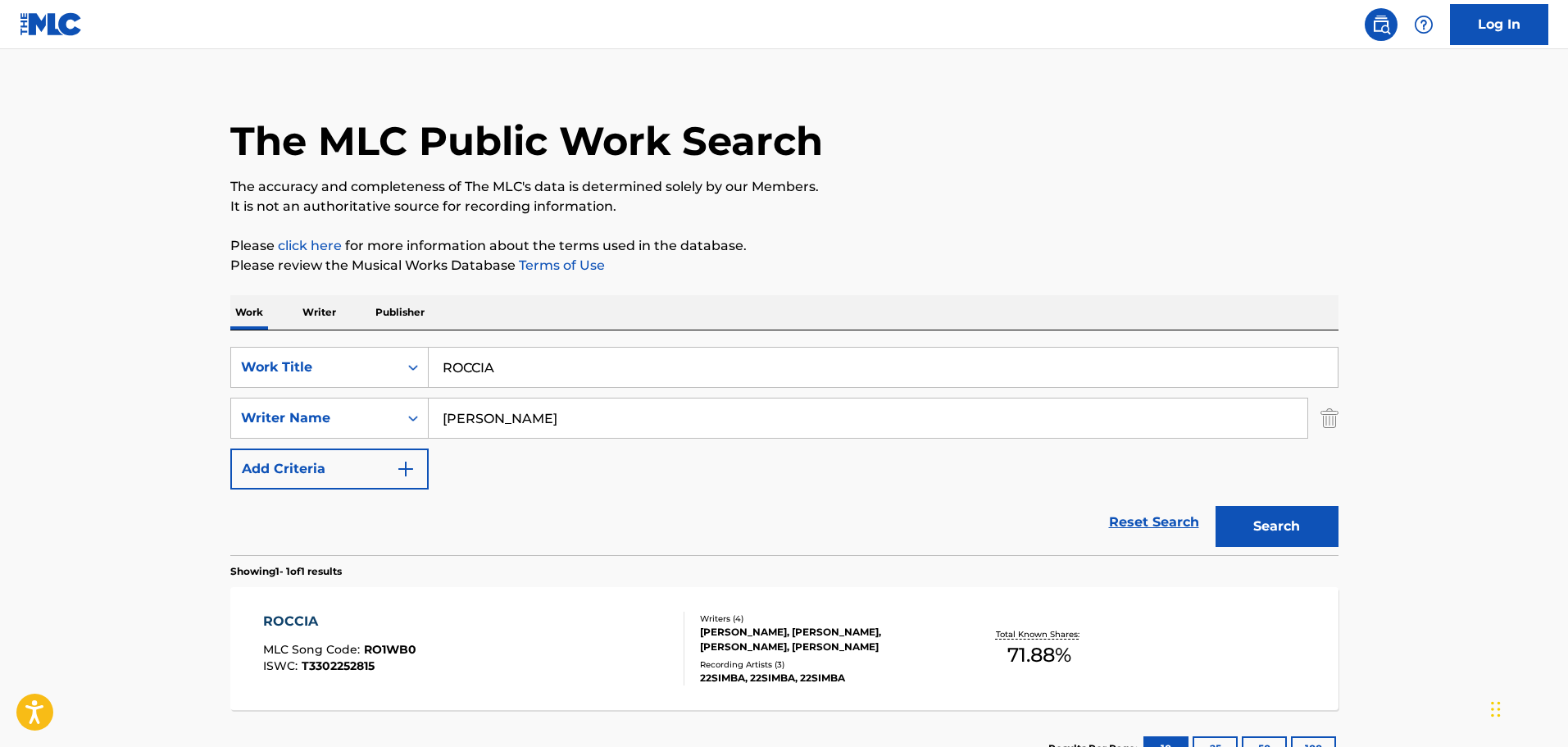
scroll to position [145, 0]
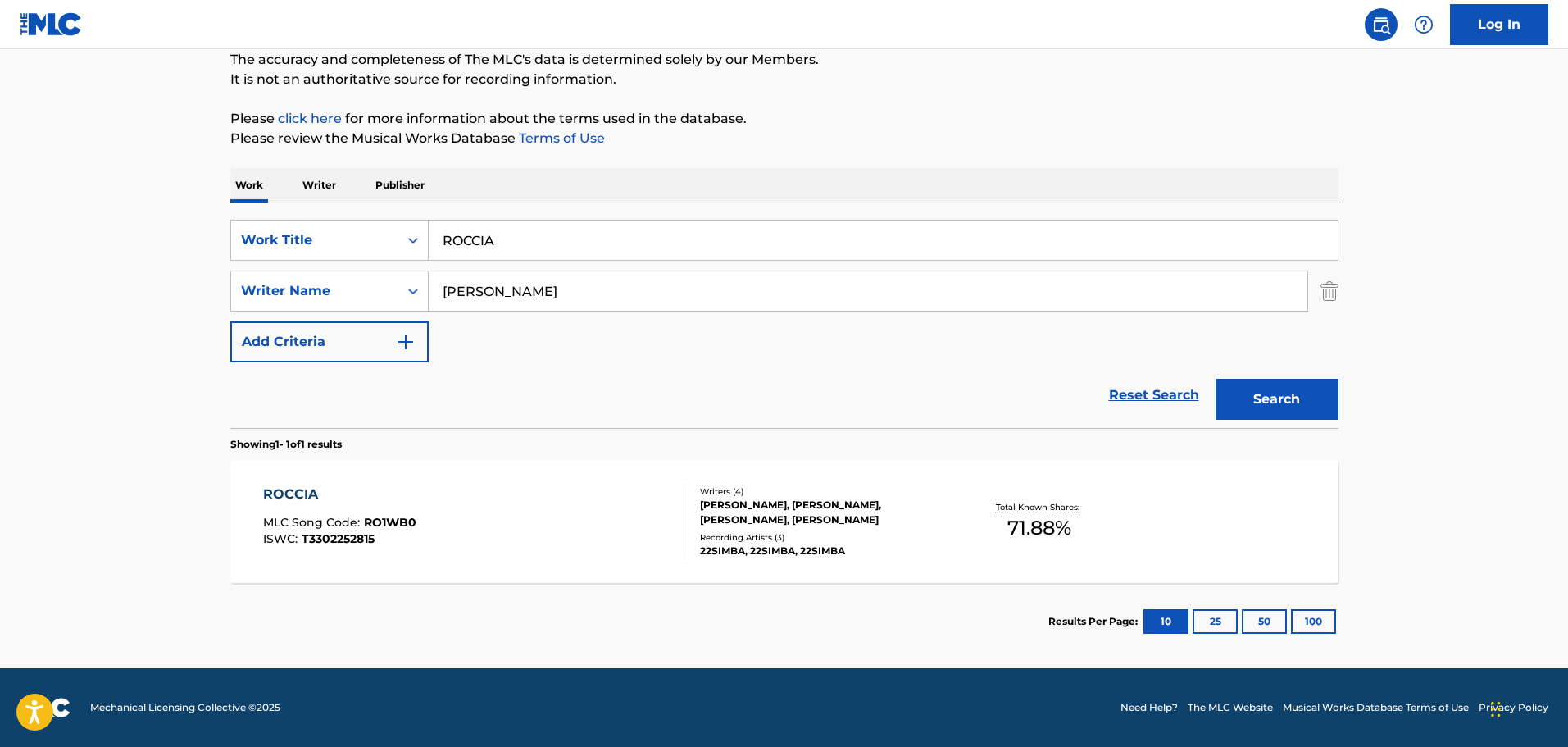
click at [619, 514] on div "ROCCIA MLC Song Code : RO1WB0 ISWC : T3302252815" at bounding box center [474, 521] width 422 height 73
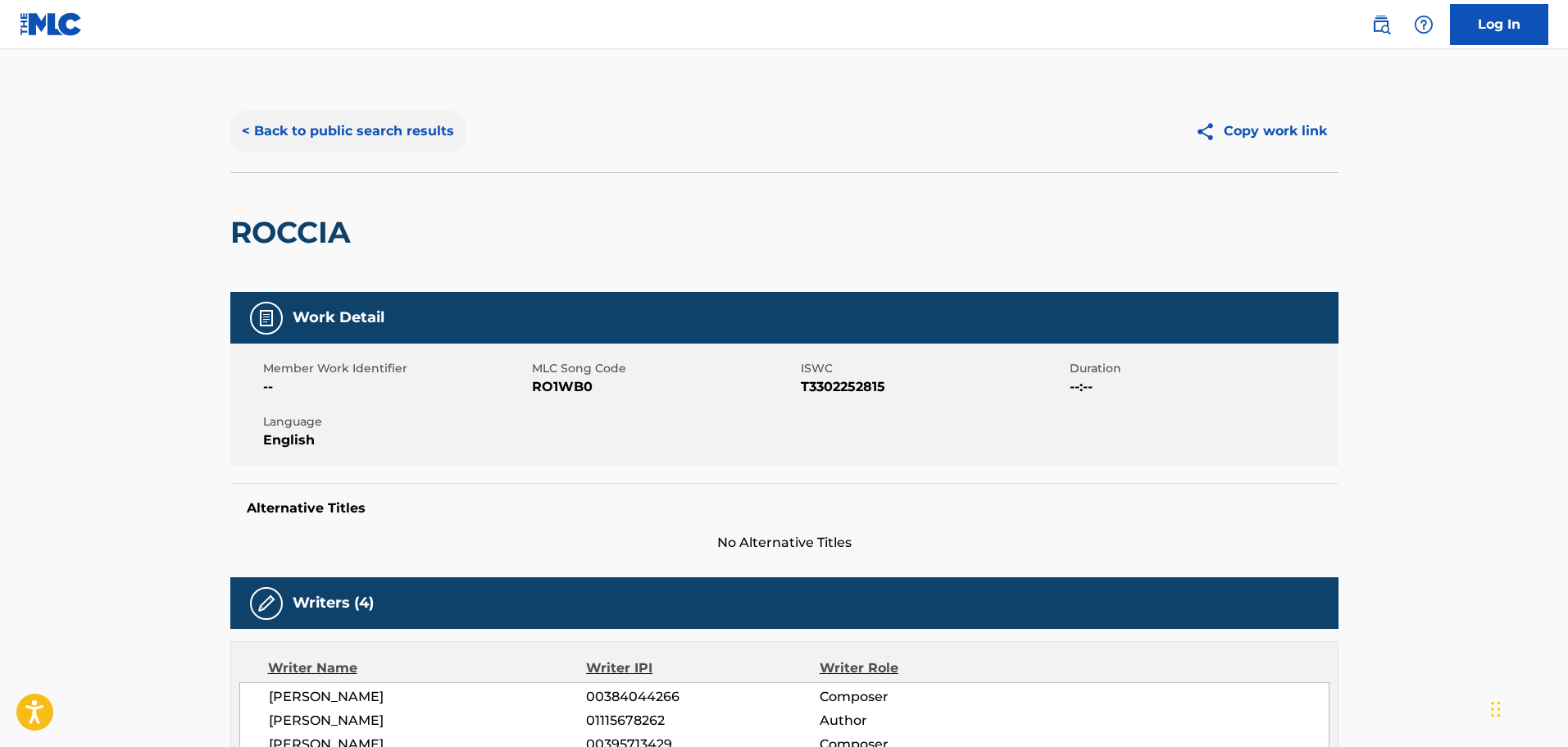
click at [375, 113] on button "< Back to public search results" at bounding box center [348, 131] width 235 height 41
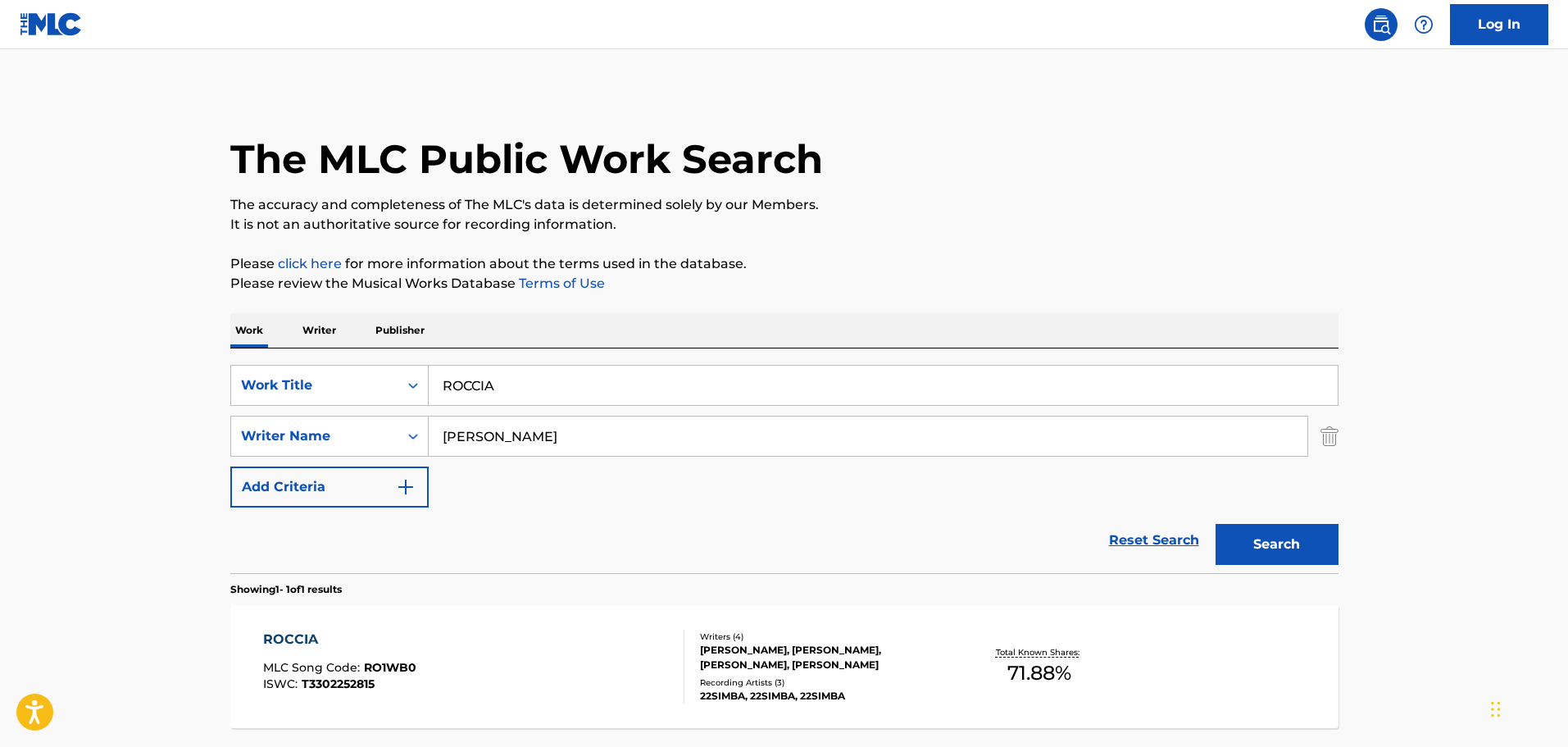
scroll to position [51, 0]
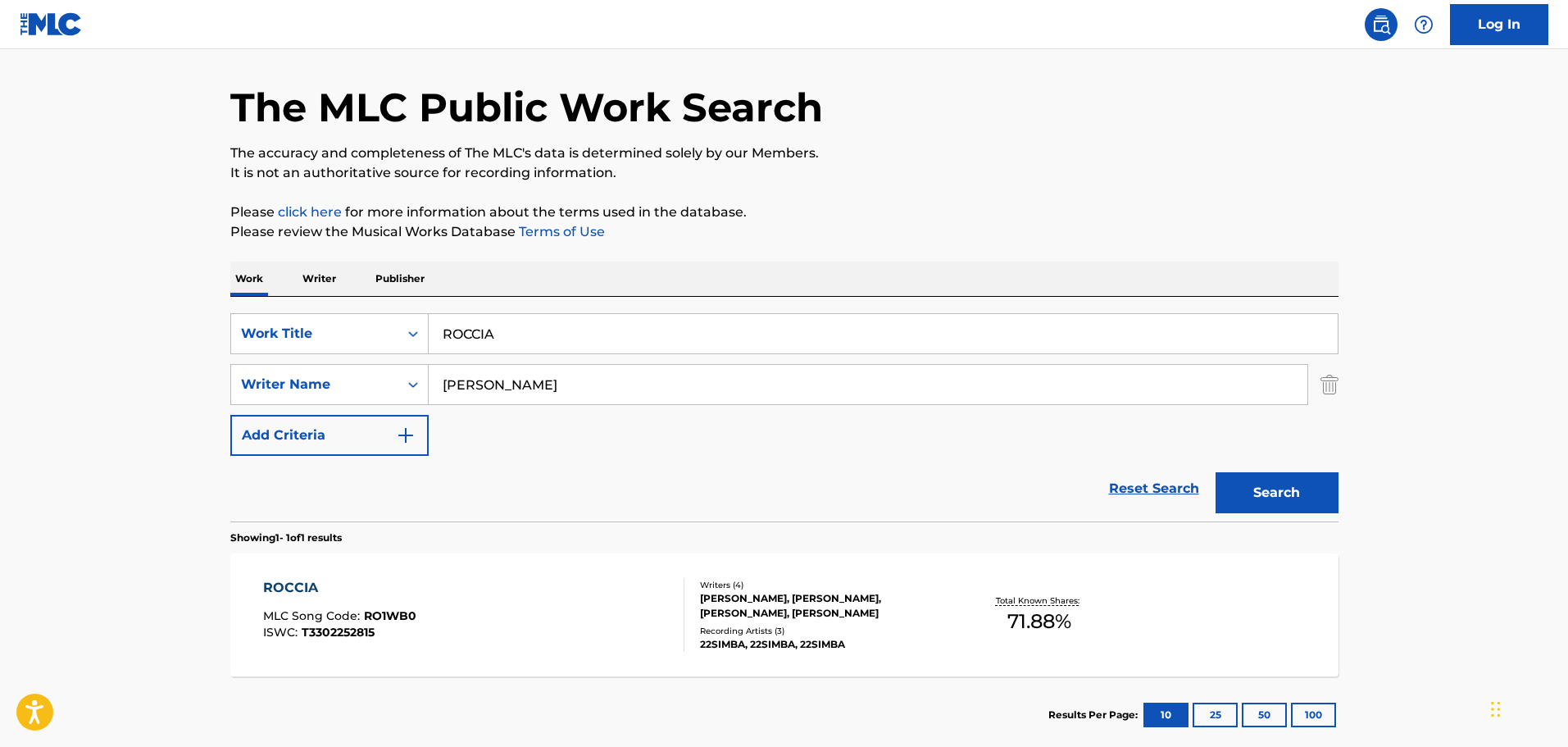
drag, startPoint x: 646, startPoint y: 323, endPoint x: 206, endPoint y: 290, distance: 441.2
click at [206, 290] on main "The MLC Public Work Search The accuracy and completeness of The MLC's data is d…" at bounding box center [784, 379] width 1568 height 764
type input "JUNE"
paste input "Benamar"
type input "Benamar"
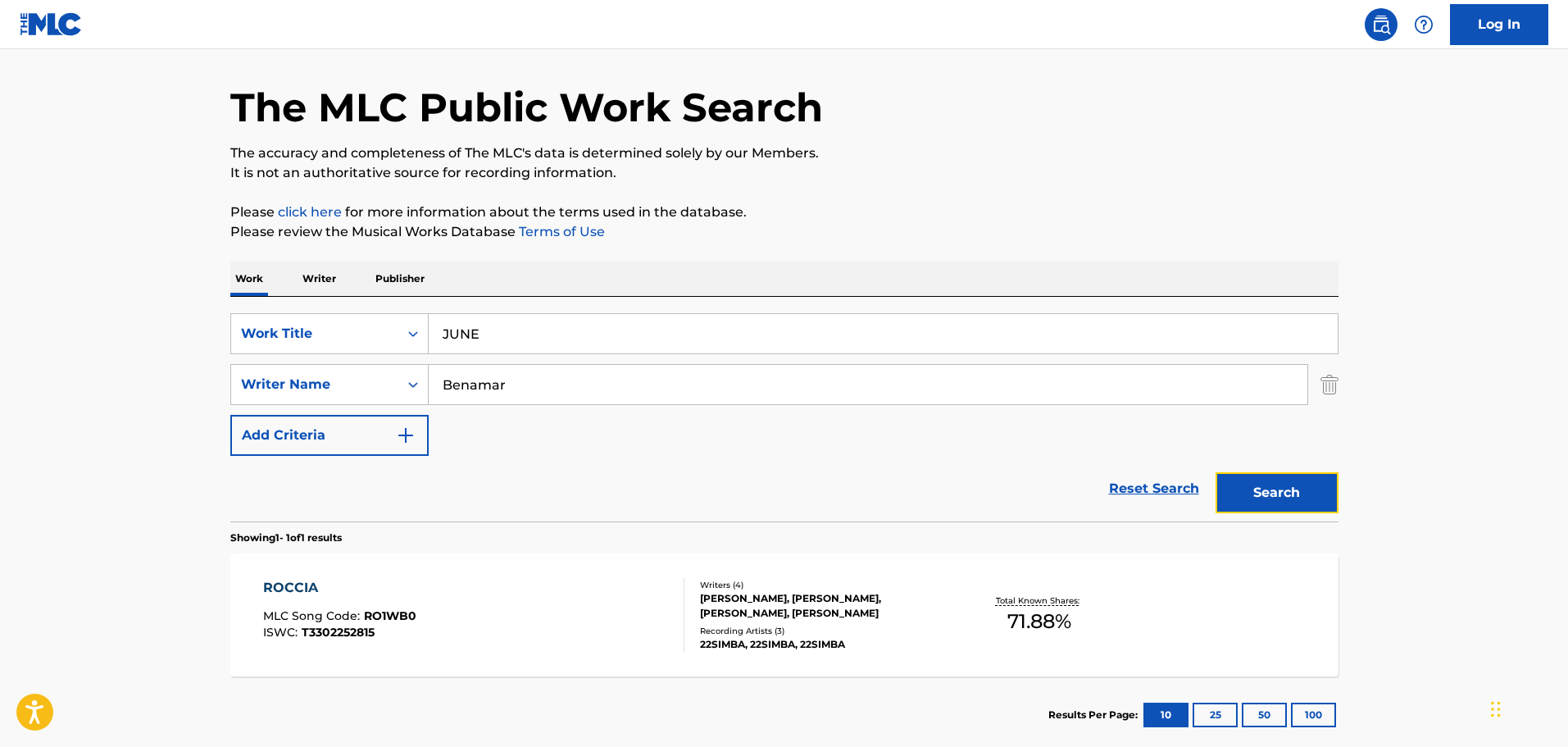
drag, startPoint x: 1264, startPoint y: 477, endPoint x: 1264, endPoint y: 486, distance: 9.0
click at [1264, 486] on button "Search" at bounding box center [1277, 492] width 123 height 41
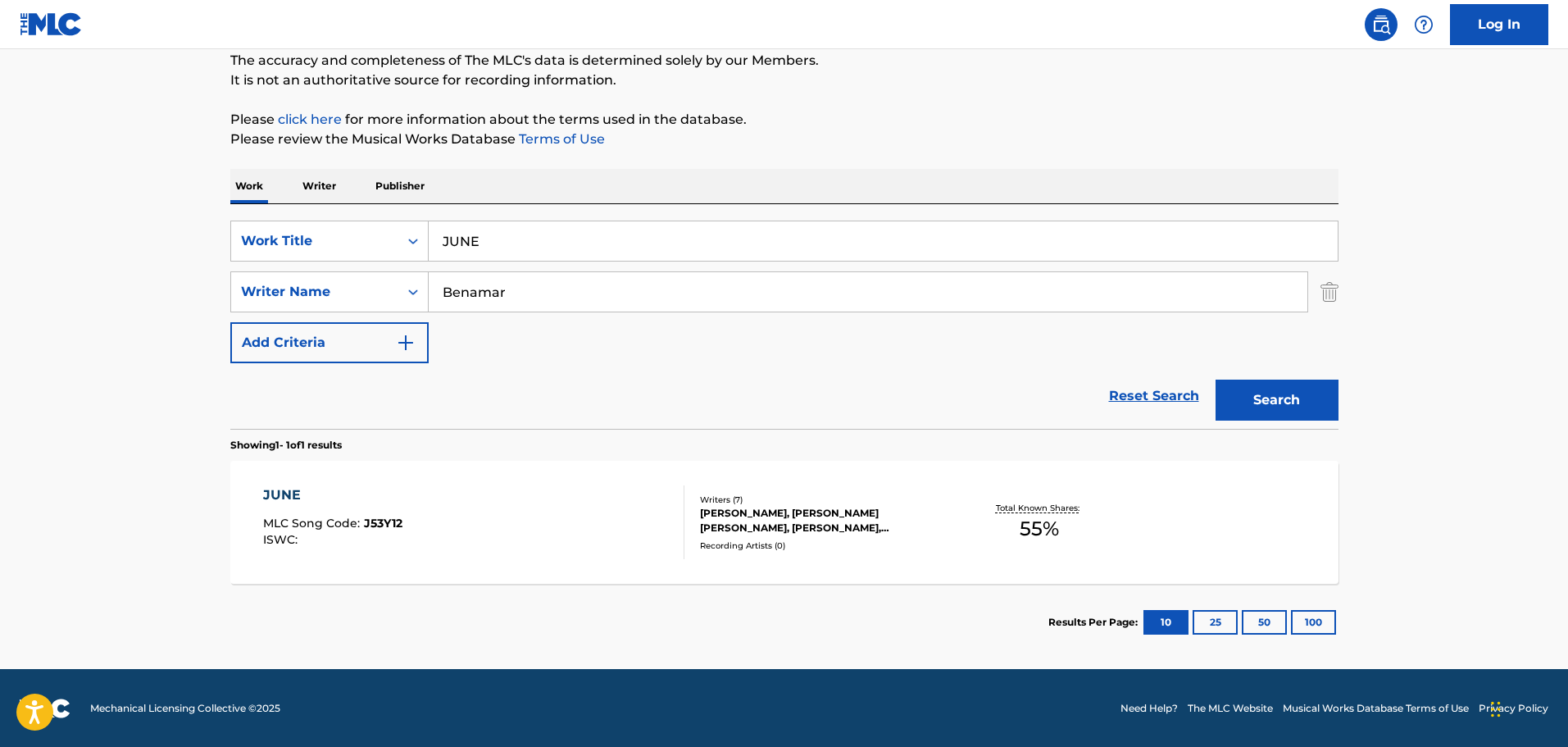
scroll to position [145, 0]
click at [579, 488] on div "JUNE MLC Song Code : J53Y12 ISWC :" at bounding box center [474, 521] width 422 height 73
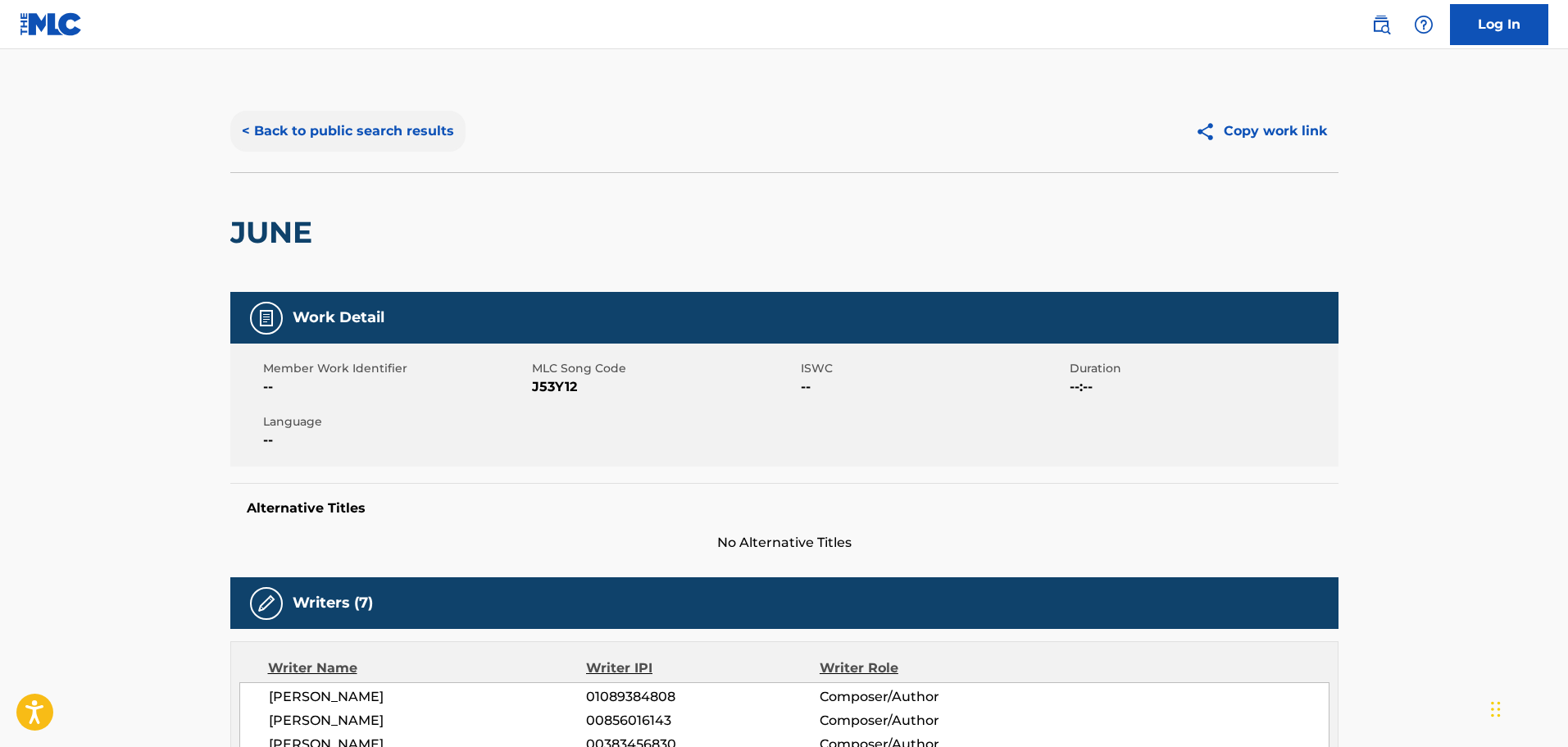
click at [369, 118] on button "< Back to public search results" at bounding box center [348, 131] width 235 height 41
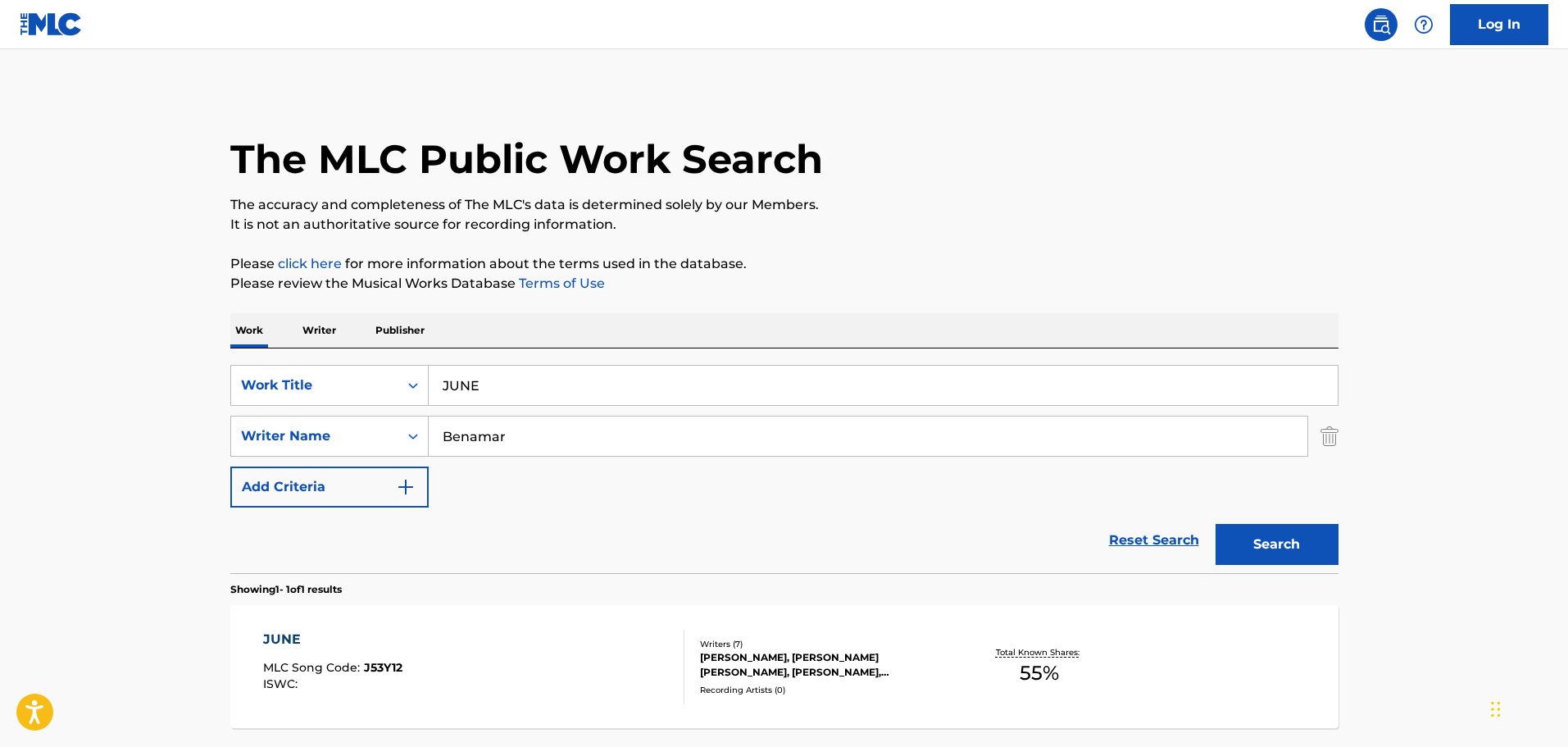
scroll to position [51, 0]
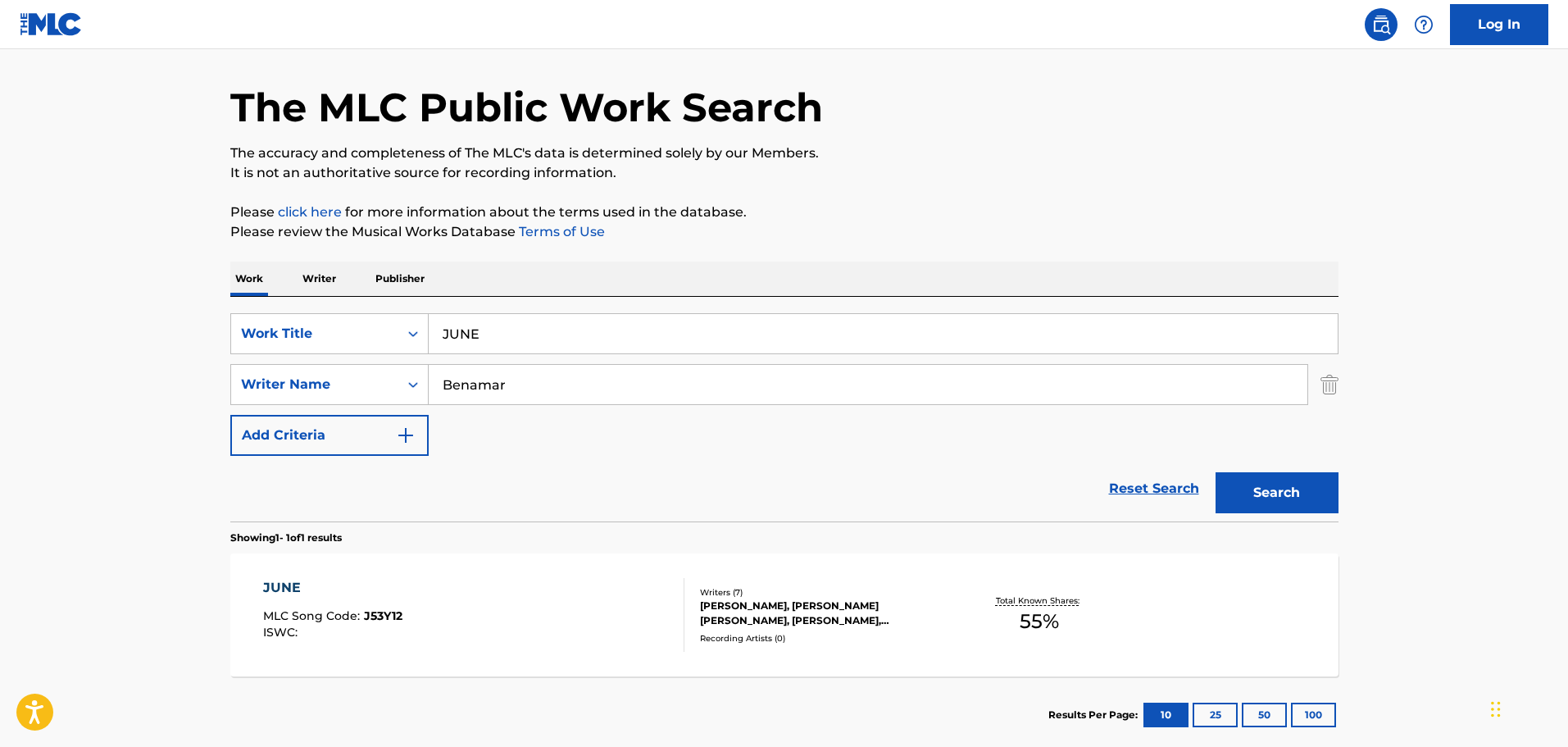
drag, startPoint x: 1341, startPoint y: 388, endPoint x: 1333, endPoint y: 386, distance: 8.2
click at [1340, 388] on div "The MLC Public Work Search The accuracy and completeness of The MLC's data is d…" at bounding box center [784, 395] width 1147 height 714
click at [1314, 385] on div "SearchWithCriteria23f0d13f-9577-4877-8997-cfb134bf33d3 Writer Name [PERSON_NAME]" at bounding box center [784, 384] width 1108 height 41
click at [1319, 378] on div "SearchWithCriteria23f0d13f-9577-4877-8997-cfb134bf33d3 Writer Name [PERSON_NAME]" at bounding box center [784, 384] width 1108 height 41
click at [1325, 382] on img "Search Form" at bounding box center [1329, 384] width 18 height 41
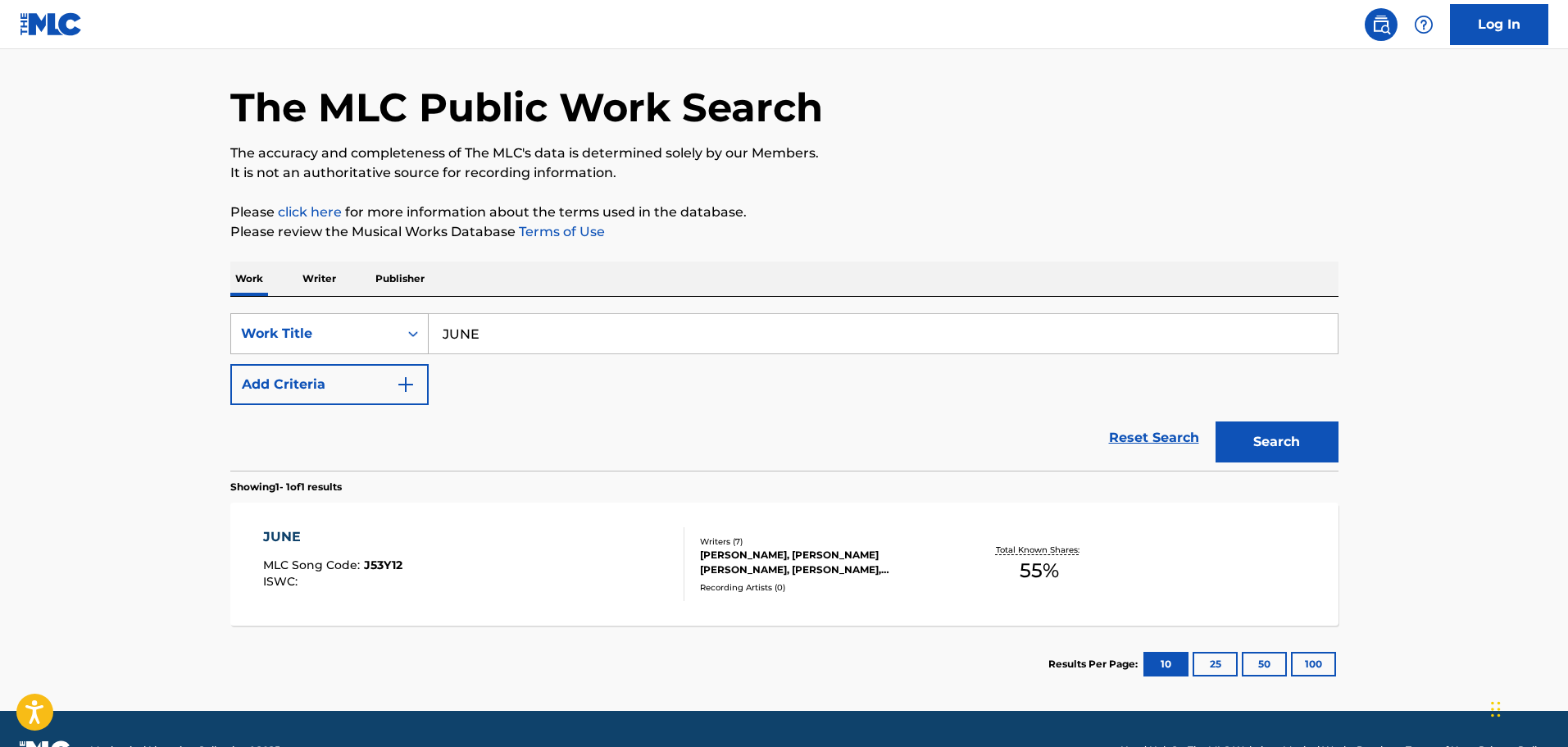
drag, startPoint x: 866, startPoint y: 337, endPoint x: 315, endPoint y: 313, distance: 551.5
click at [315, 313] on div "SearchWithCriteria9448f162-6909-4cb2-a6af-e9d1de86a1a0 Work Title JUNE" at bounding box center [784, 334] width 1108 height 41
type input "despair after despair intimate"
click at [1215, 421] on button "Search" at bounding box center [1277, 442] width 123 height 41
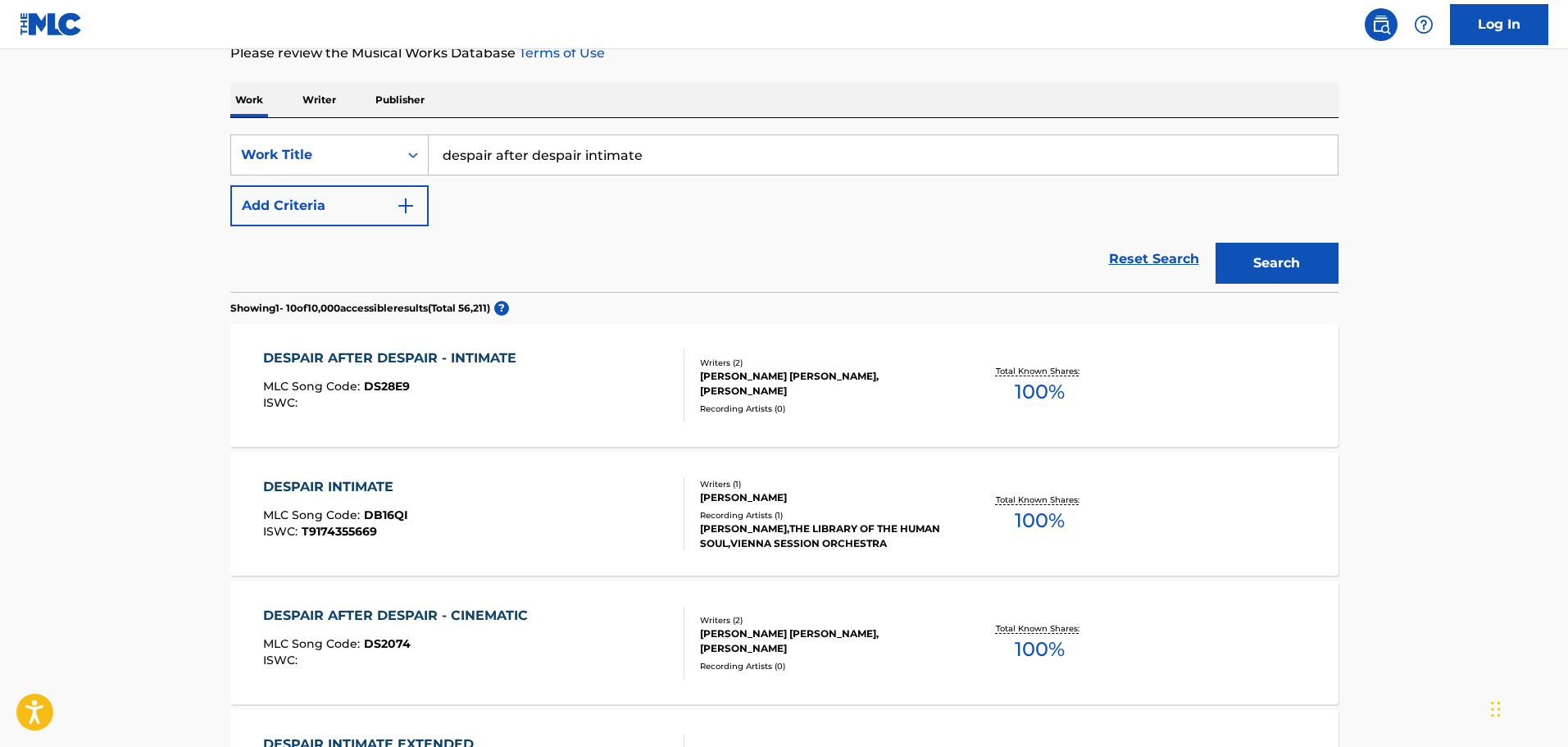
scroll to position [327, 0]
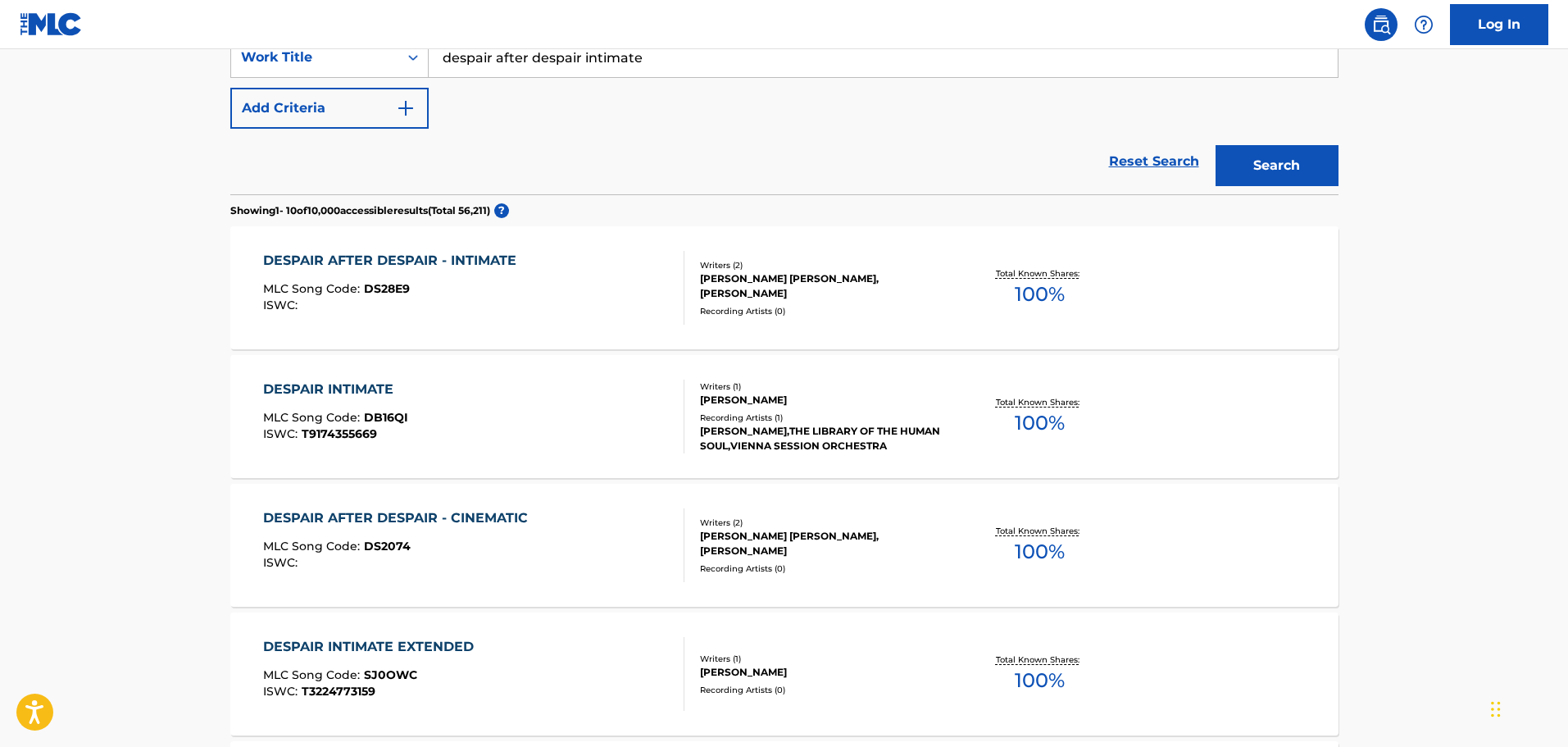
click at [523, 310] on div "ISWC :" at bounding box center [394, 305] width 261 height 12
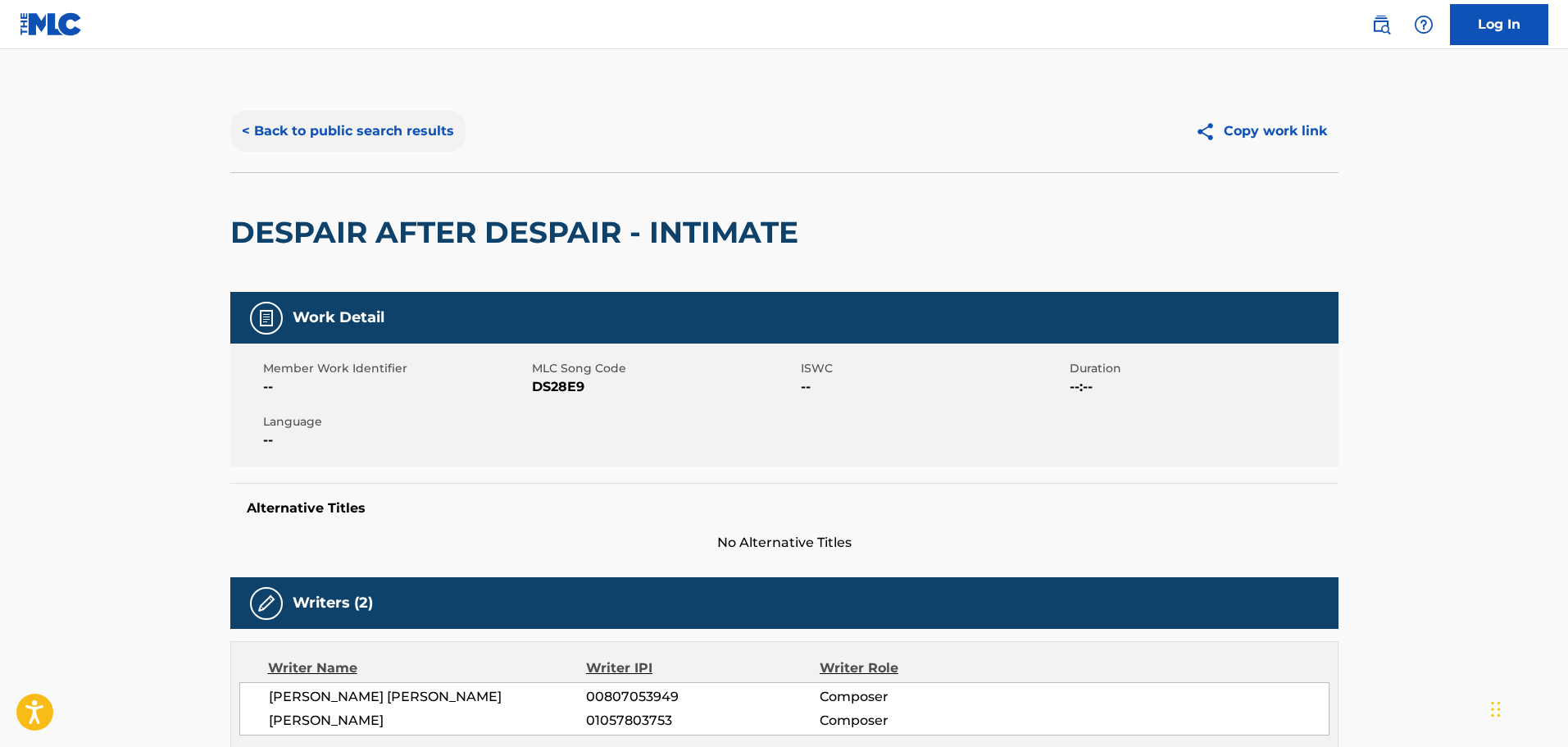
click at [404, 122] on button "< Back to public search results" at bounding box center [348, 131] width 235 height 41
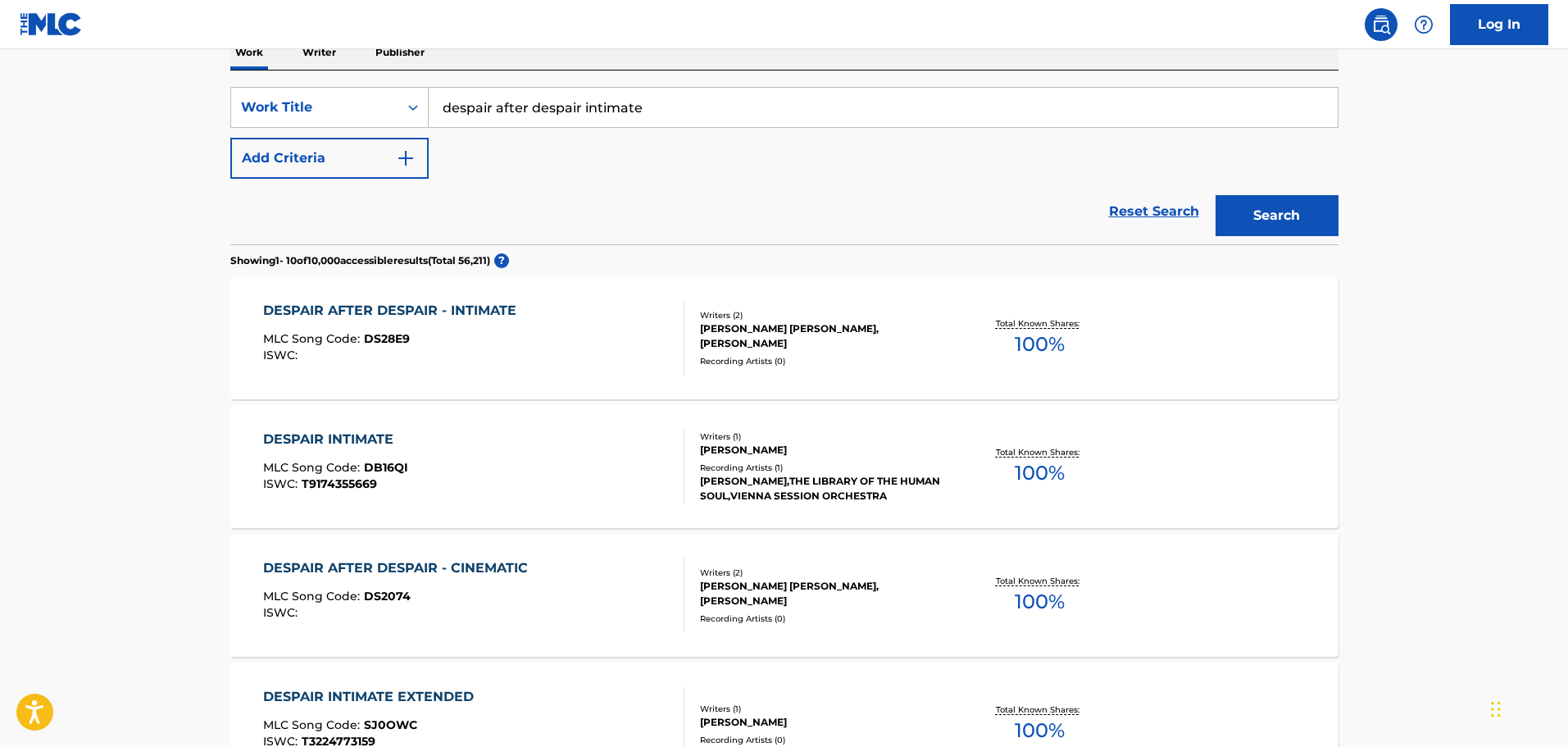
scroll to position [164, 0]
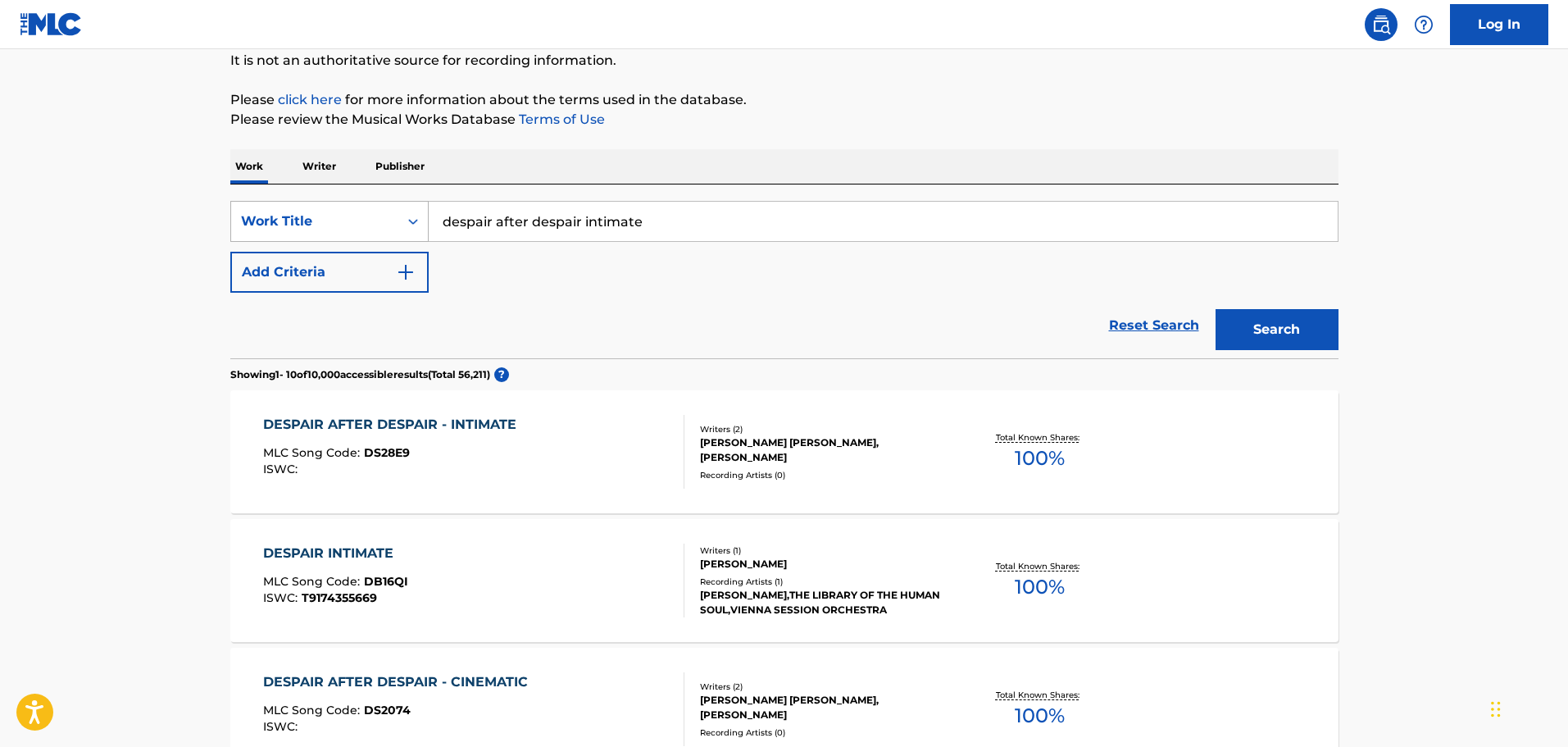
drag, startPoint x: 763, startPoint y: 217, endPoint x: 235, endPoint y: 206, distance: 528.1
click at [235, 206] on div "SearchWithCriteria9448f162-6909-4cb2-a6af-e9d1de86a1a0 Work Title despair after…" at bounding box center [784, 221] width 1108 height 41
type input "DUST AND DESOLACE INTIMATE"
click at [1215, 309] on button "Search" at bounding box center [1277, 329] width 123 height 41
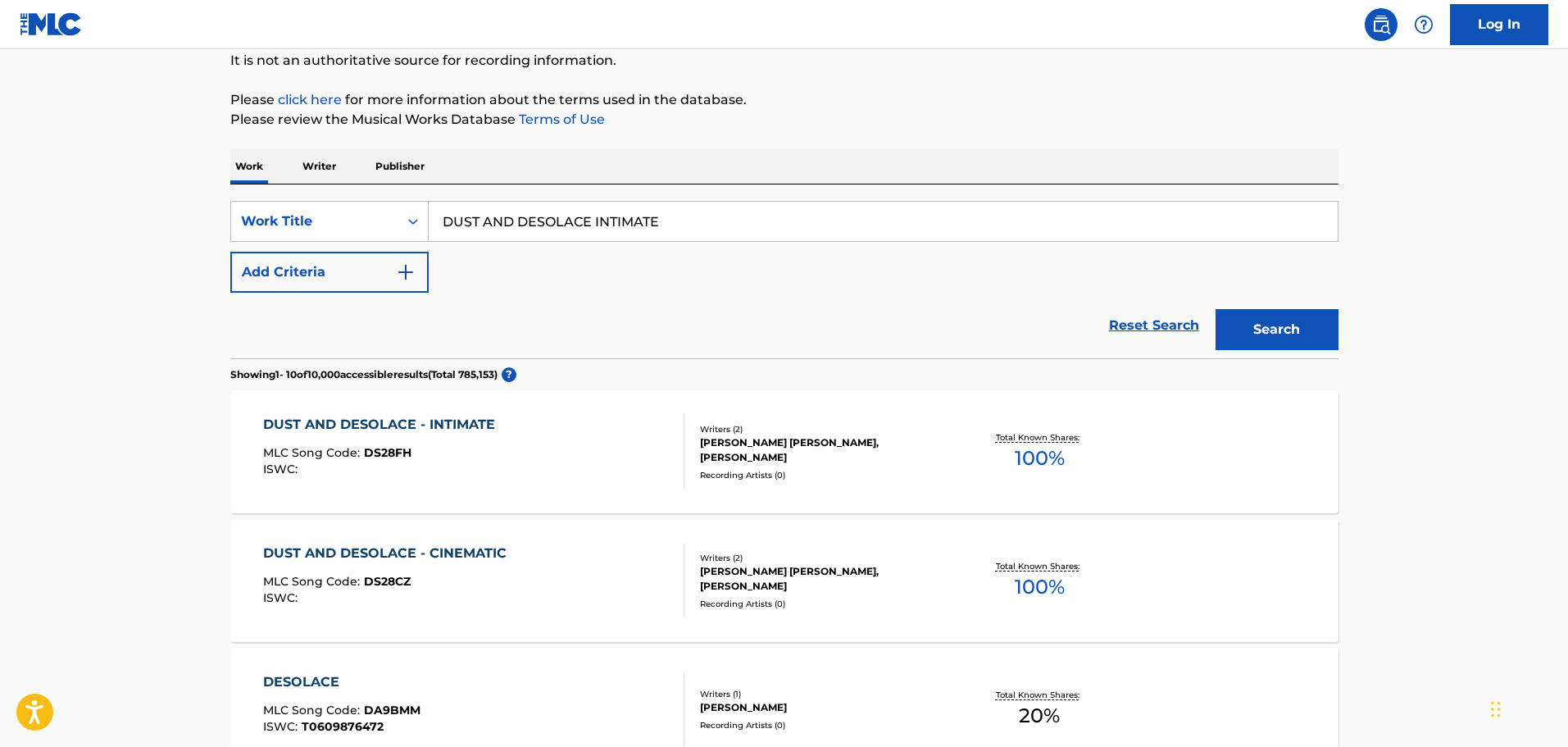
click at [554, 451] on div "DUST AND DESOLACE - INTIMATE MLC Song Code : DS28FH ISWC :" at bounding box center [474, 451] width 422 height 73
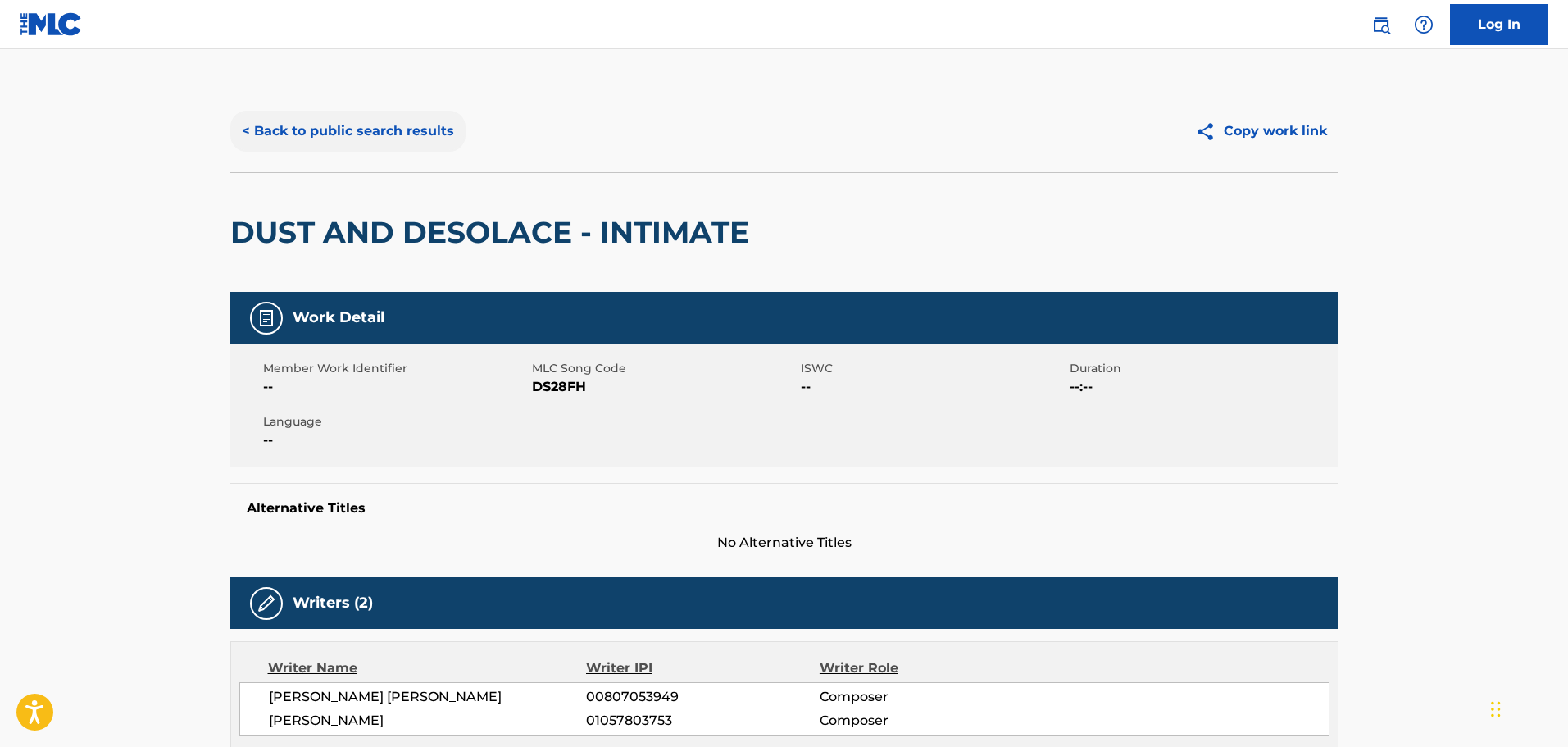
click at [326, 127] on button "< Back to public search results" at bounding box center [348, 131] width 235 height 41
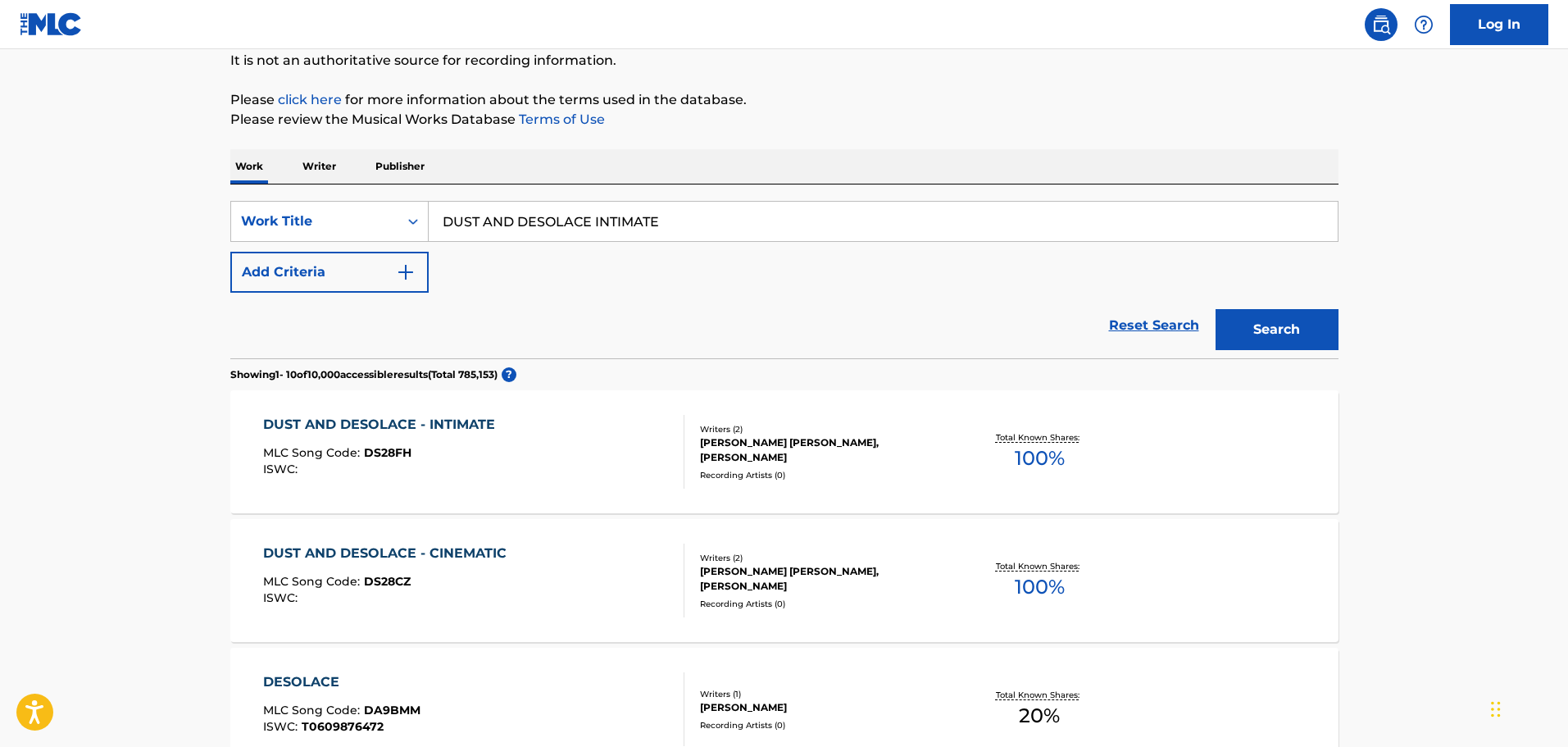
scroll to position [82, 0]
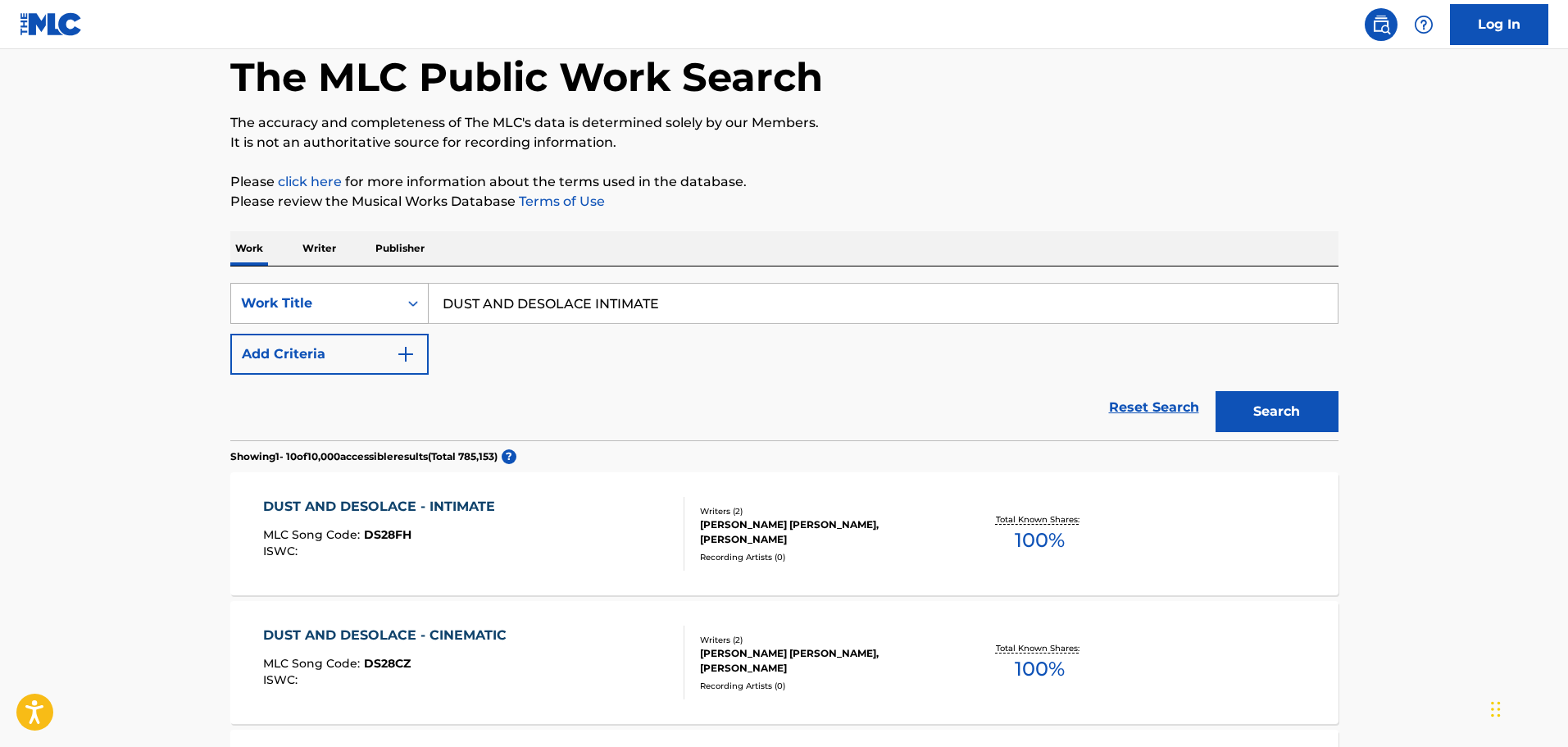
drag, startPoint x: 703, startPoint y: 300, endPoint x: 367, endPoint y: 299, distance: 336.0
click at [367, 299] on div "SearchWithCriteria9448f162-6909-4cb2-a6af-e9d1de86a1a0 Work Title DUST AND DESO…" at bounding box center [784, 303] width 1108 height 41
type input "EMPTY OUT EMOTION INTIMATE"
click at [1215, 391] on button "Search" at bounding box center [1277, 411] width 123 height 41
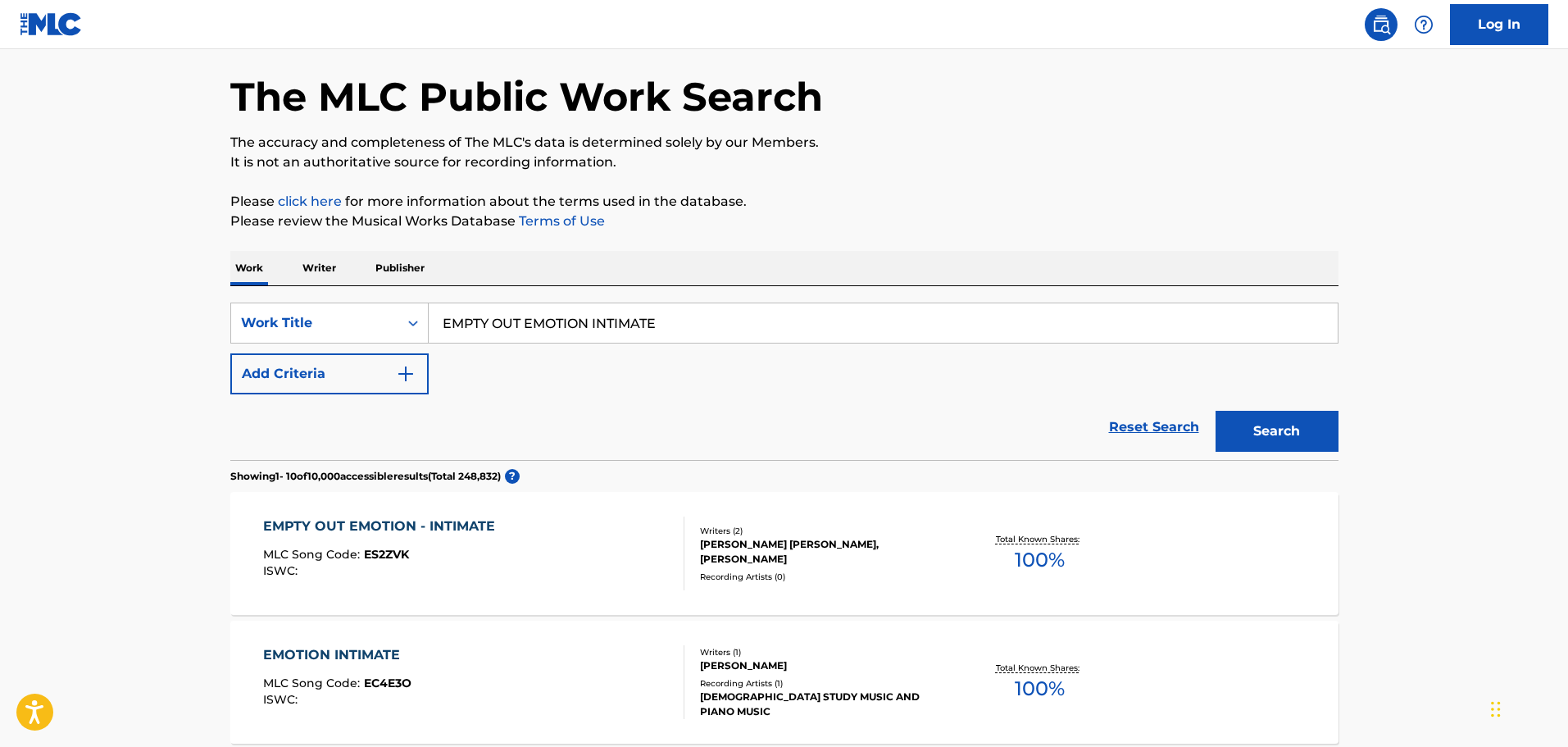
scroll to position [164, 0]
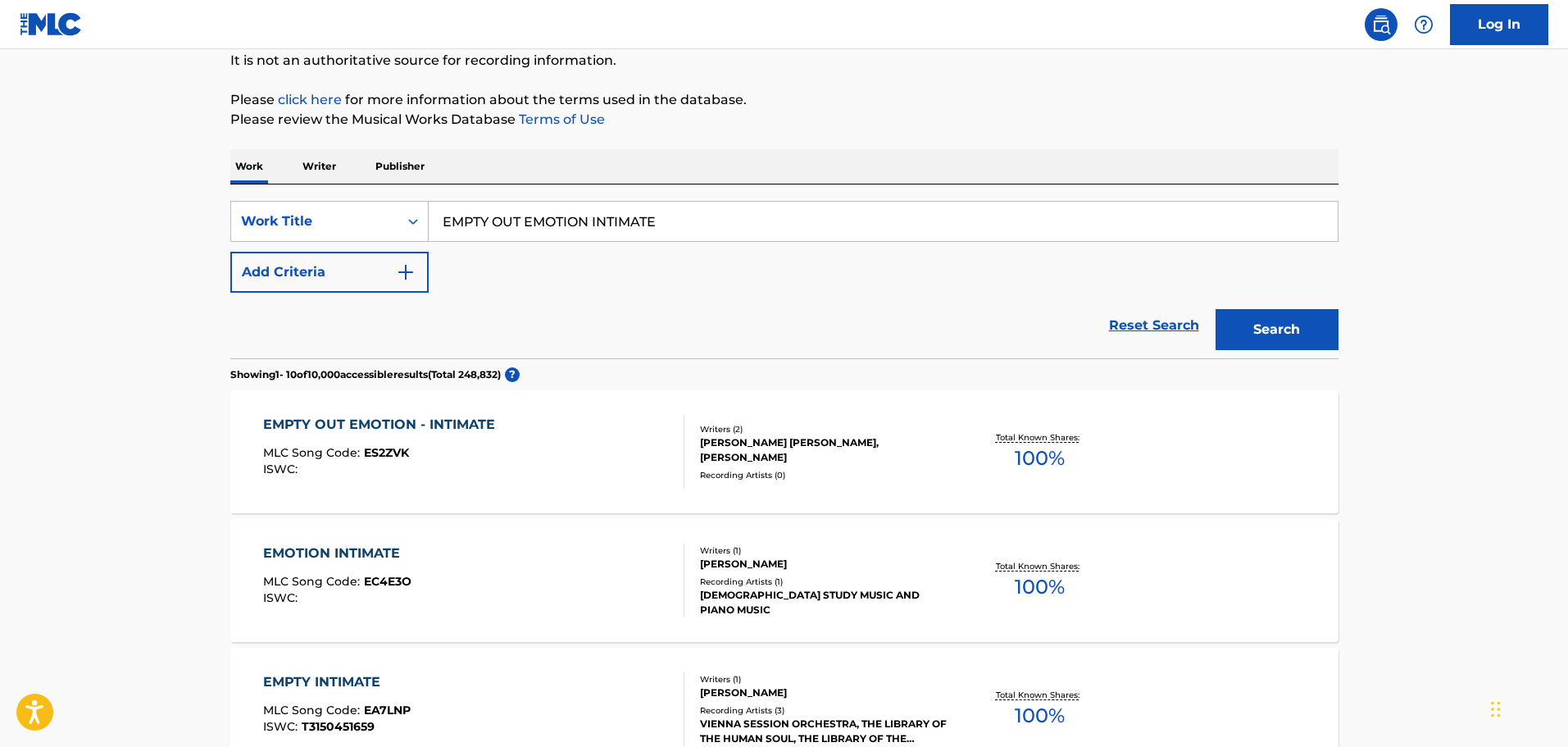
click at [593, 460] on div "EMPTY OUT EMOTION - INTIMATE MLC Song Code : ES2ZVK ISWC :" at bounding box center [474, 451] width 422 height 73
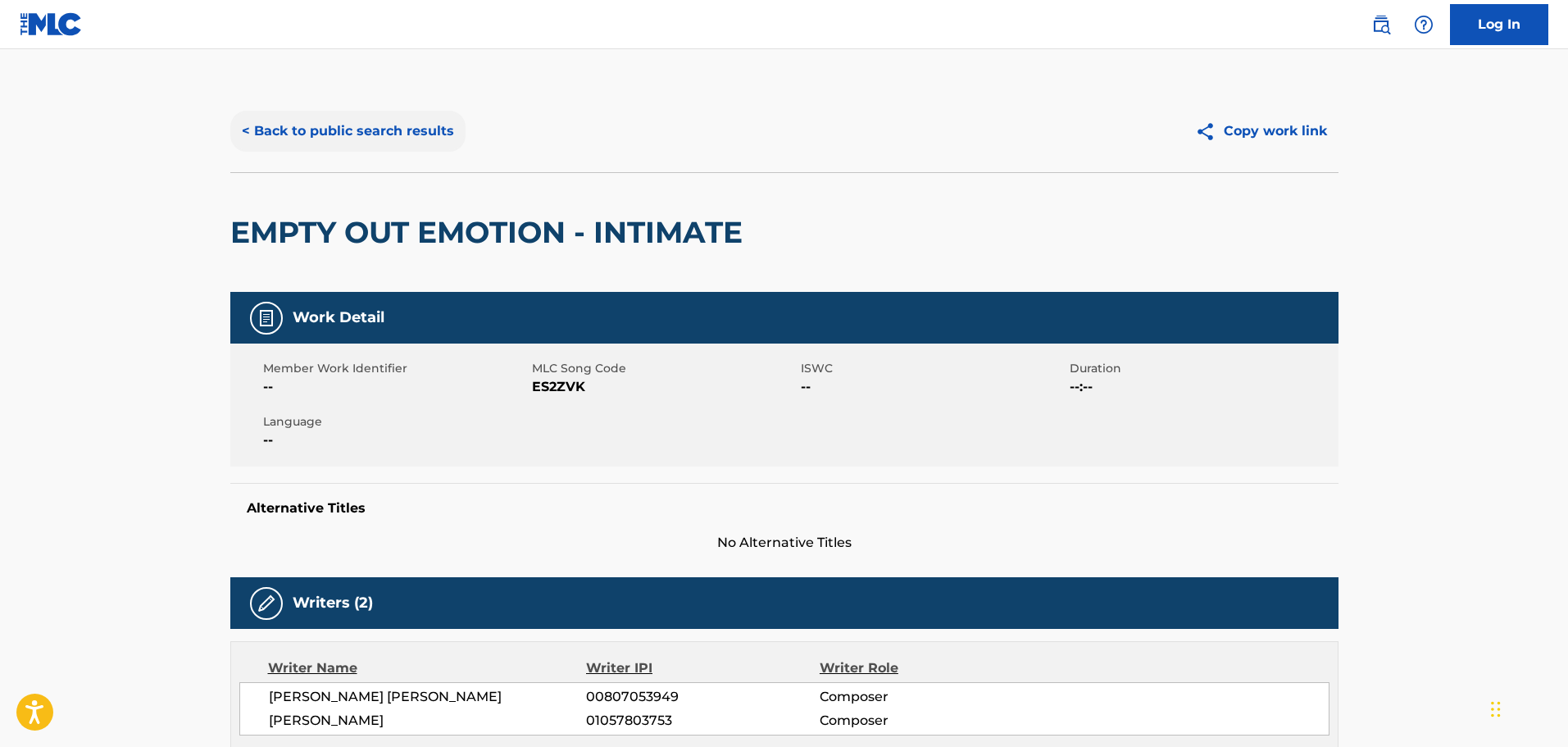
click at [302, 121] on button "< Back to public search results" at bounding box center [348, 131] width 235 height 41
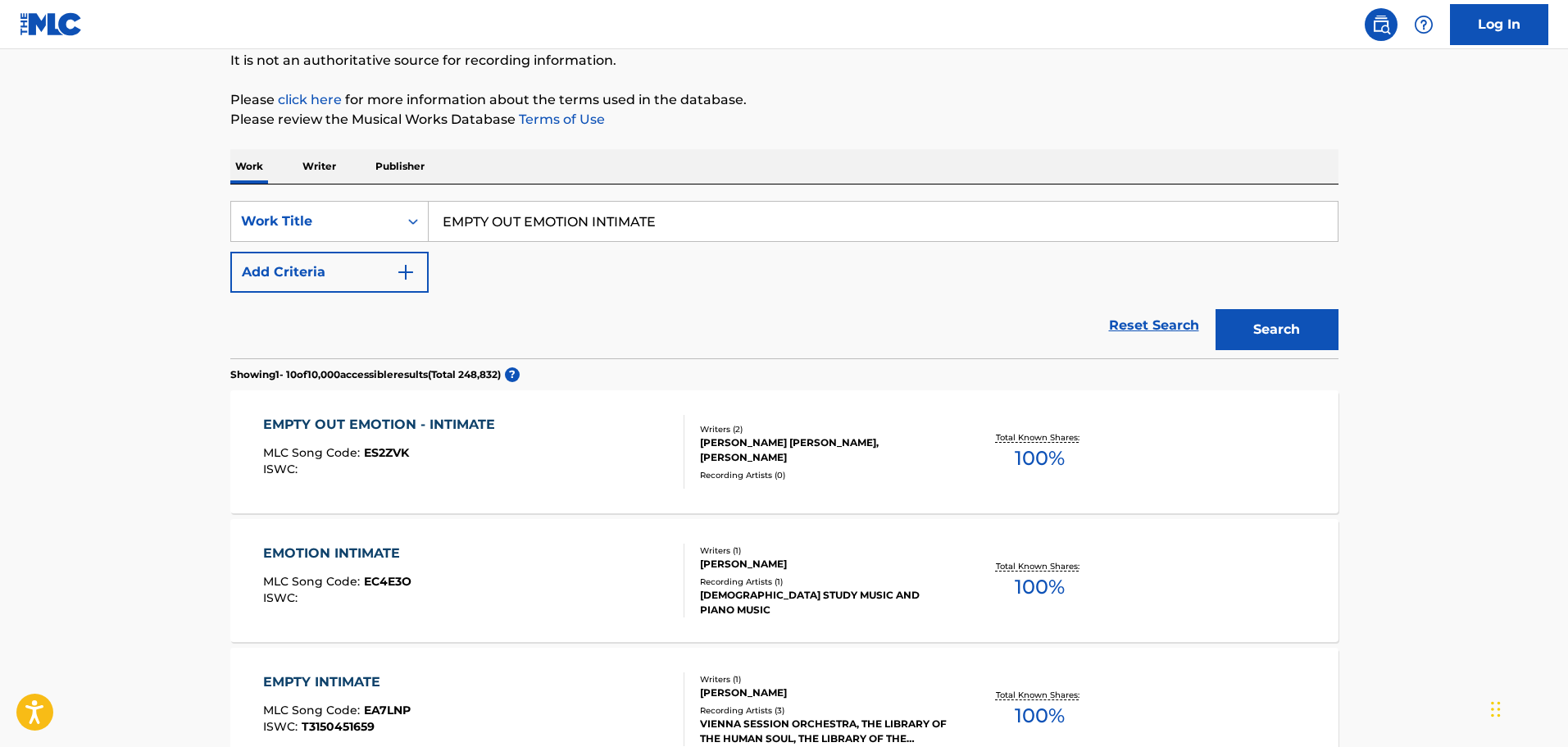
drag, startPoint x: 682, startPoint y: 206, endPoint x: 189, endPoint y: 210, distance: 493.0
type input "FALLEN HOPE INTIMATE"
click at [1215, 309] on button "Search" at bounding box center [1277, 329] width 123 height 41
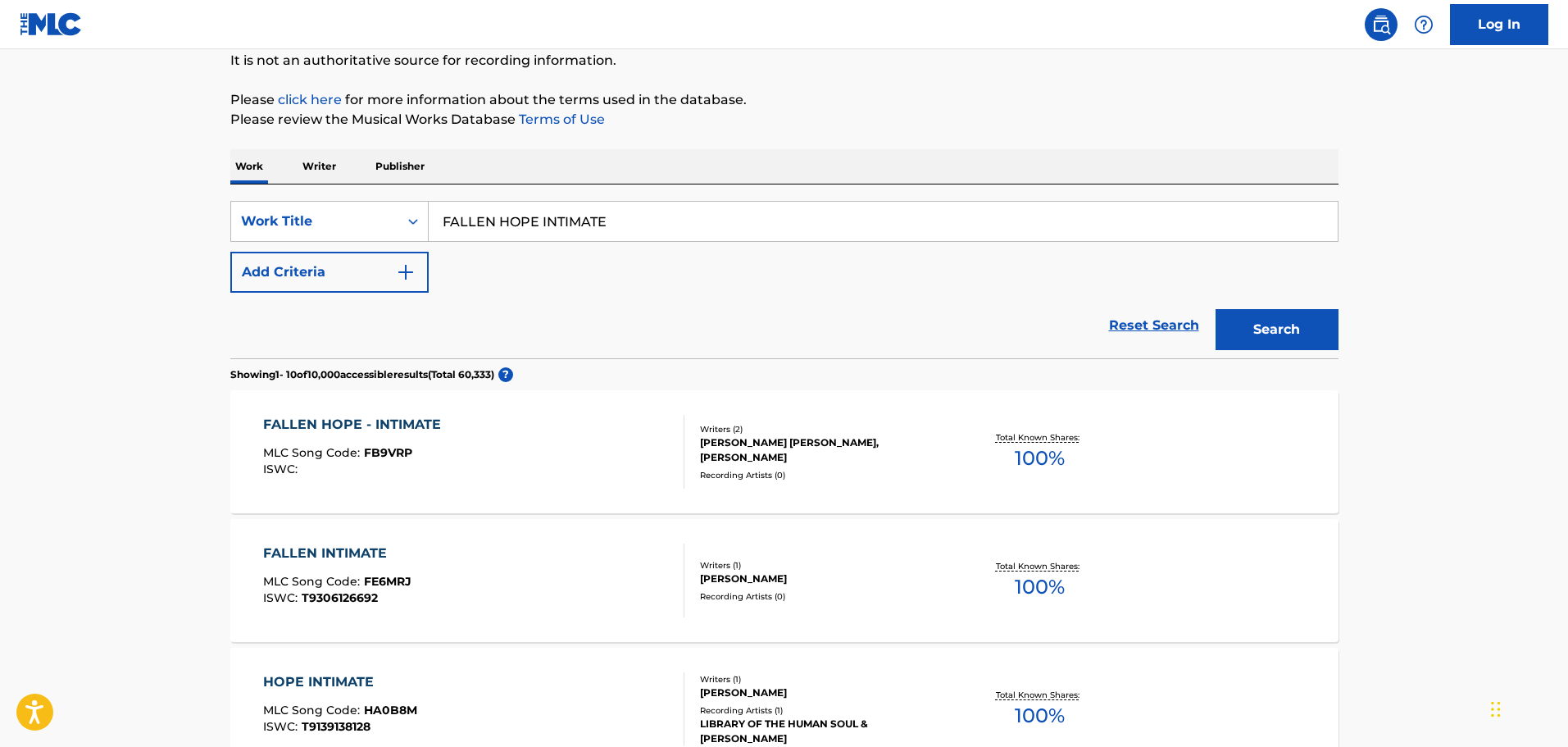
click at [549, 446] on div "FALLEN HOPE - INTIMATE MLC Song Code : FB9VRP ISWC :" at bounding box center [474, 451] width 422 height 73
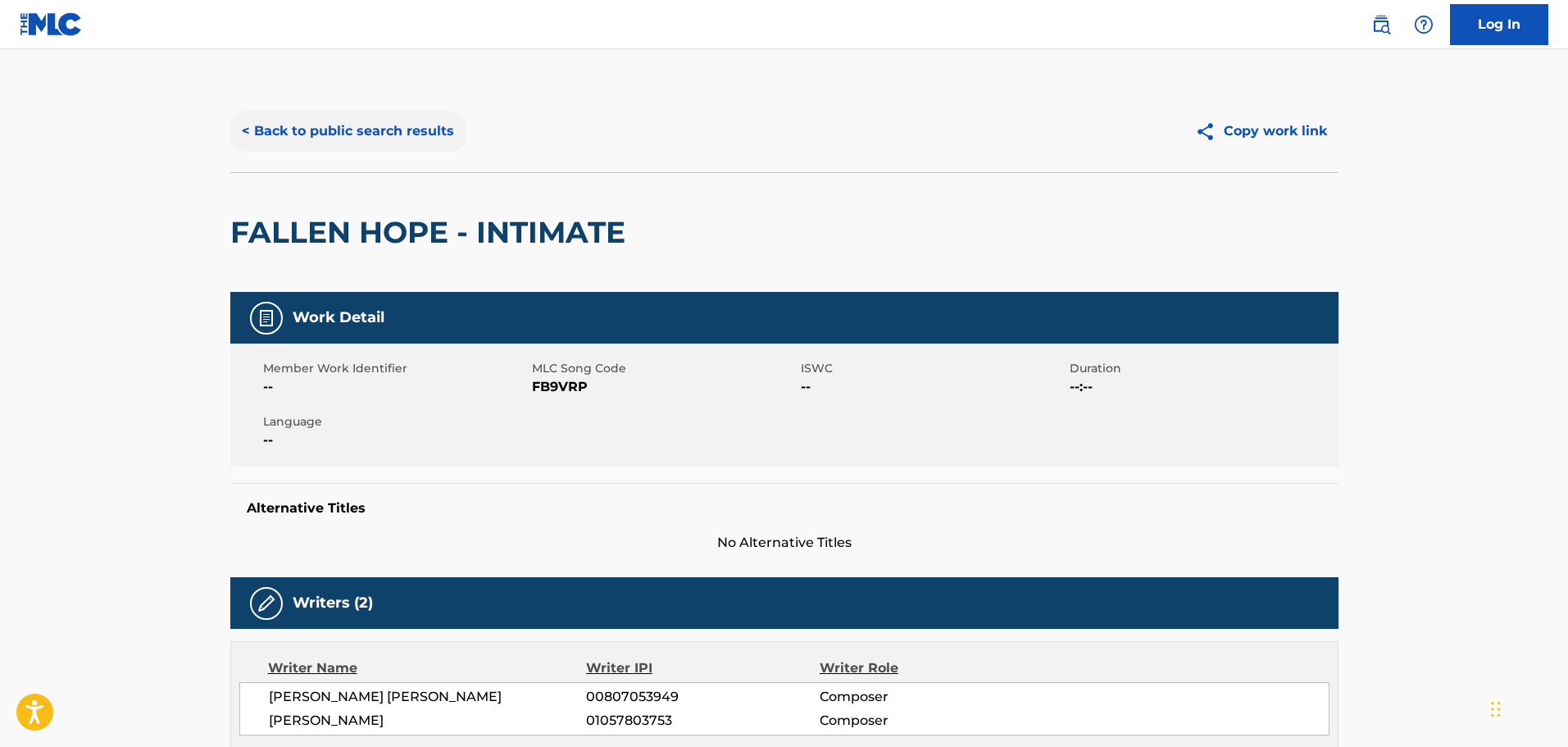
click at [382, 127] on button "< Back to public search results" at bounding box center [348, 131] width 235 height 41
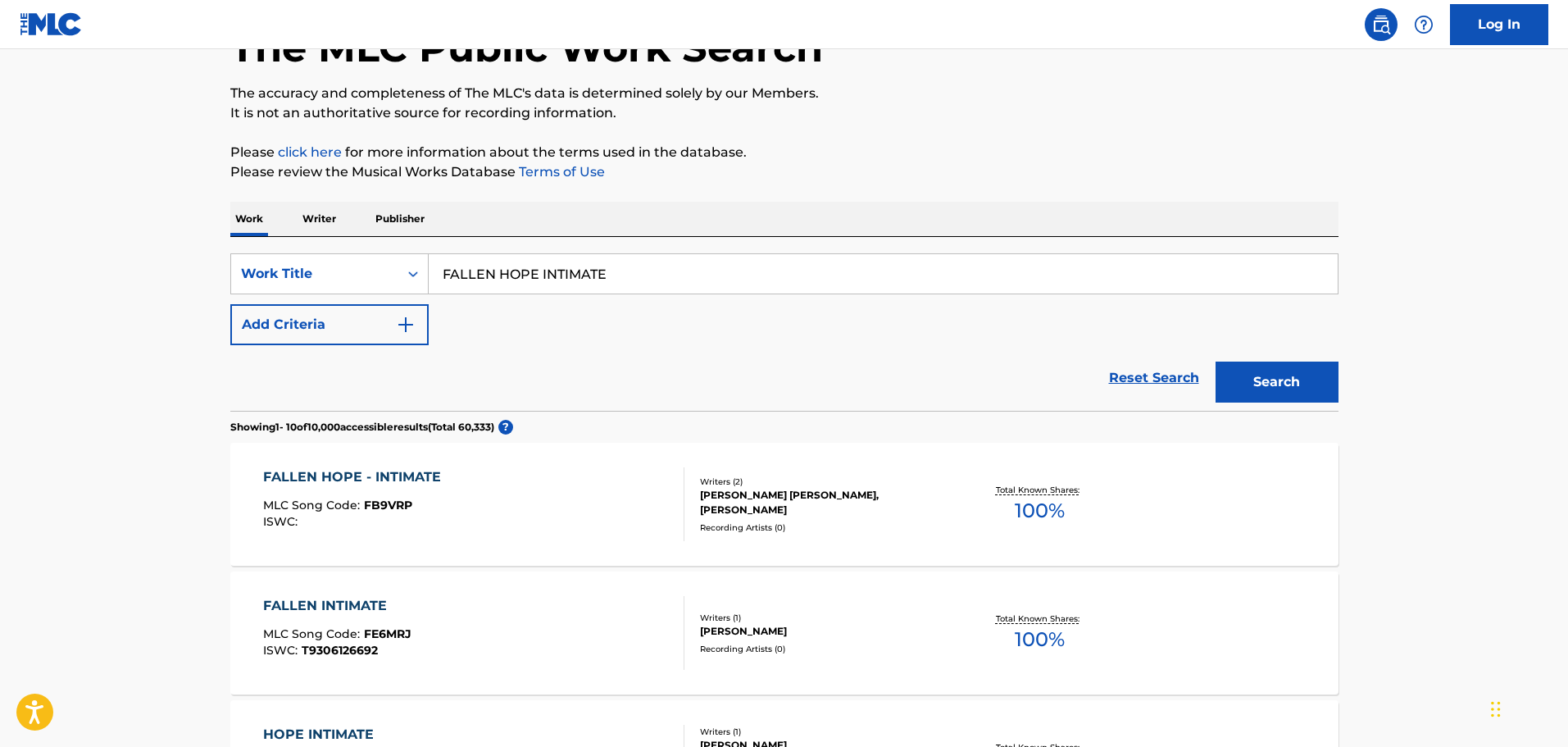
scroll to position [82, 0]
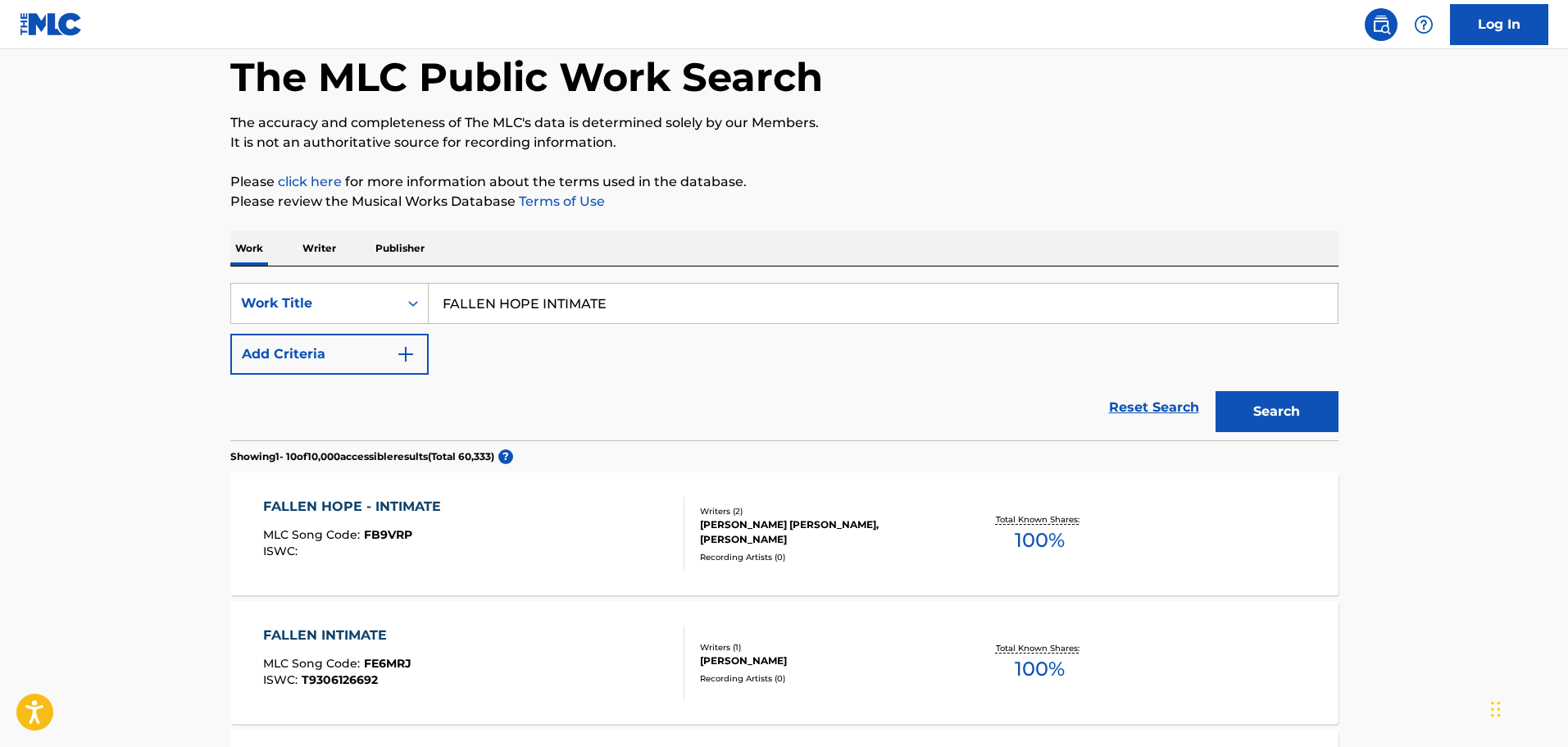
drag, startPoint x: 653, startPoint y: 327, endPoint x: 641, endPoint y: 315, distance: 17.0
click at [649, 324] on div "SearchWithCriteria9448f162-6909-4cb2-a6af-e9d1de86a1a0 Work Title FALLEN HOPE I…" at bounding box center [784, 328] width 1108 height 92
drag, startPoint x: 638, startPoint y: 311, endPoint x: 224, endPoint y: 310, distance: 414.0
type input "FRAGMENTS OF US INTIMATE"
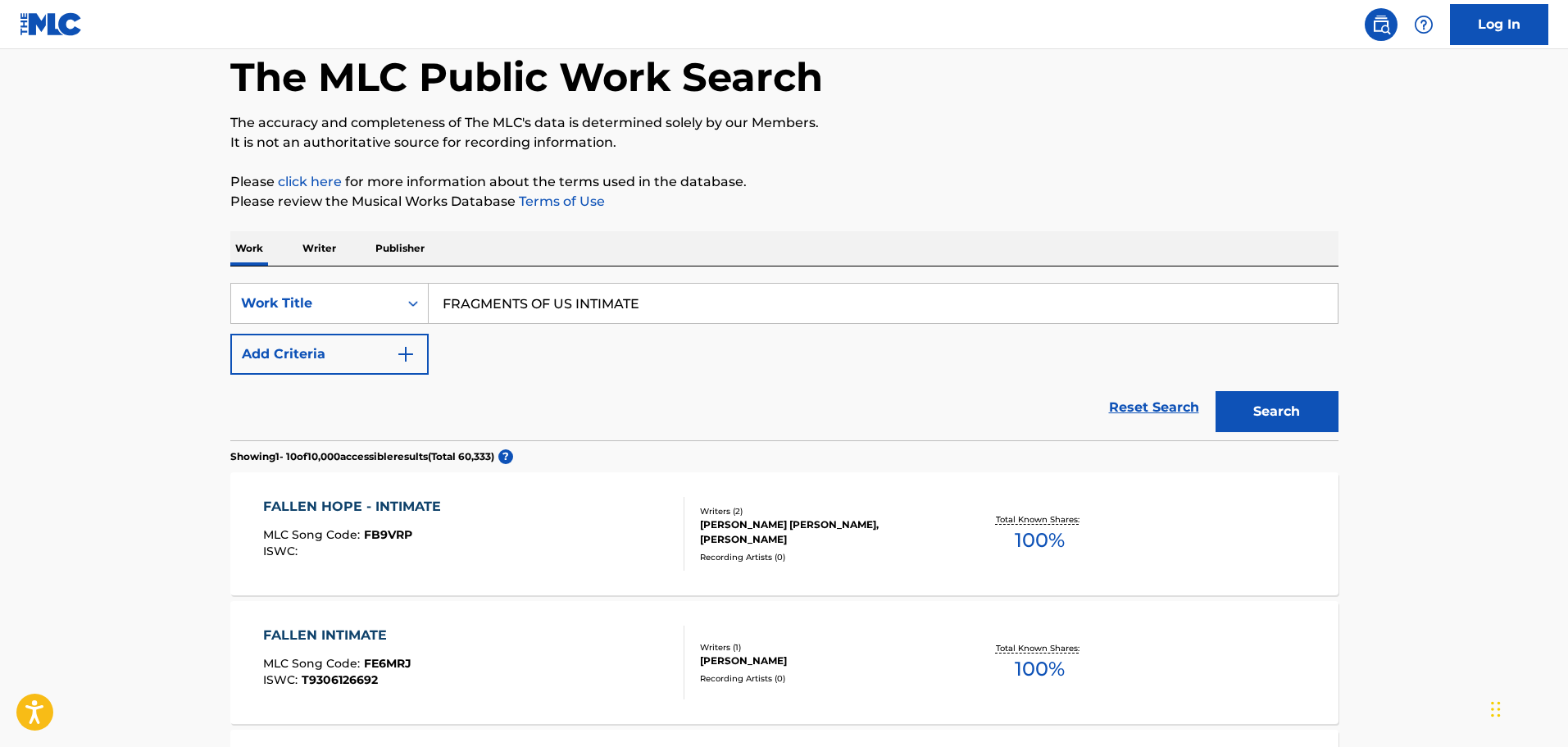
click at [1215, 391] on button "Search" at bounding box center [1277, 411] width 123 height 41
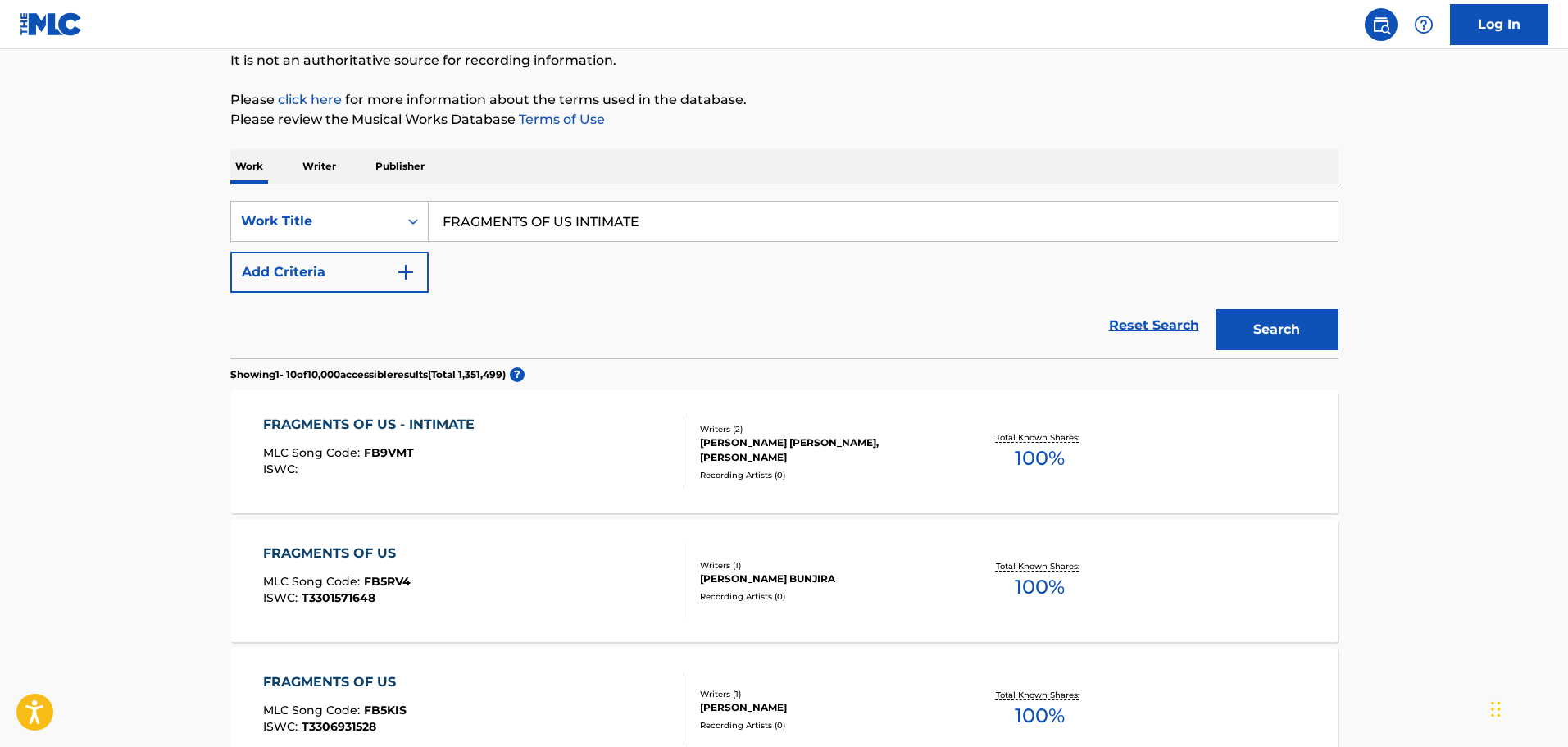
scroll to position [327, 0]
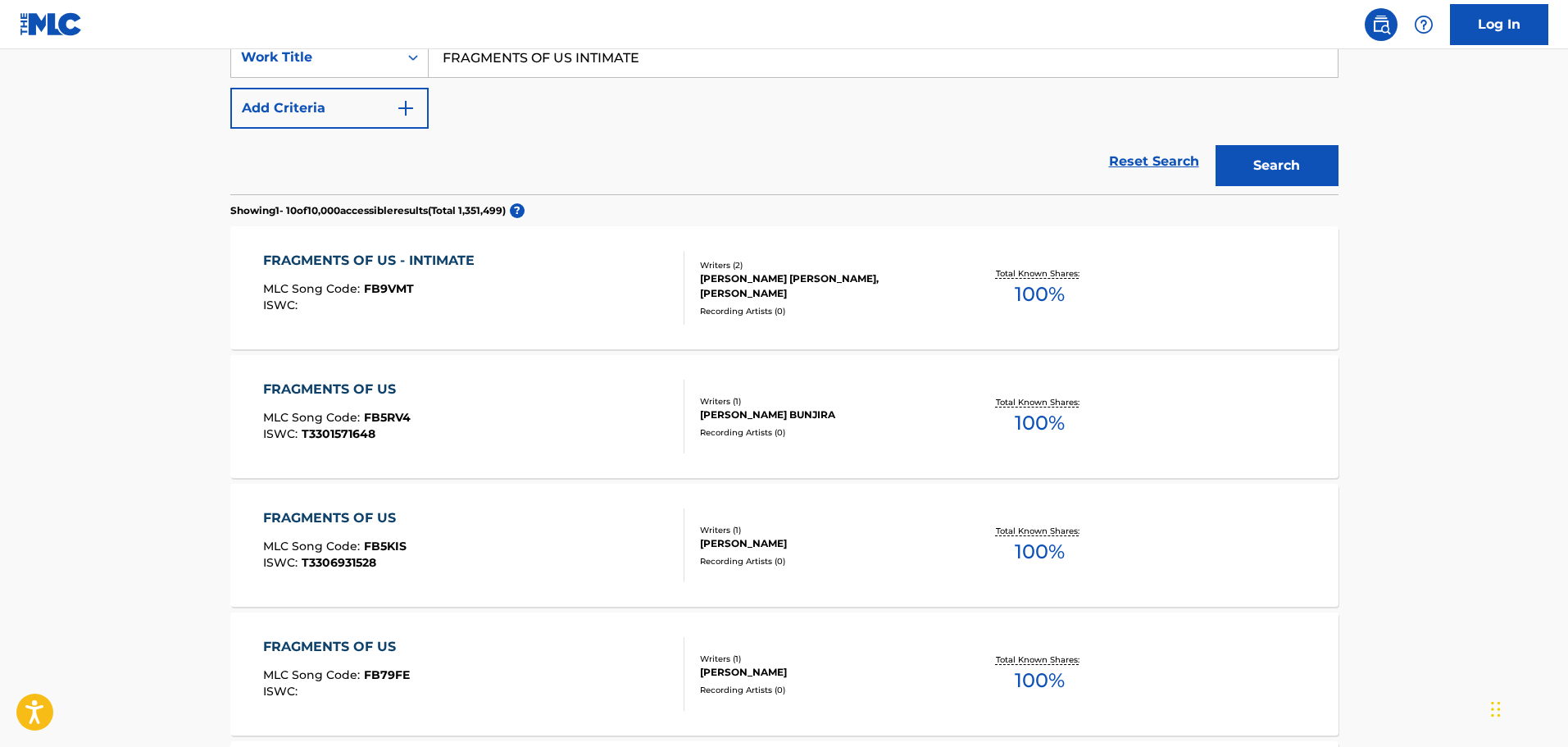
click at [533, 313] on div "FRAGMENTS OF US - INTIMATE MLC Song Code : FB9VMT ISWC :" at bounding box center [474, 287] width 422 height 73
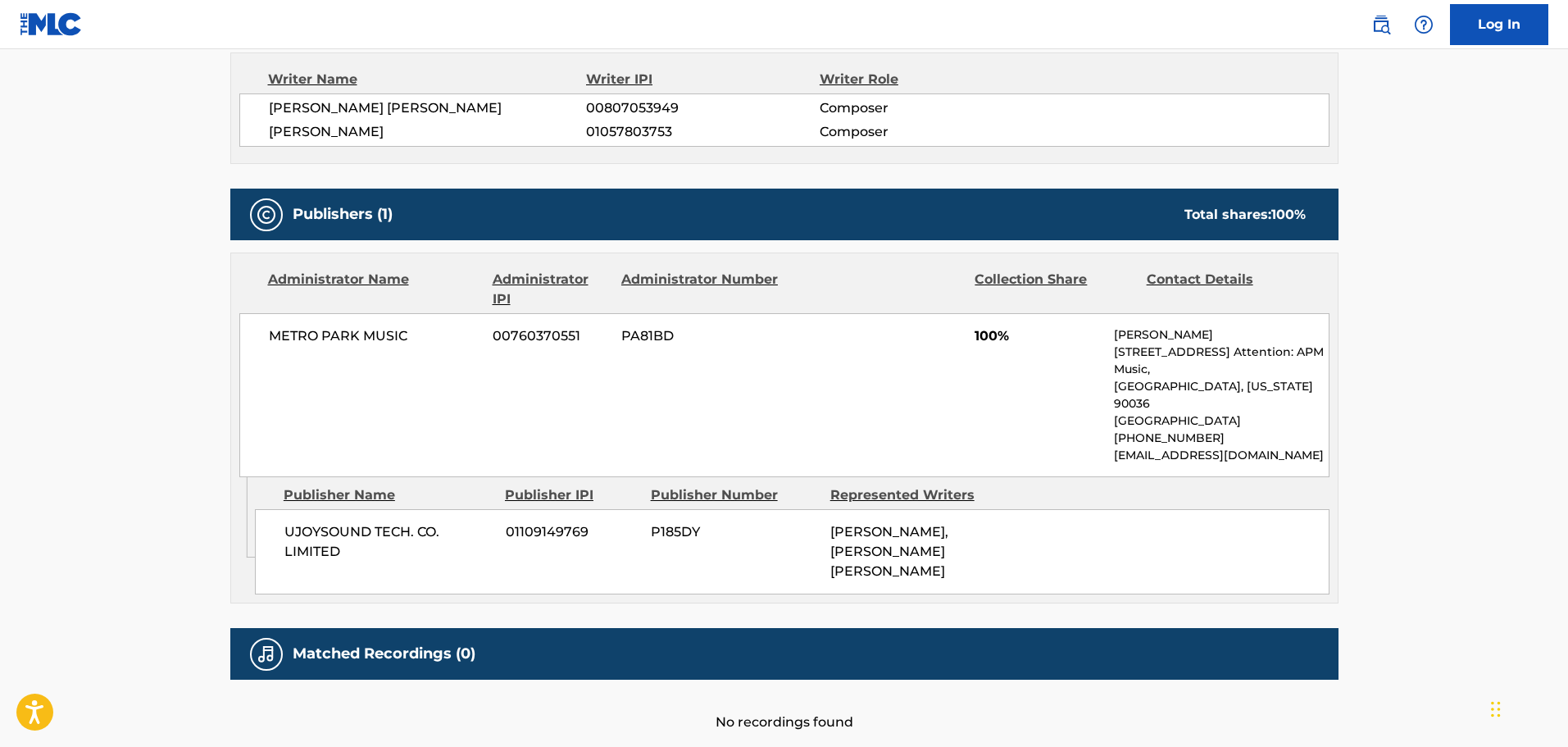
scroll to position [640, 0]
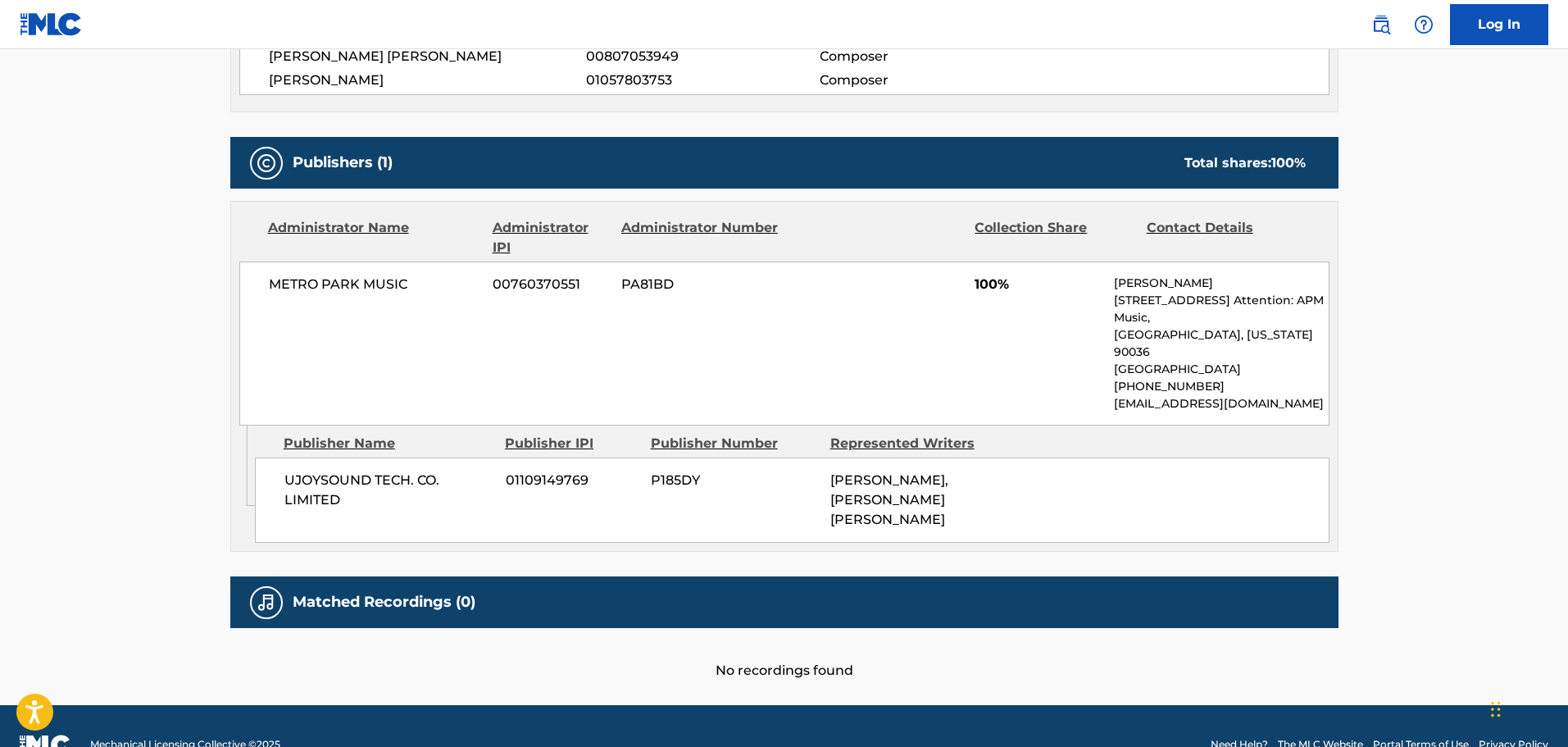
click at [575, 260] on div "Administrator Name Administrator IPI Administrator Number Collection Share Cont…" at bounding box center [784, 313] width 1106 height 223
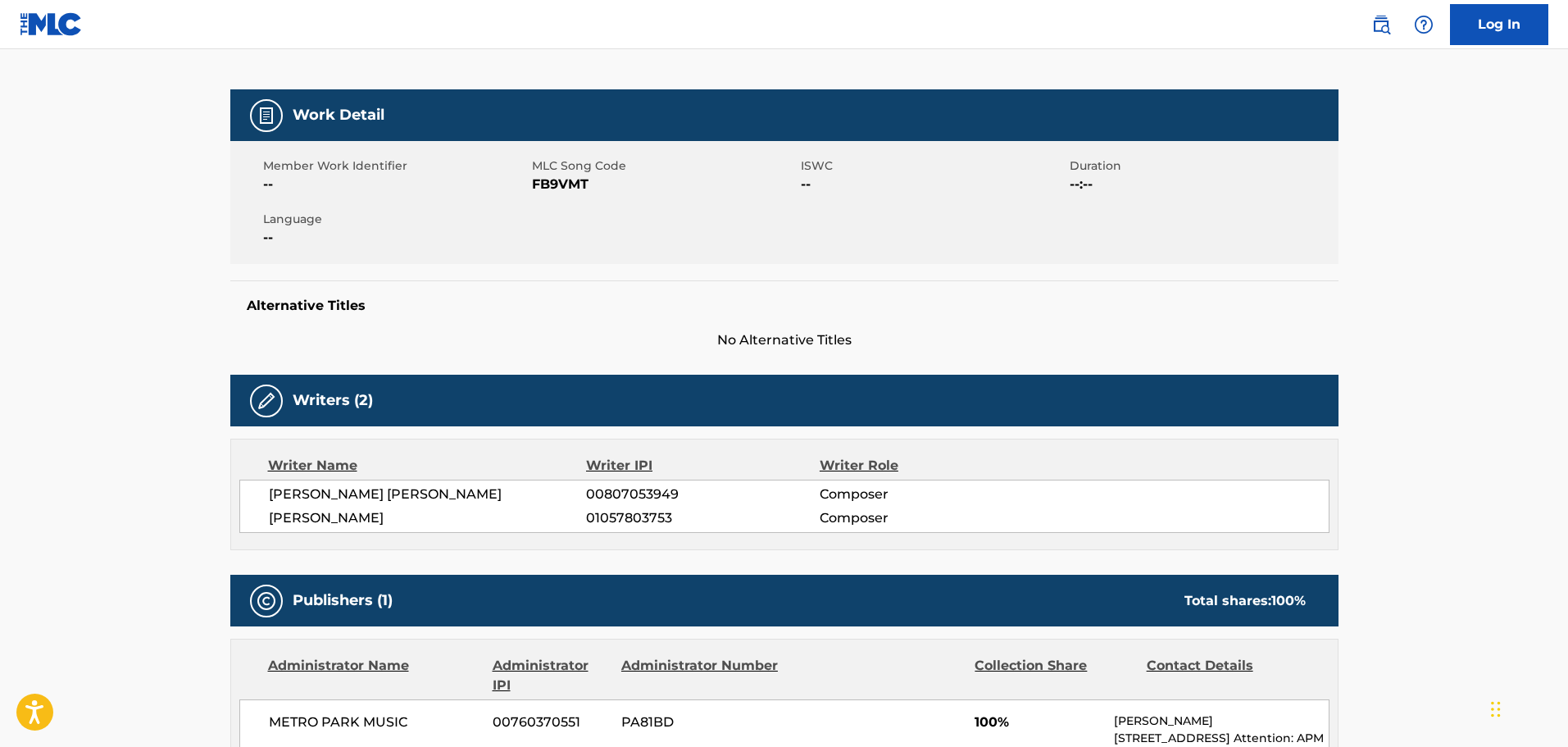
scroll to position [0, 0]
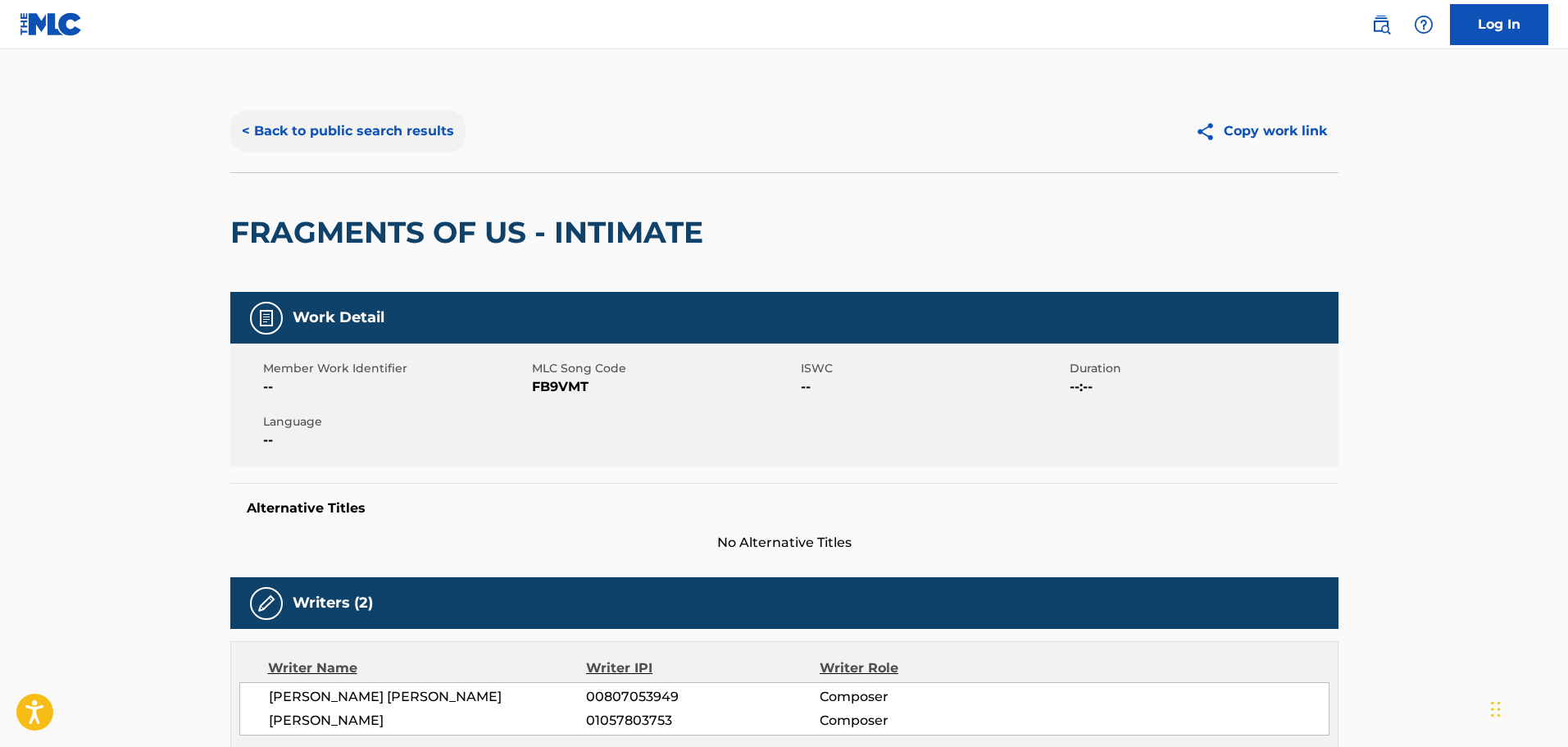
click at [395, 132] on button "< Back to public search results" at bounding box center [348, 131] width 235 height 41
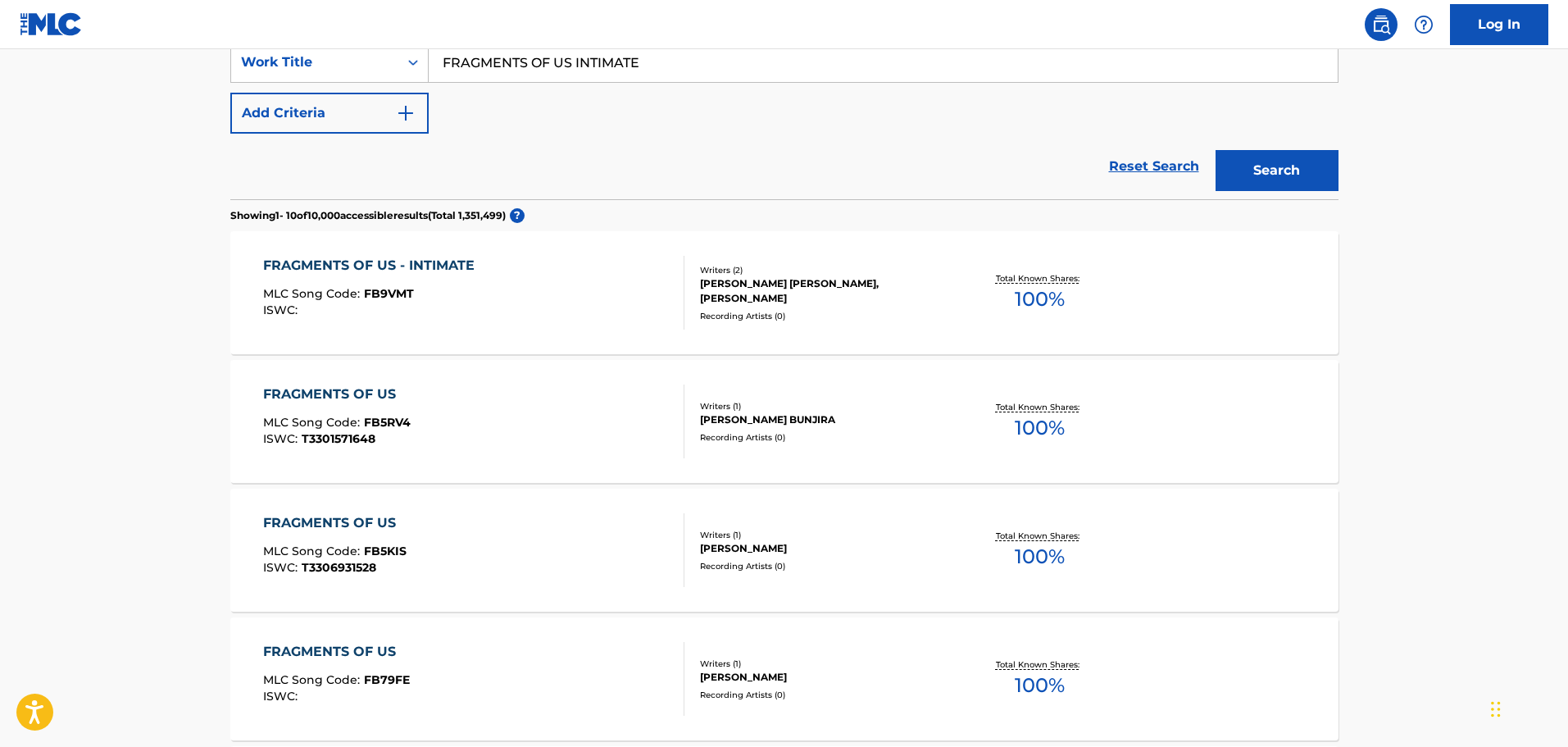
scroll to position [164, 0]
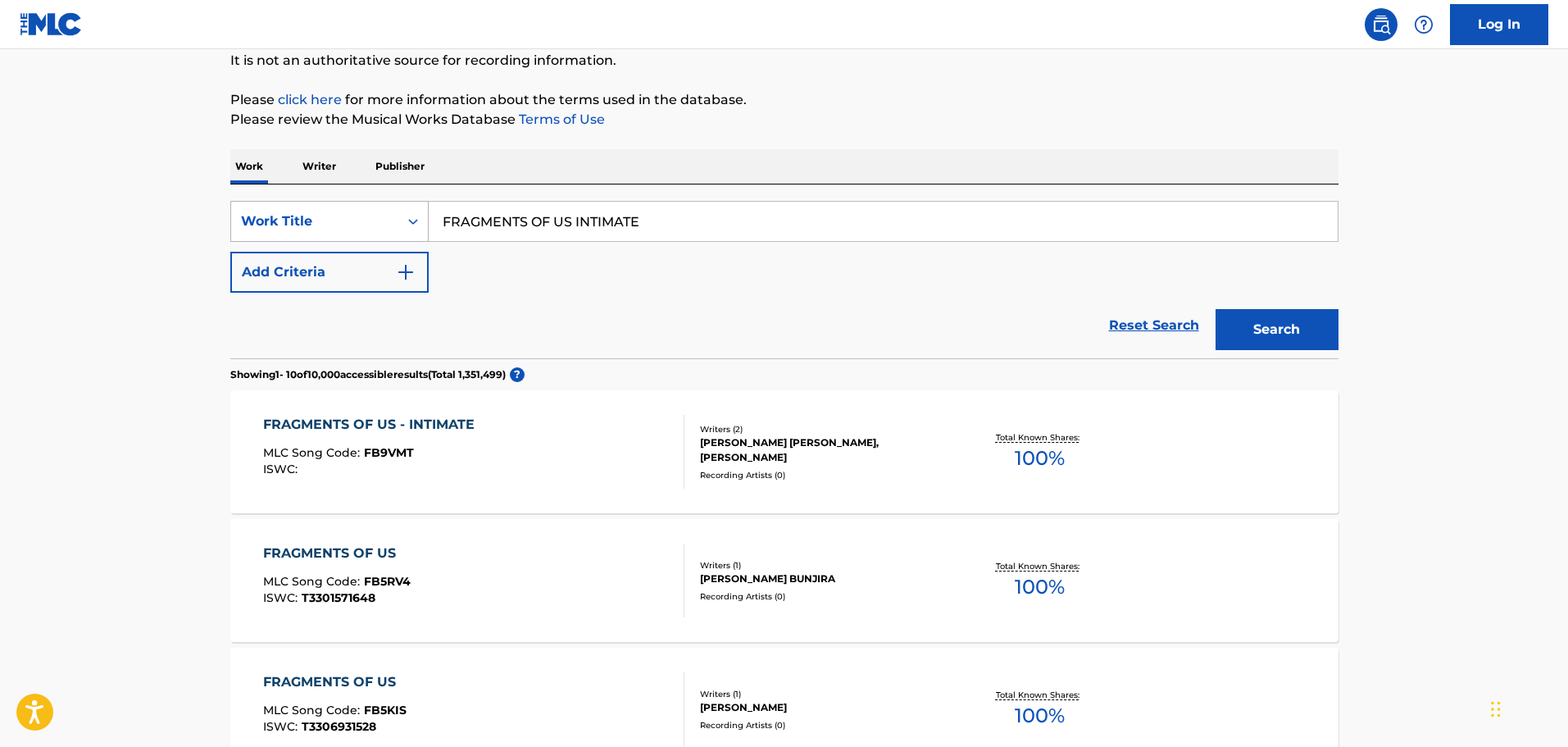
drag, startPoint x: 718, startPoint y: 233, endPoint x: 331, endPoint y: 219, distance: 387.3
click at [331, 219] on div "SearchWithCriteria9448f162-6909-4cb2-a6af-e9d1de86a1a0 Work Title FRAGMENTS OF …" at bounding box center [784, 221] width 1108 height 41
type input "GREY CLOUD AND RAIN INTIMATE"
click at [1278, 306] on div "Search" at bounding box center [1273, 325] width 131 height 65
click at [1278, 315] on button "Search" at bounding box center [1277, 329] width 123 height 41
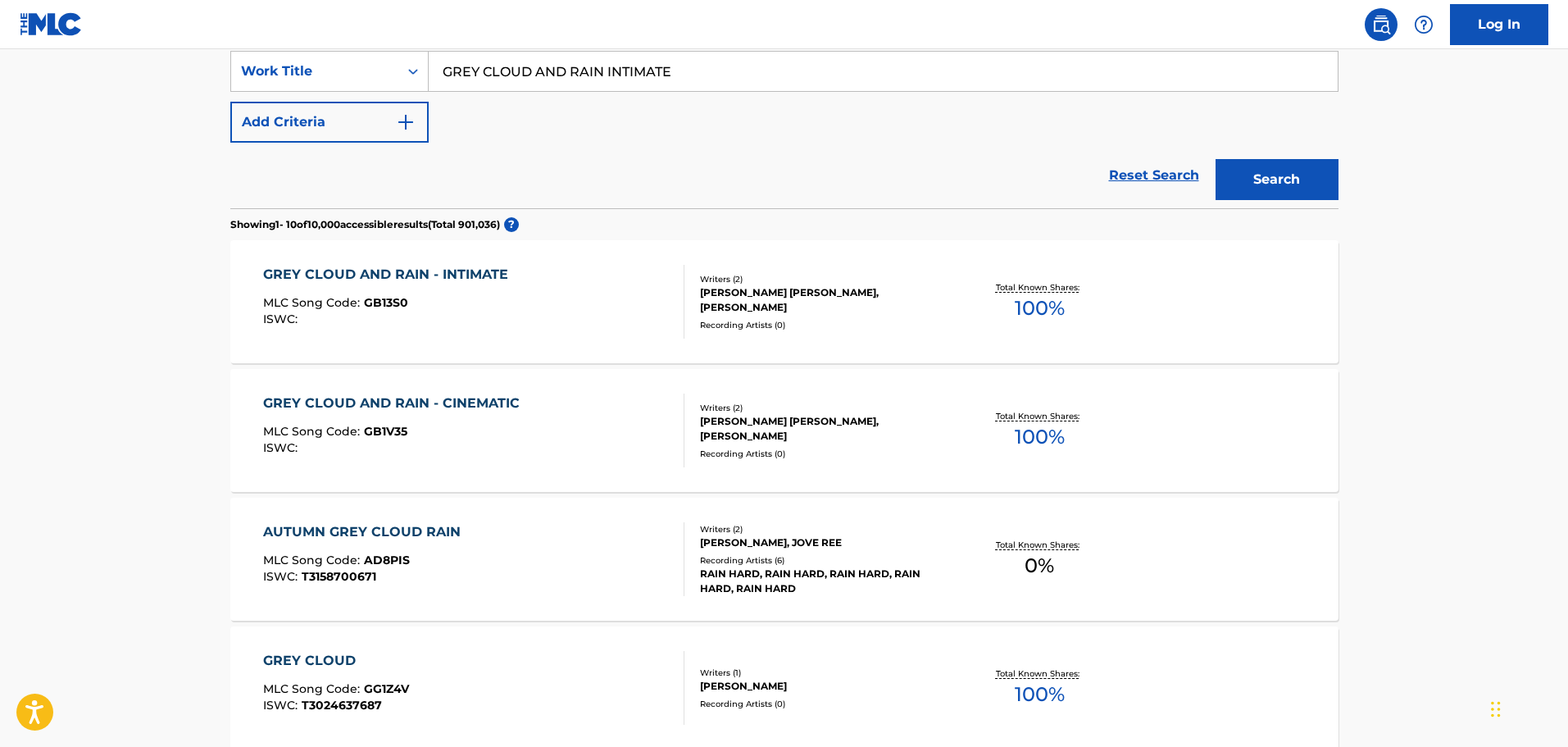
scroll to position [327, 0]
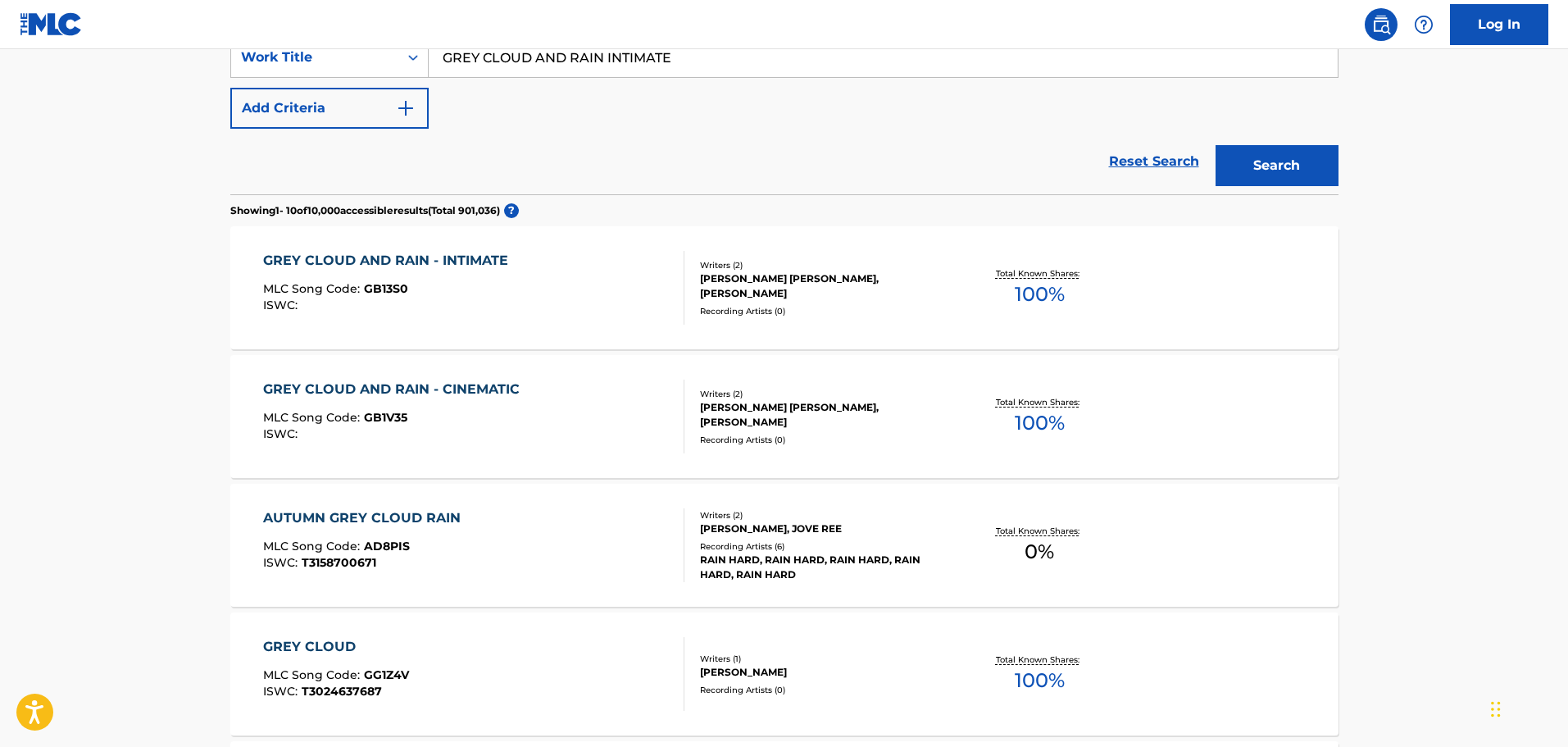
click at [578, 286] on div "GREY CLOUD AND RAIN - INTIMATE MLC Song Code : GB13S0 ISWC :" at bounding box center [474, 287] width 422 height 73
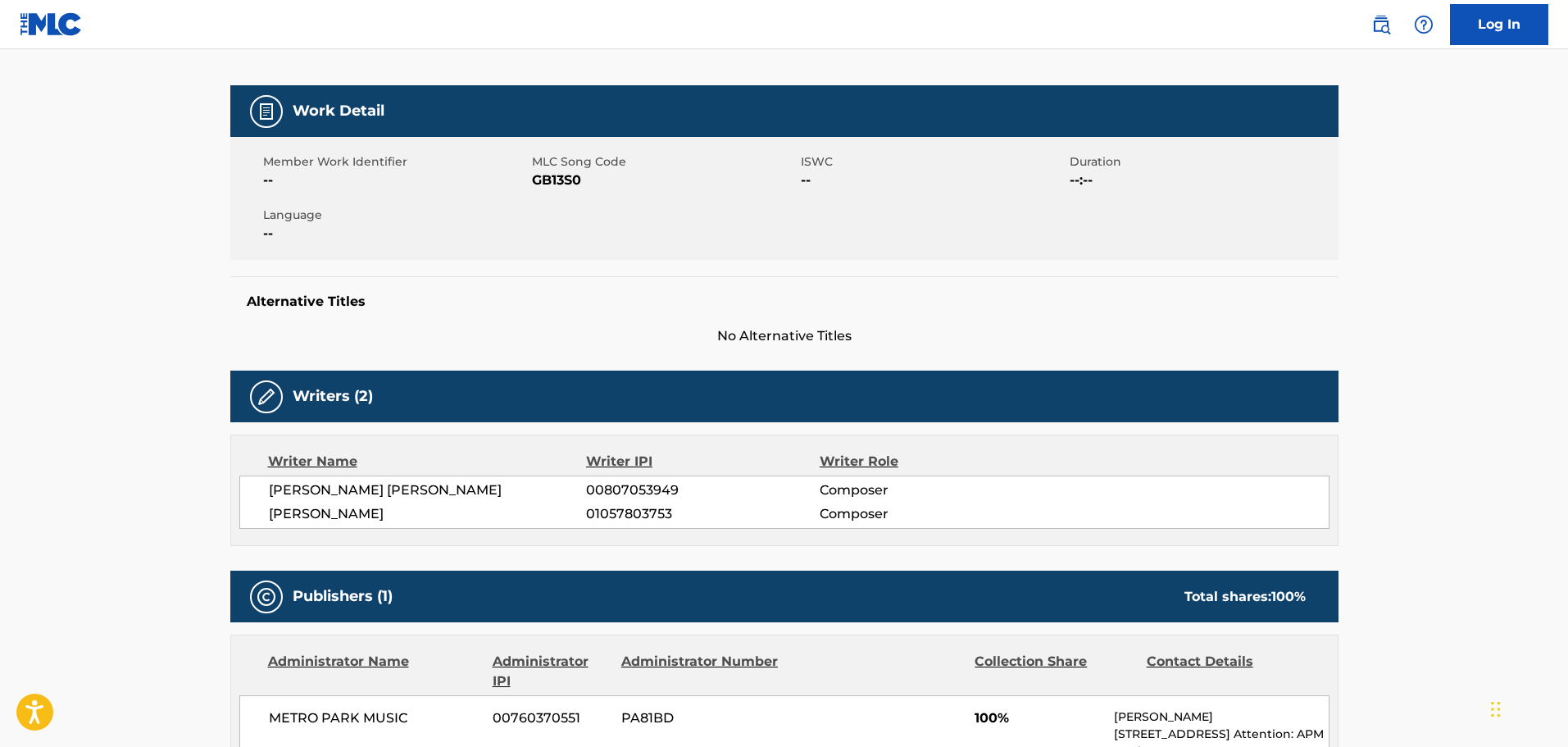
scroll to position [66, 0]
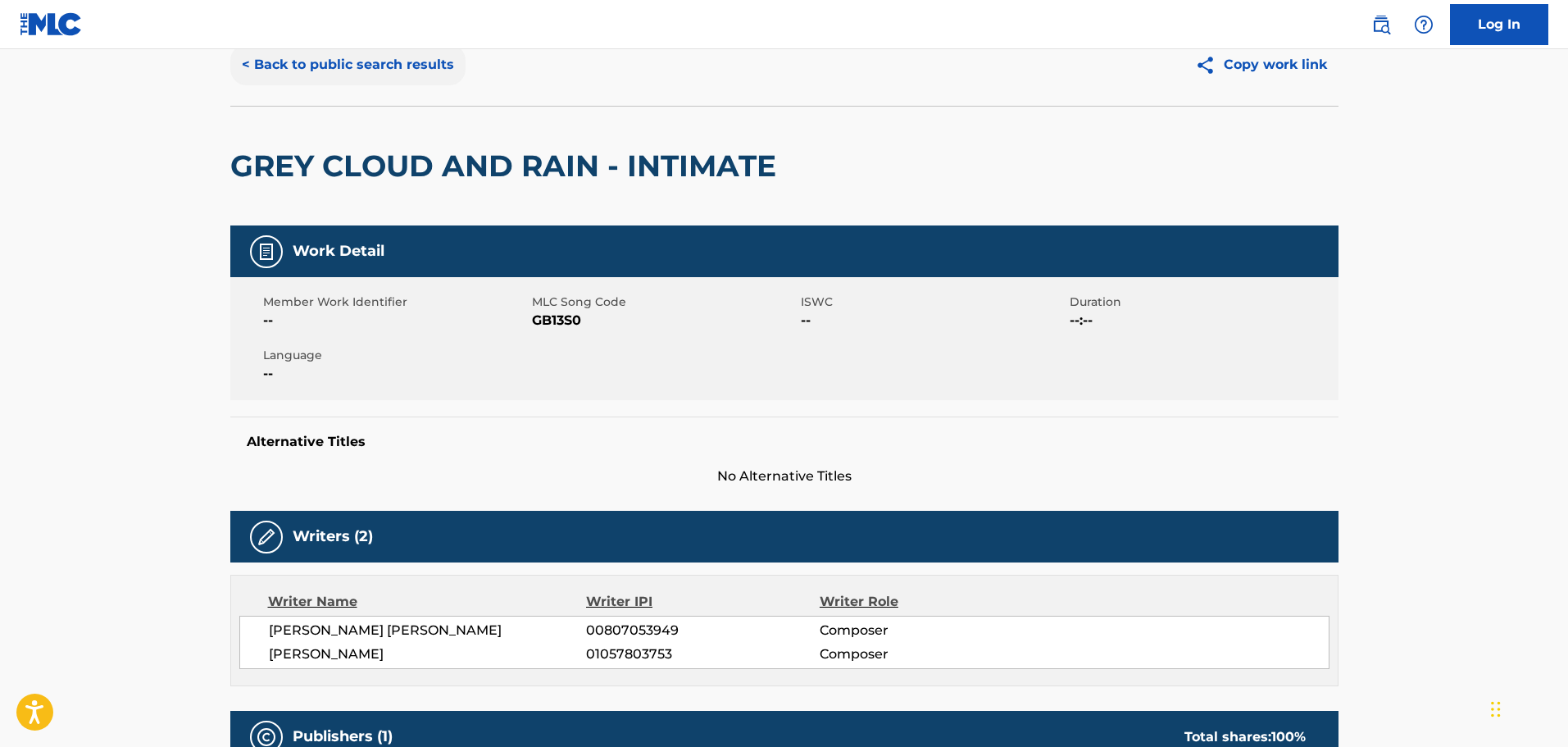
click at [298, 60] on button "< Back to public search results" at bounding box center [348, 65] width 235 height 41
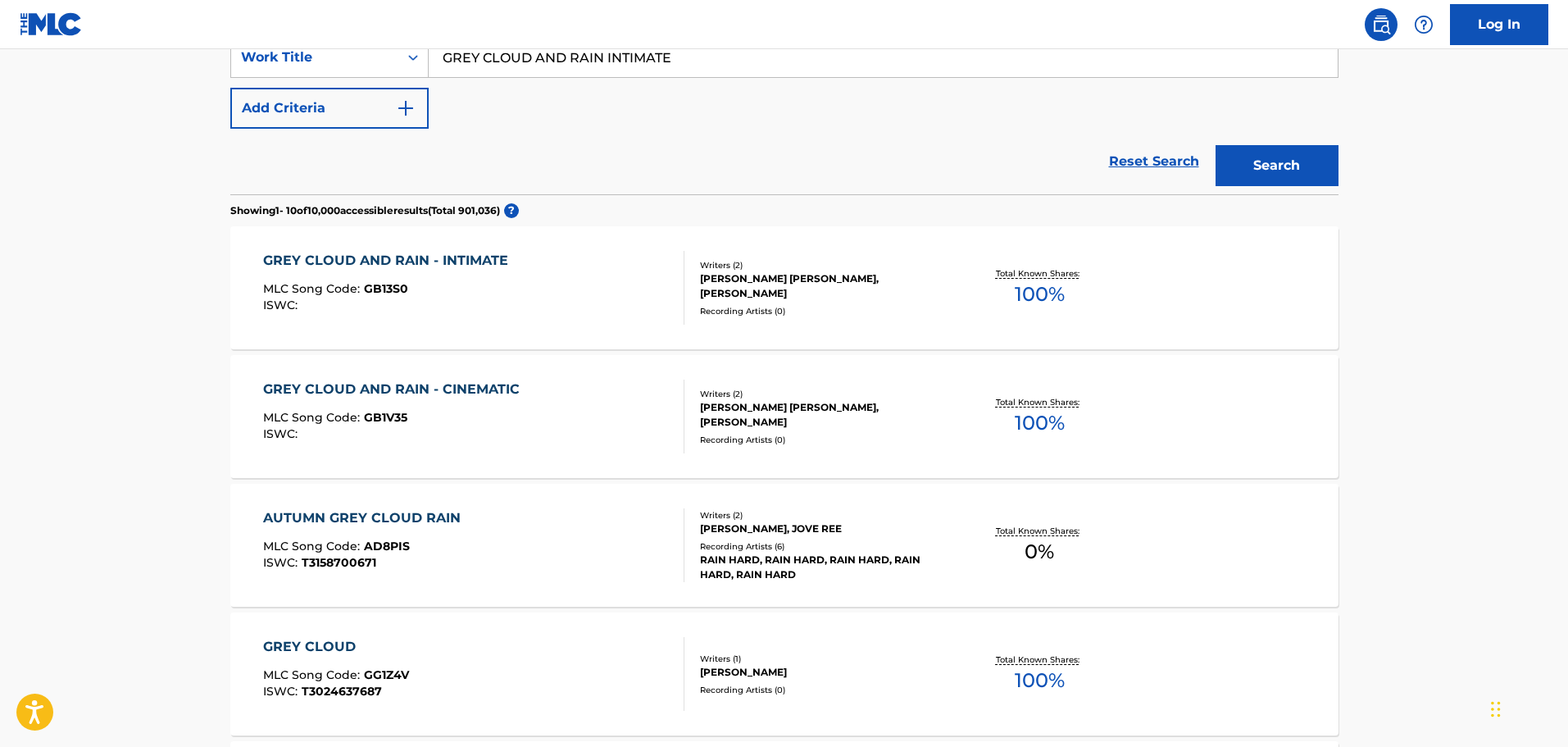
scroll to position [164, 0]
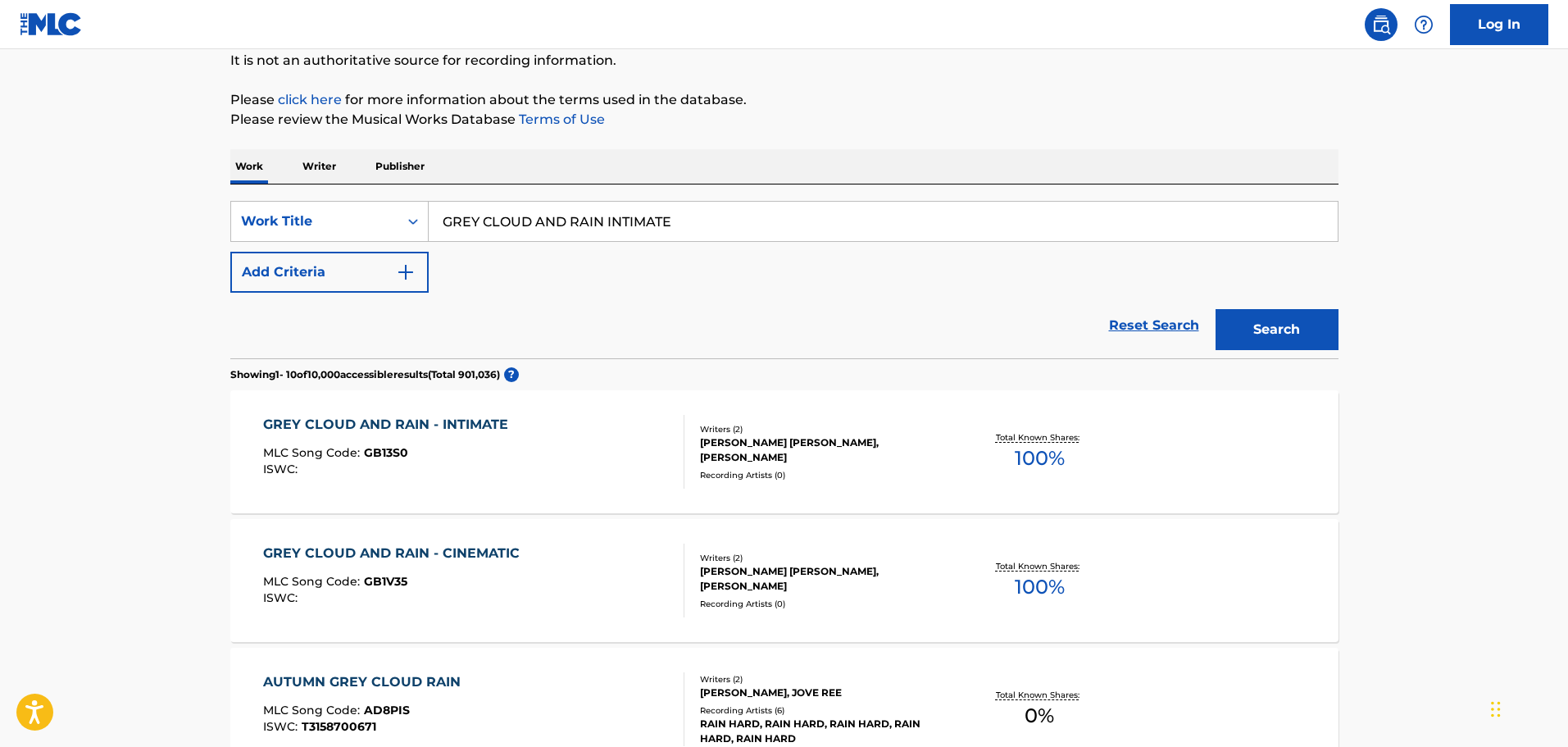
drag, startPoint x: 804, startPoint y: 205, endPoint x: 151, endPoint y: 191, distance: 653.2
click at [1215, 309] on button "Search" at bounding box center [1277, 329] width 123 height 41
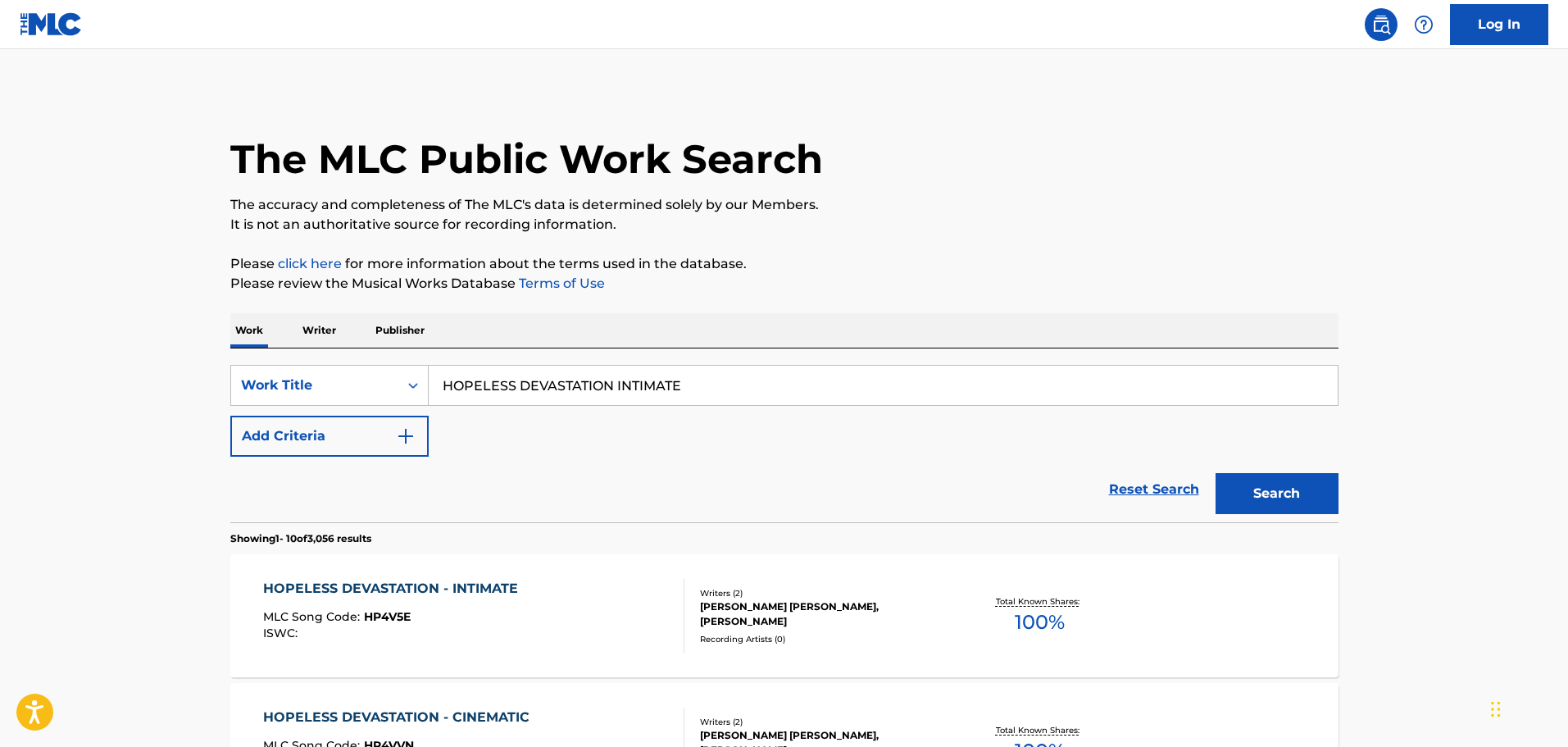
type input "HOPELESS DEVASTATION INTIMATE"
click at [1215, 473] on button "Search" at bounding box center [1277, 493] width 123 height 41
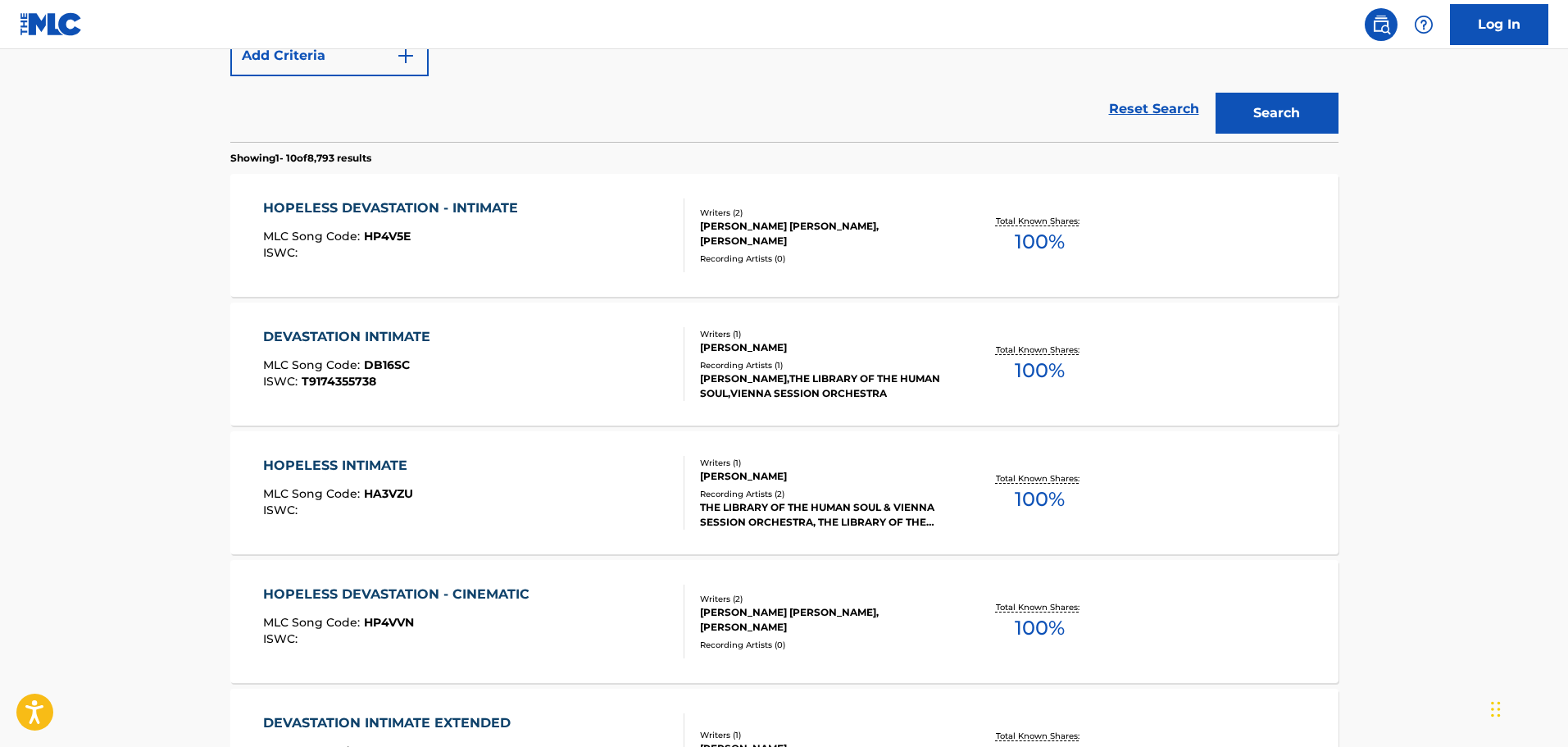
scroll to position [409, 0]
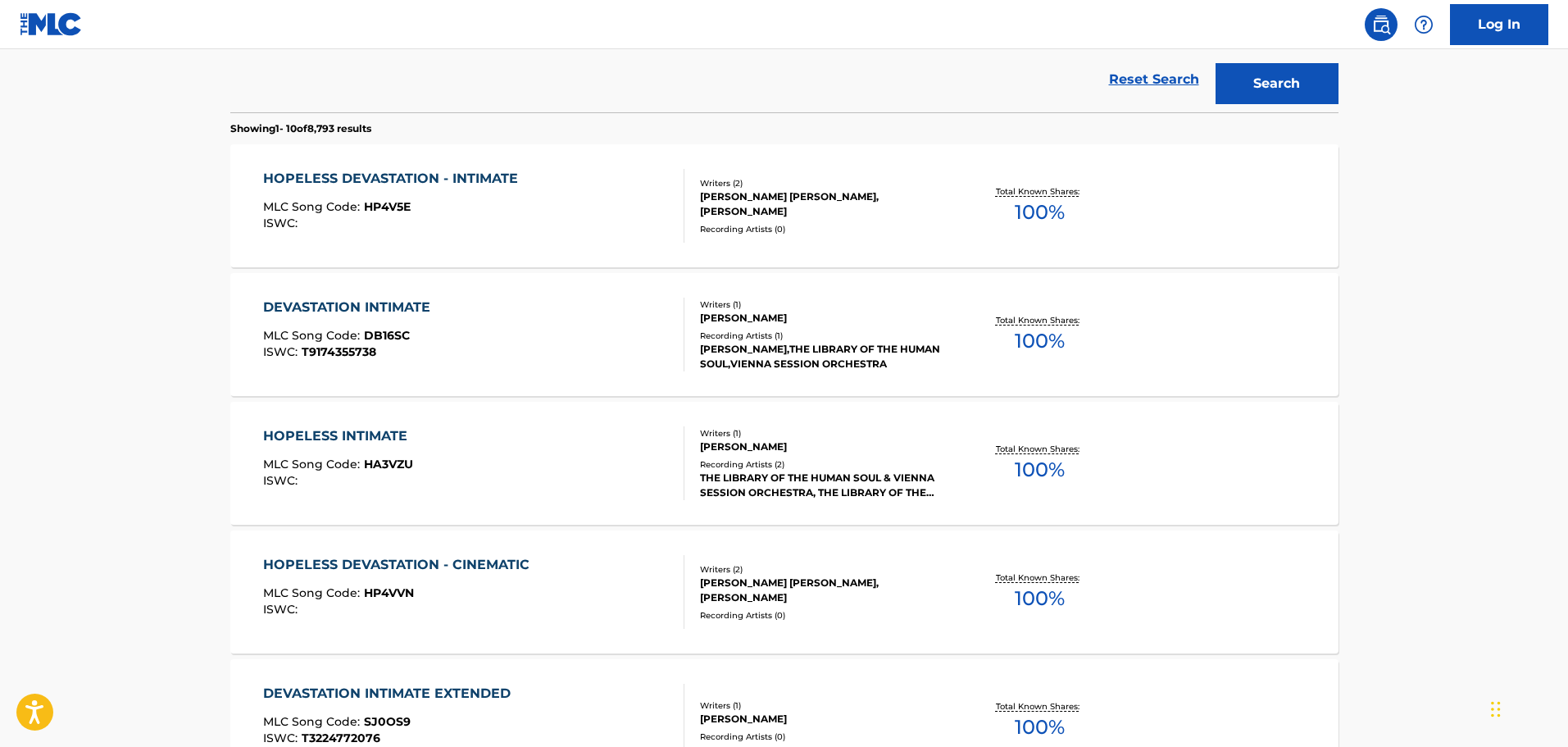
click at [501, 213] on div "MLC Song Code : HP4V5E" at bounding box center [395, 209] width 263 height 17
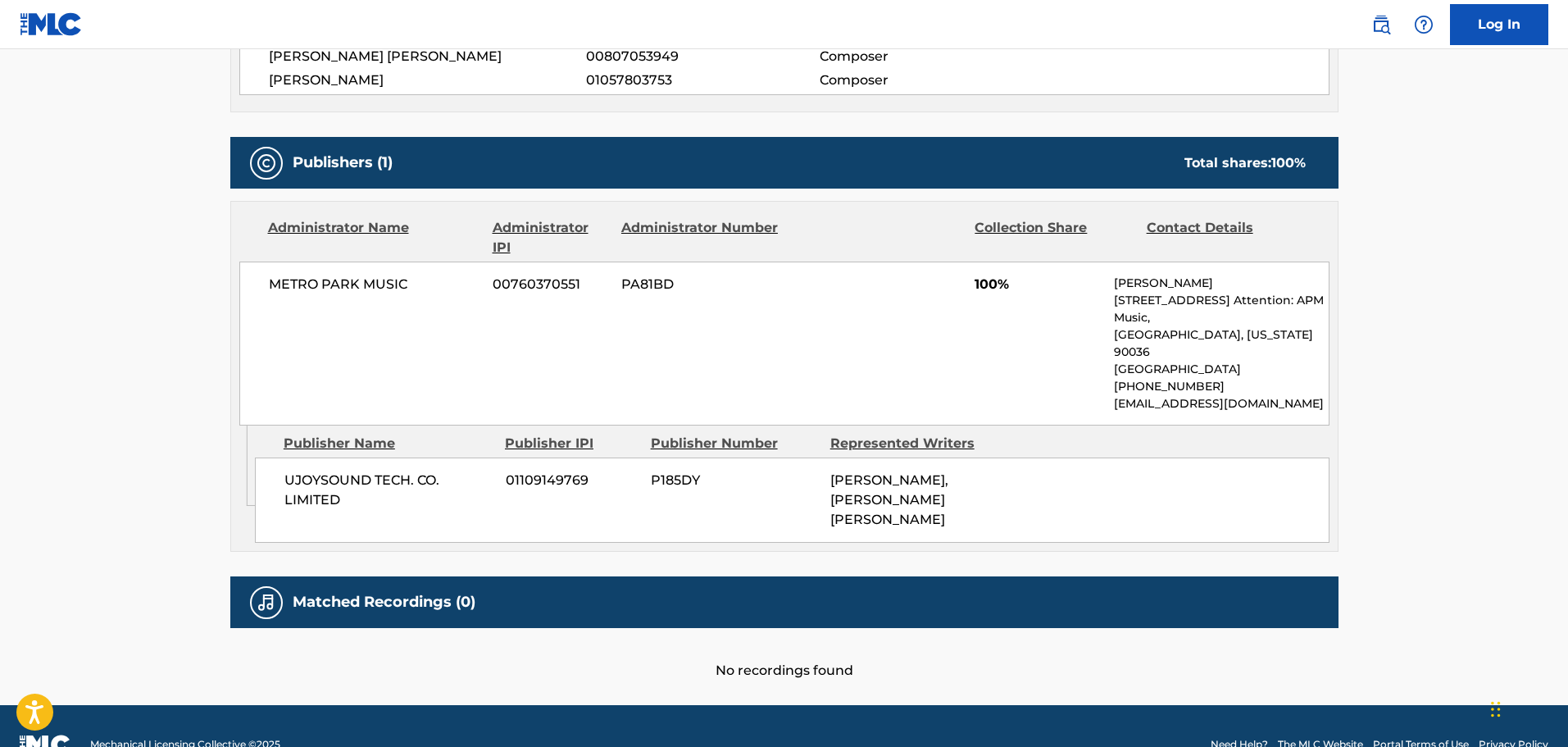
scroll to position [558, 0]
